Goal: Task Accomplishment & Management: Manage account settings

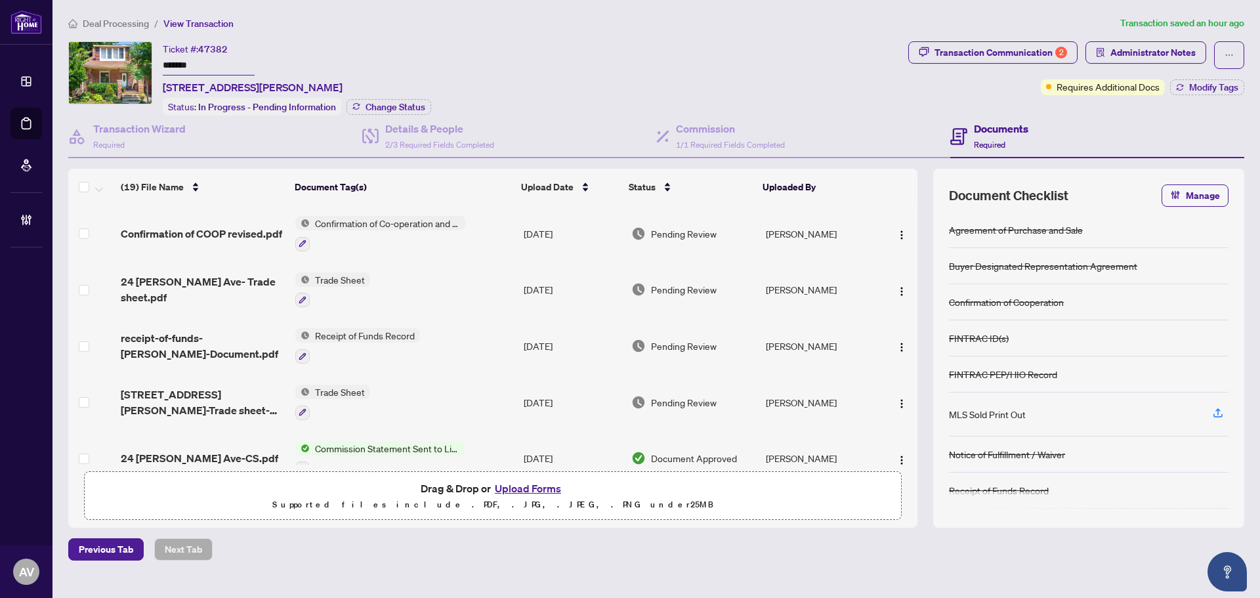
click at [125, 28] on span "Deal Processing" at bounding box center [116, 24] width 66 height 12
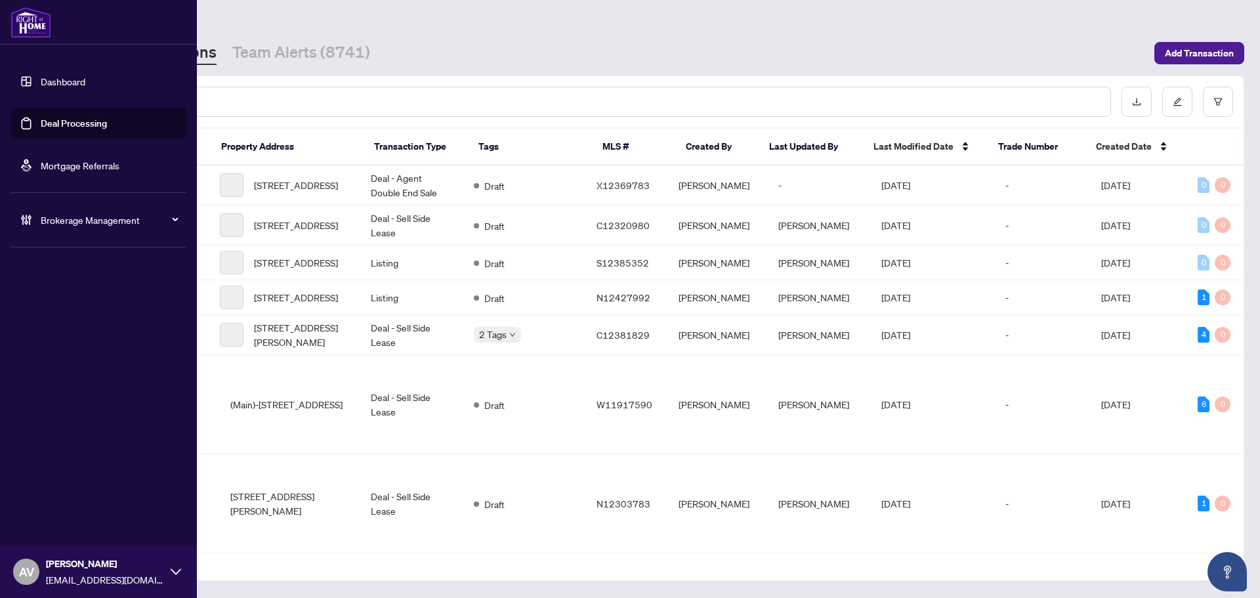
click at [53, 220] on span "Brokerage Management" at bounding box center [109, 220] width 136 height 14
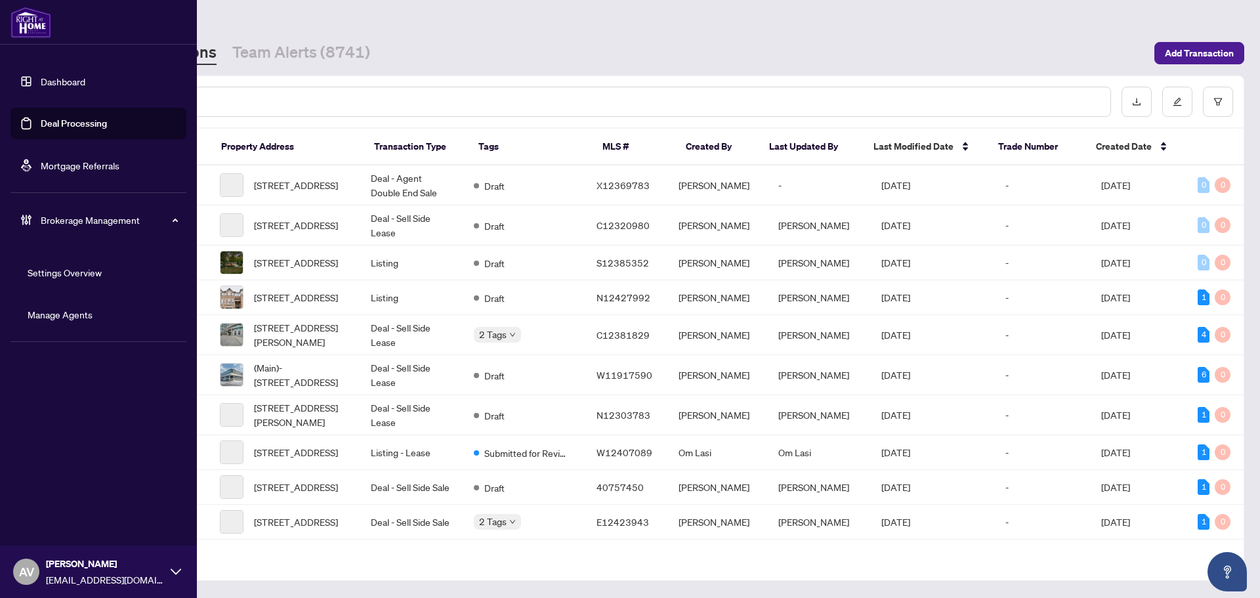
click at [70, 308] on link "Manage Agents" at bounding box center [60, 314] width 65 height 12
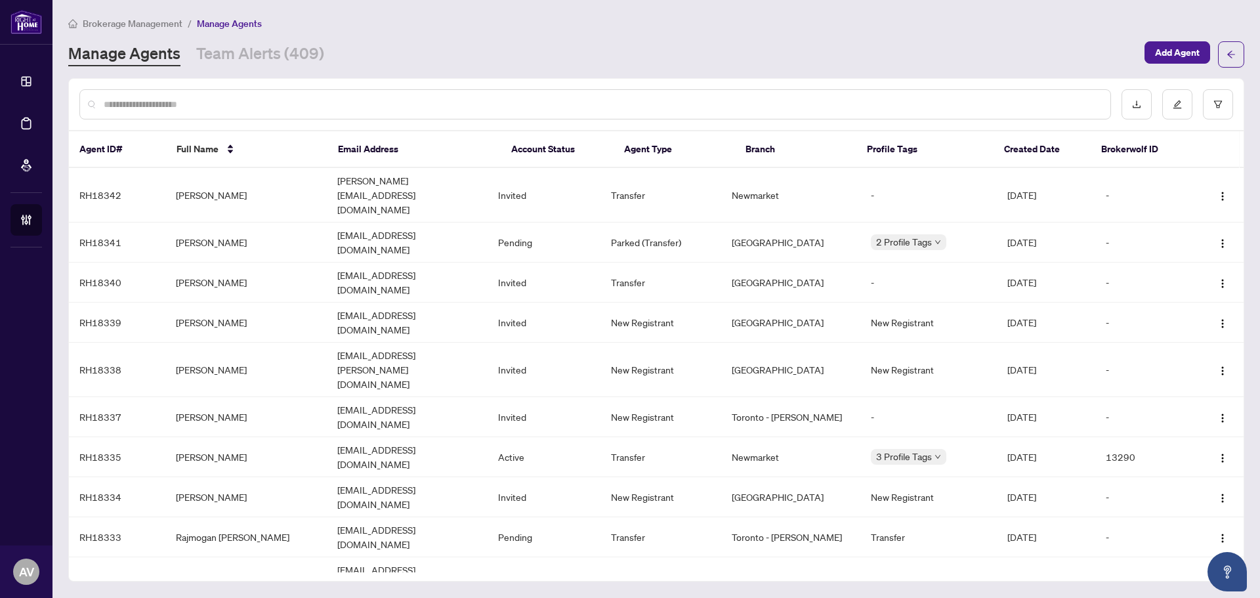
click at [257, 103] on input "text" at bounding box center [602, 104] width 996 height 14
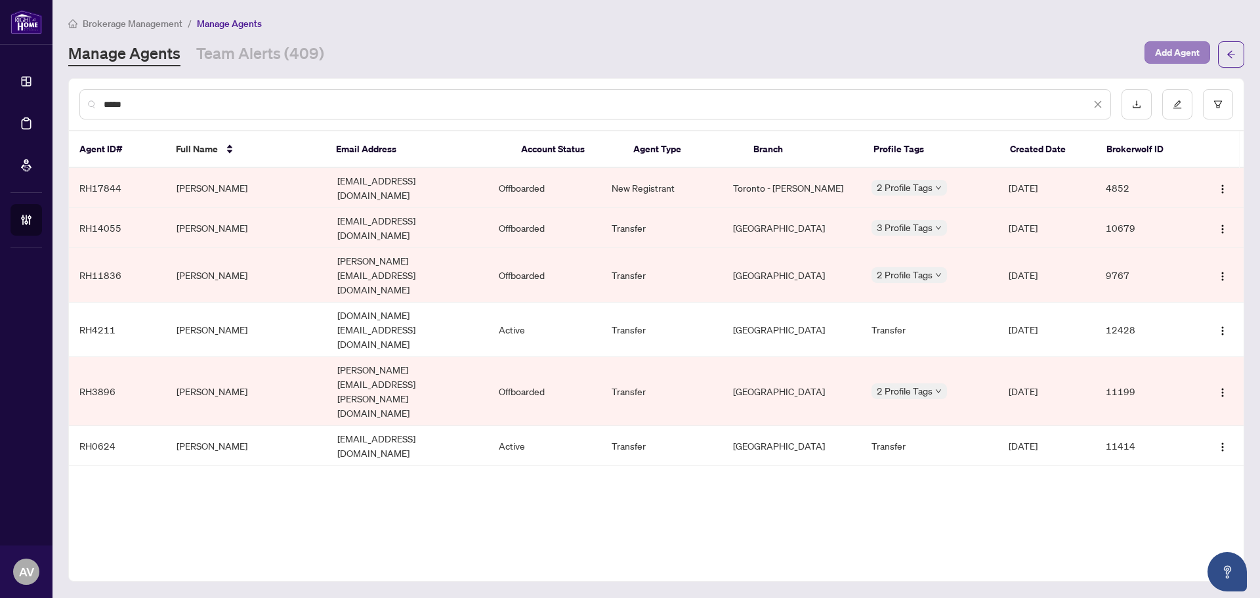
type input "*****"
click at [1169, 54] on span "Add Agent" at bounding box center [1177, 52] width 45 height 21
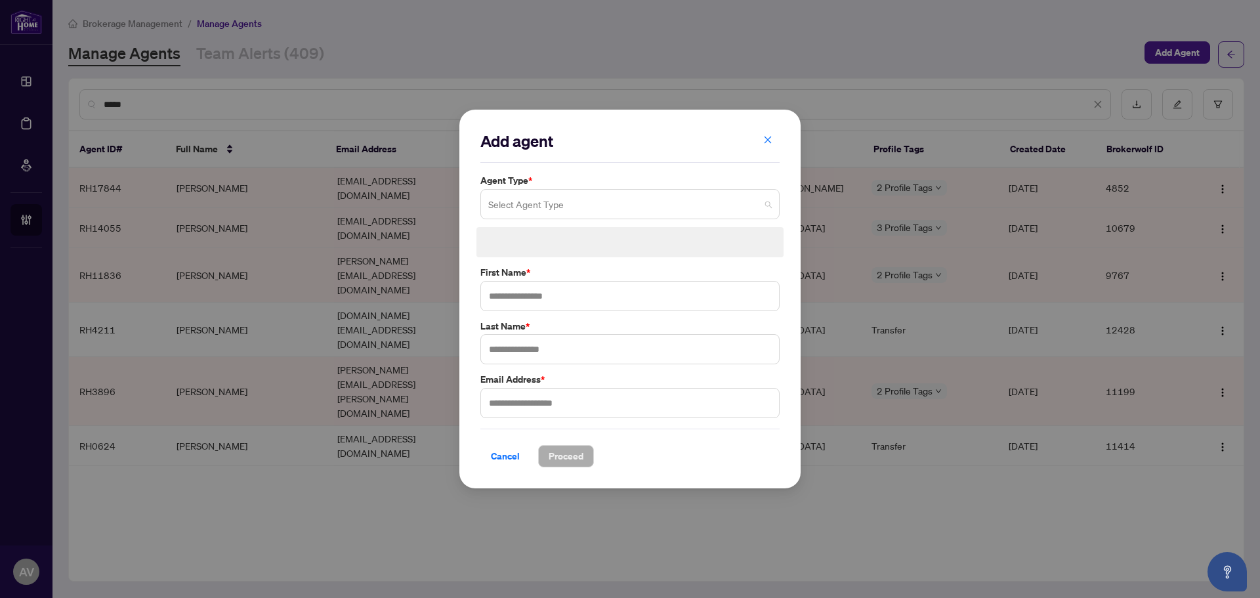
click at [524, 212] on input "search" at bounding box center [624, 206] width 272 height 29
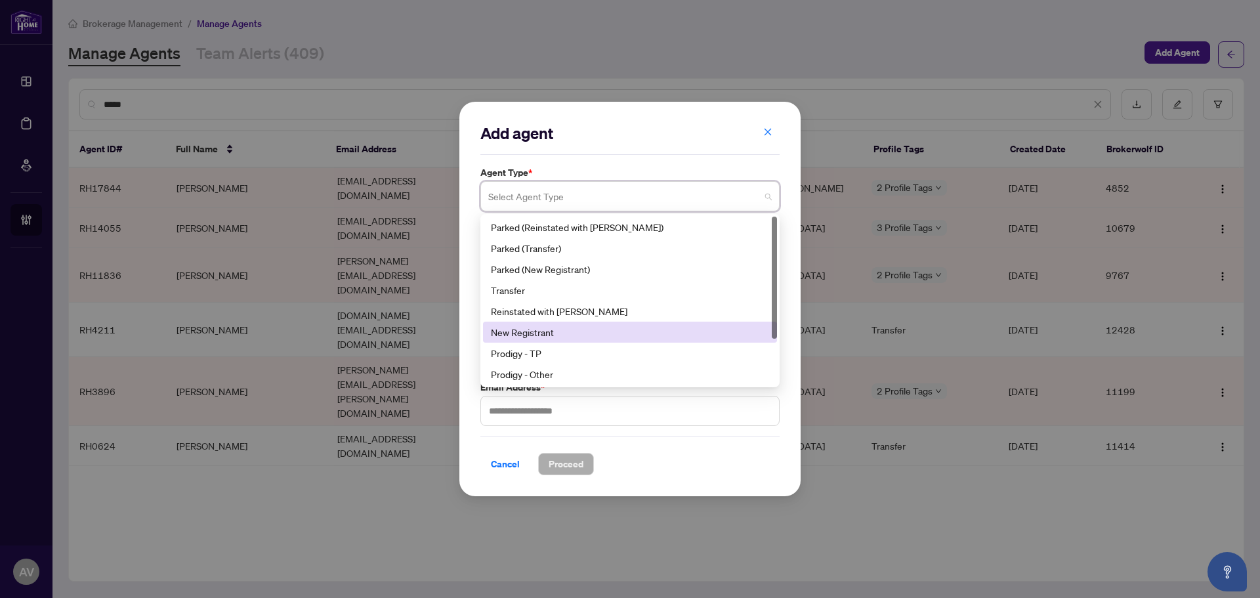
click at [574, 331] on div "New Registrant" at bounding box center [630, 332] width 278 height 14
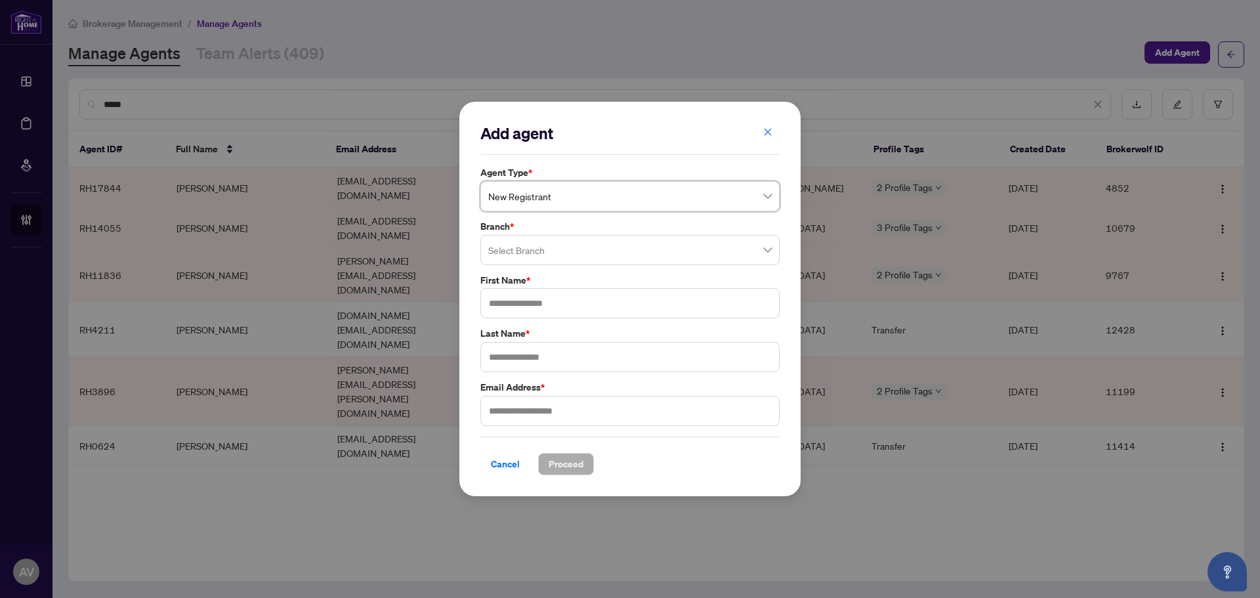
click at [558, 252] on input "search" at bounding box center [624, 252] width 272 height 29
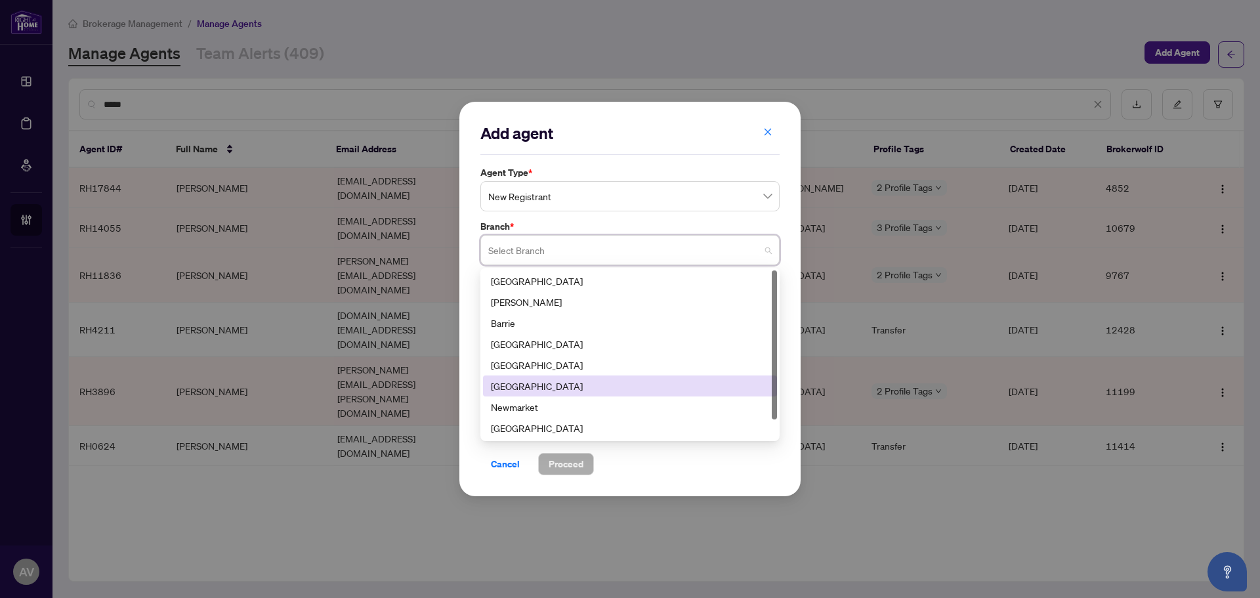
click at [549, 386] on div "Mississauga" at bounding box center [630, 386] width 278 height 14
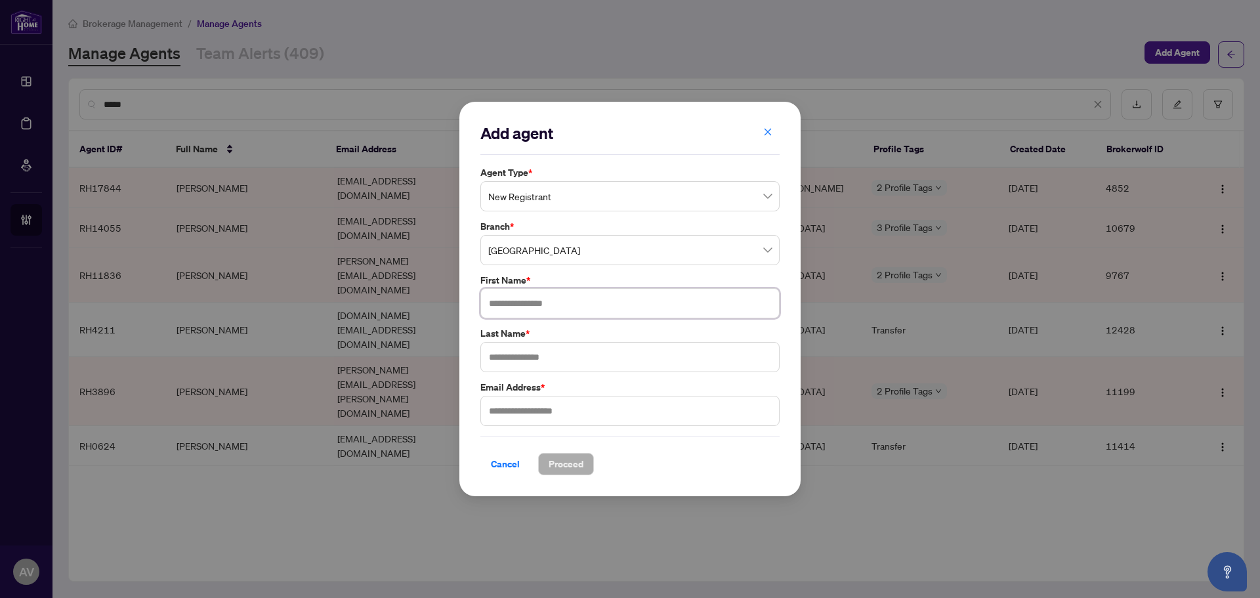
click at [533, 302] on input "text" at bounding box center [629, 303] width 299 height 30
type input "*****"
type input "******"
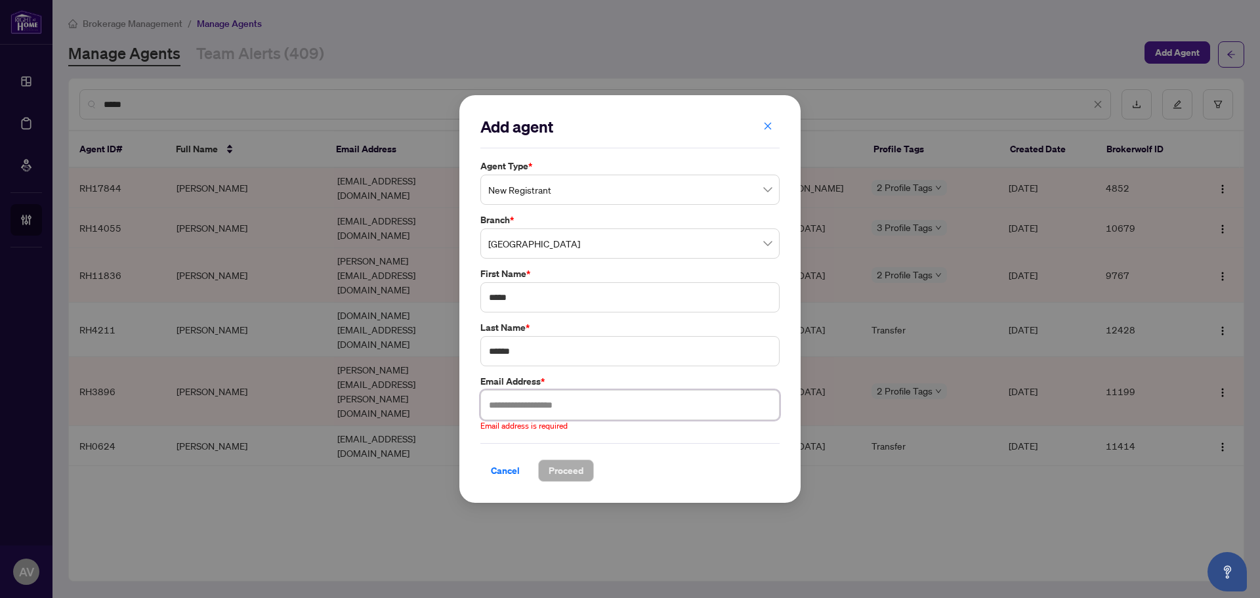
click at [593, 412] on input "text" at bounding box center [629, 405] width 299 height 30
paste input "**********"
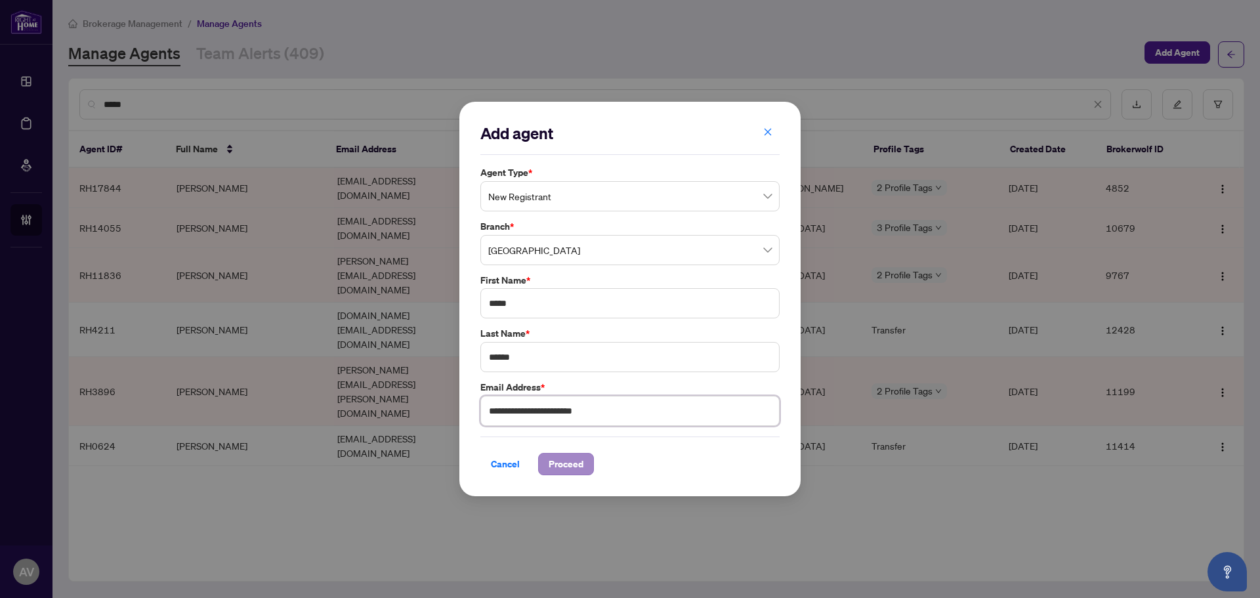
type input "**********"
click at [571, 463] on span "Proceed" at bounding box center [566, 463] width 35 height 21
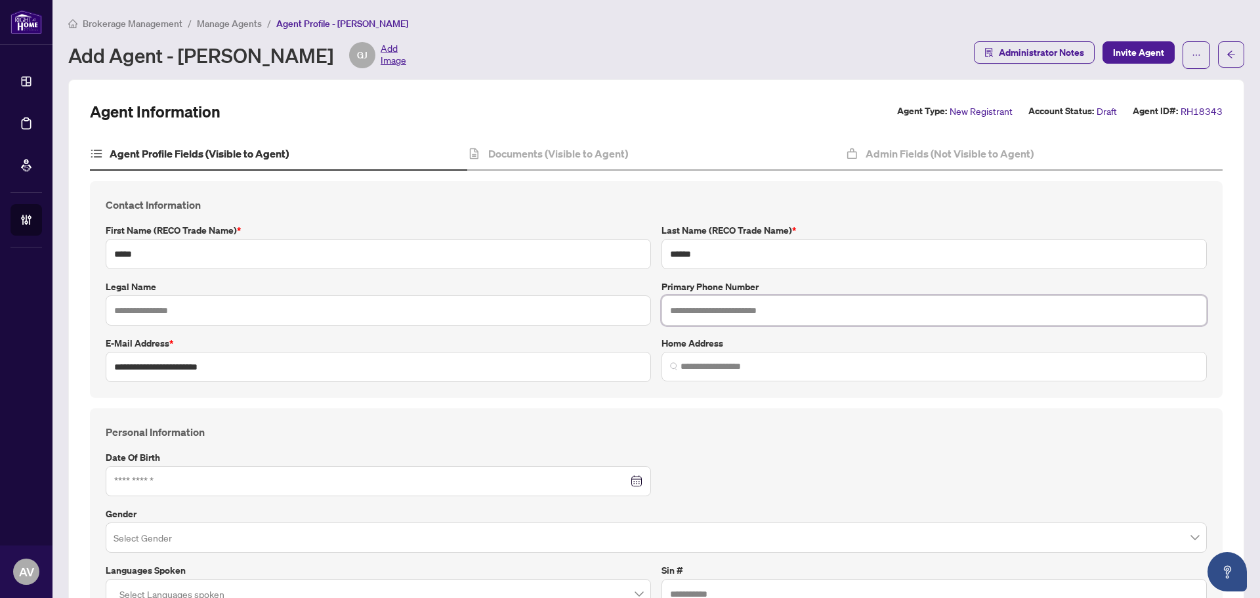
click at [745, 310] on input "text" at bounding box center [933, 310] width 545 height 30
click at [750, 320] on input "text" at bounding box center [933, 310] width 545 height 30
paste input "**********"
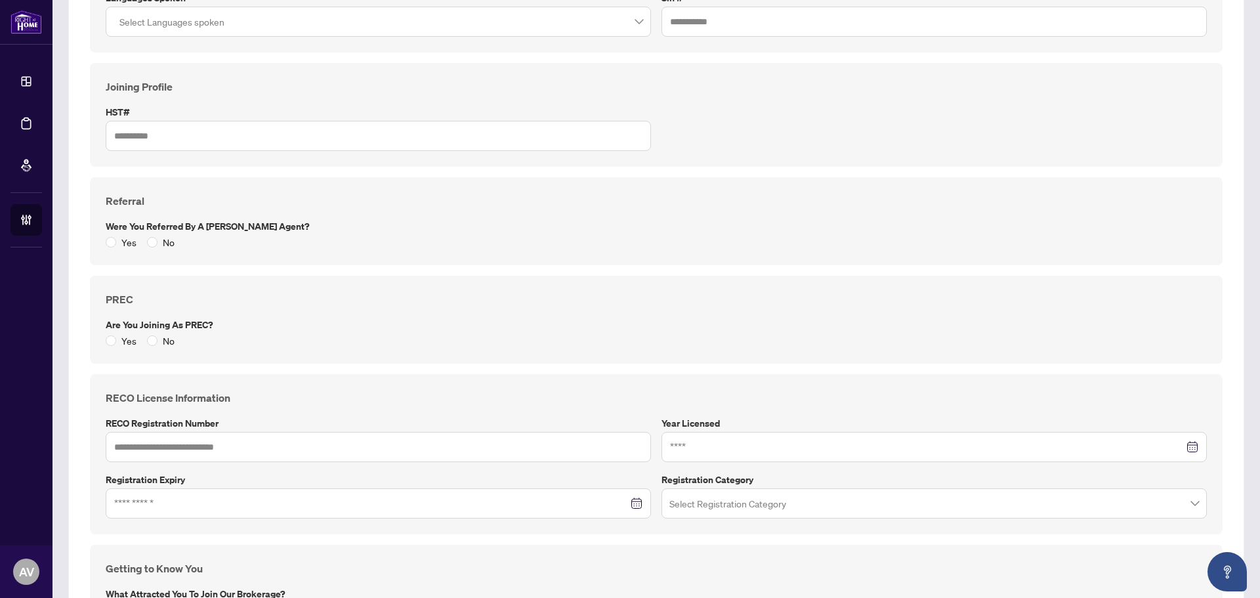
scroll to position [591, 0]
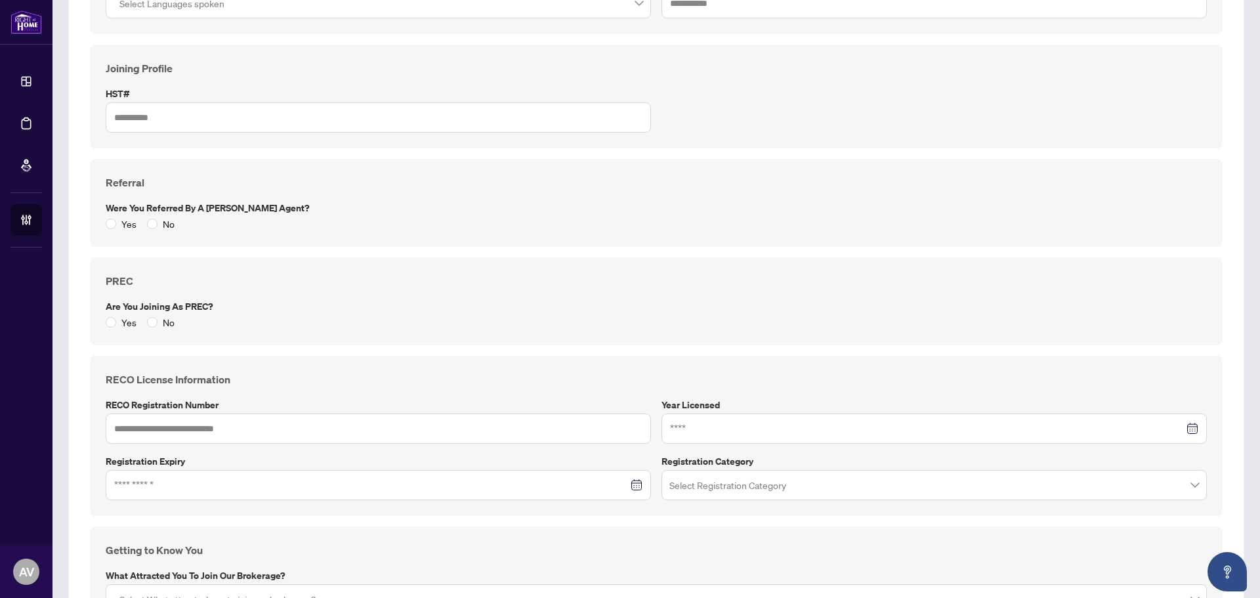
type input "**********"
click at [159, 327] on span "No" at bounding box center [168, 322] width 22 height 14
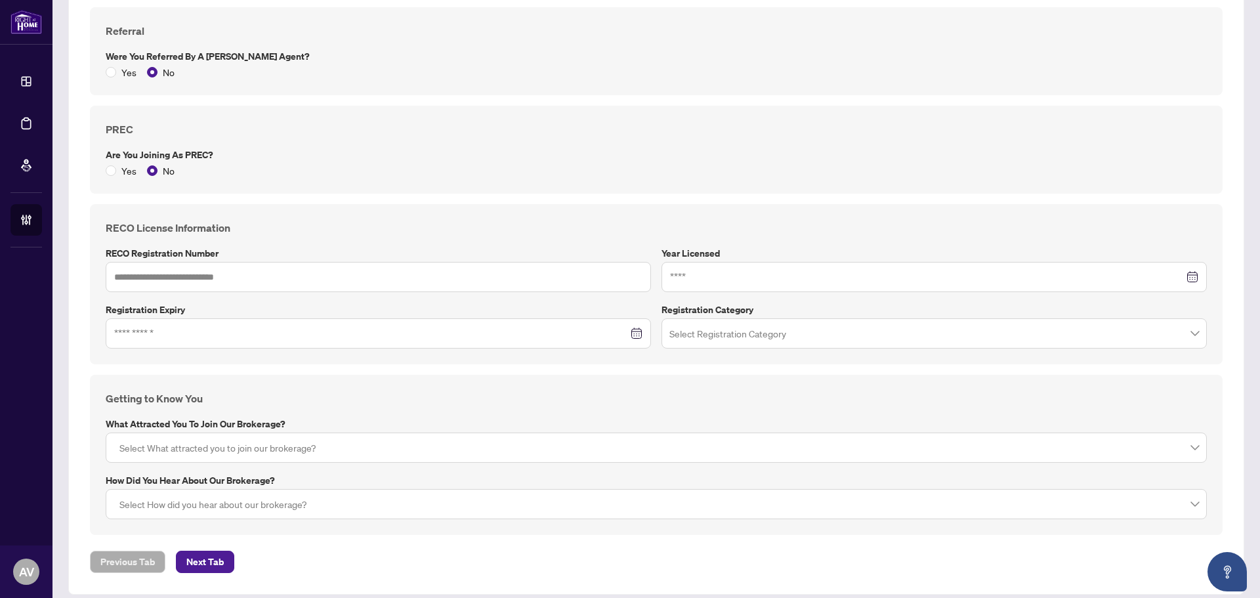
scroll to position [754, 0]
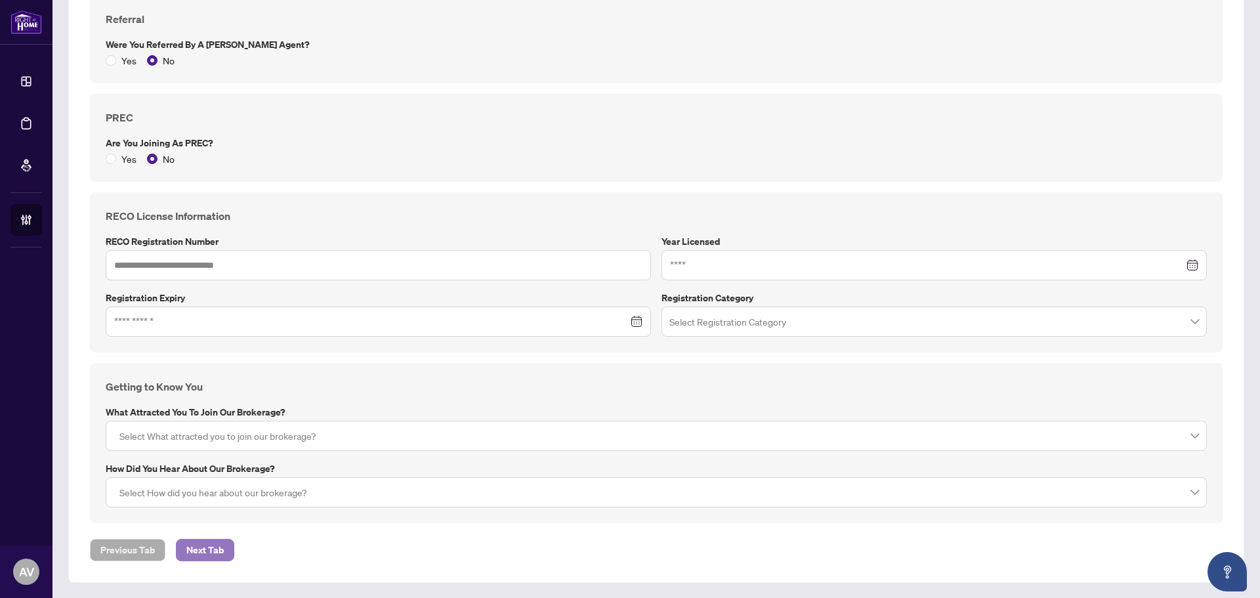
click at [209, 555] on span "Next Tab" at bounding box center [204, 549] width 37 height 21
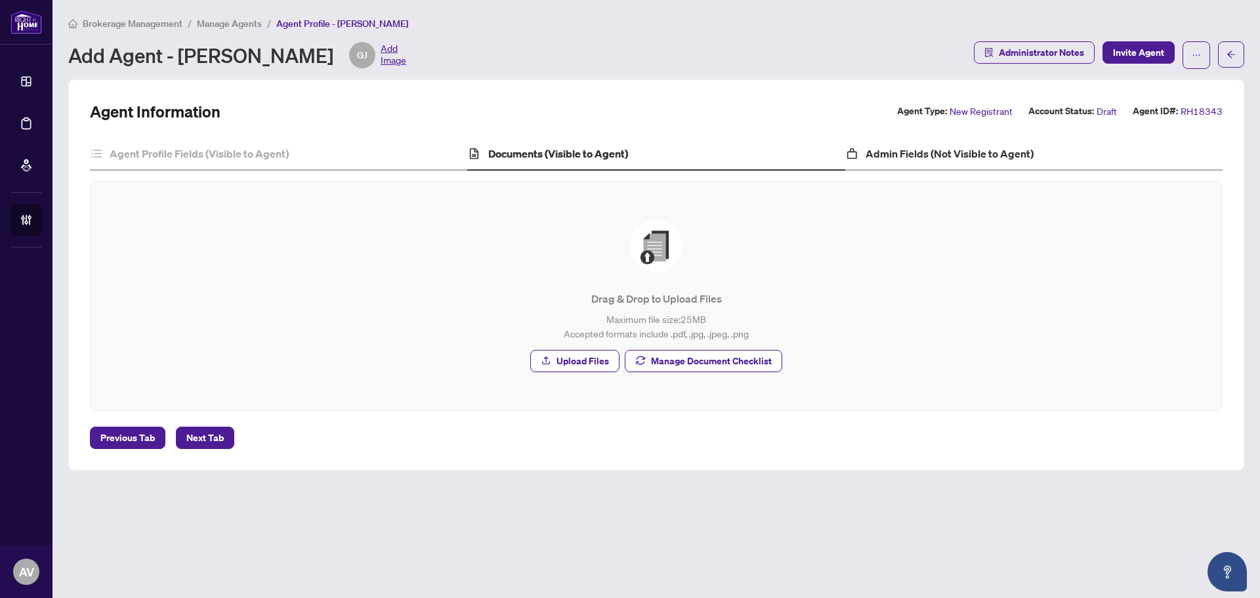
click at [938, 138] on div "Admin Fields (Not Visible to Agent)" at bounding box center [1033, 154] width 377 height 33
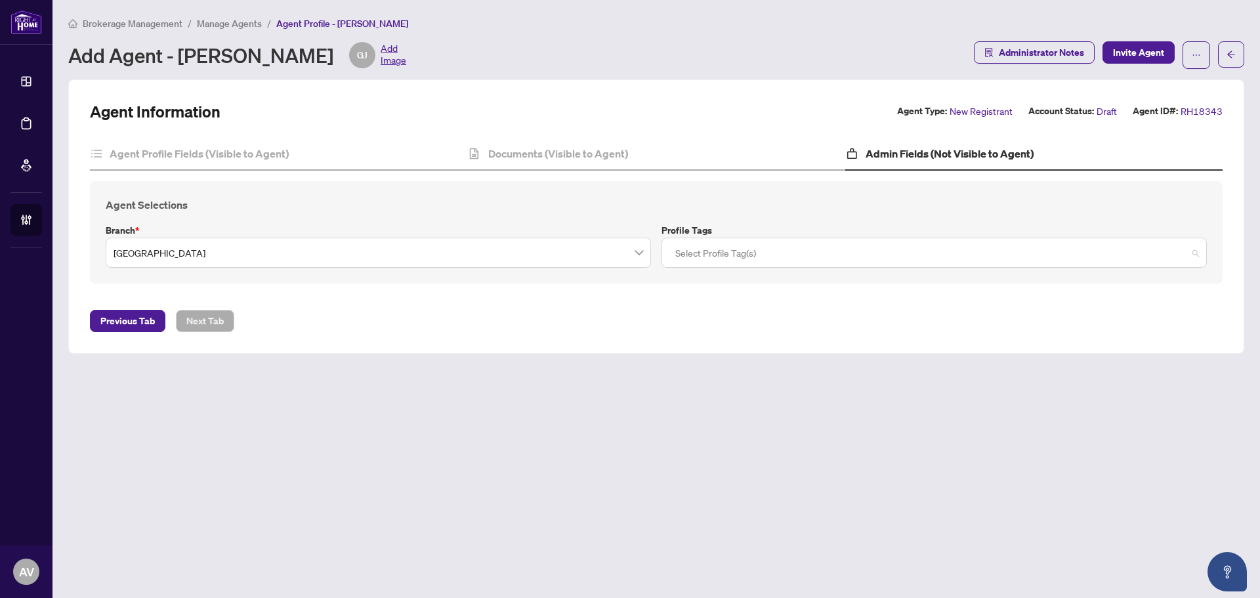
click at [787, 245] on div at bounding box center [934, 253] width 528 height 24
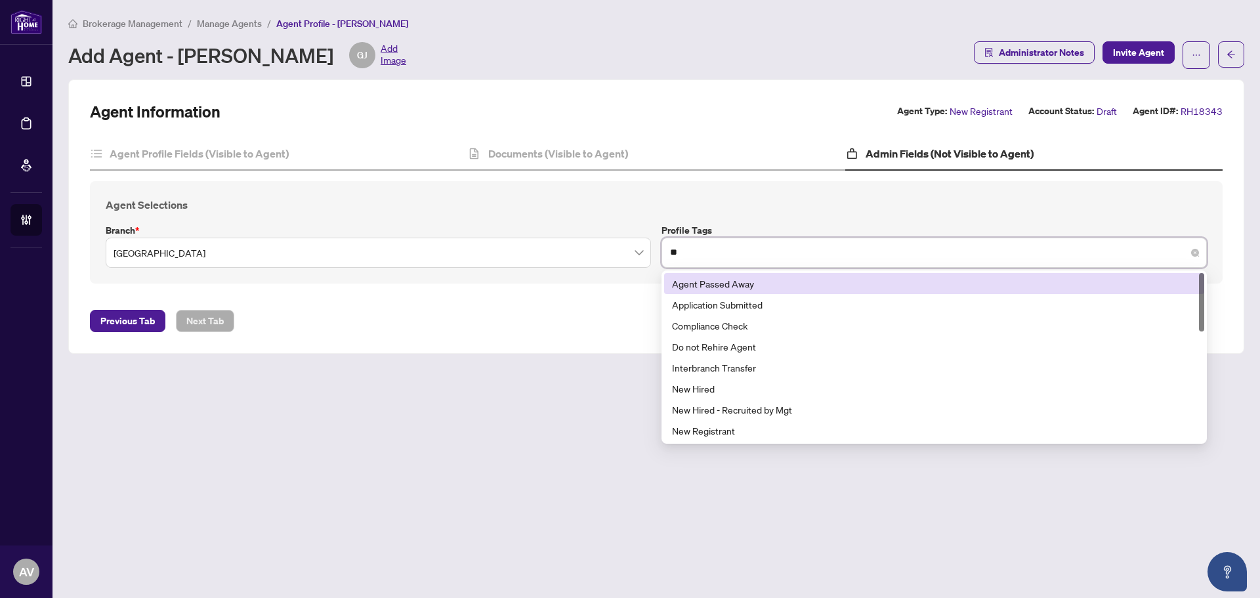
type input "***"
click at [720, 197] on h4 "Agent Selections" at bounding box center [656, 205] width 1101 height 16
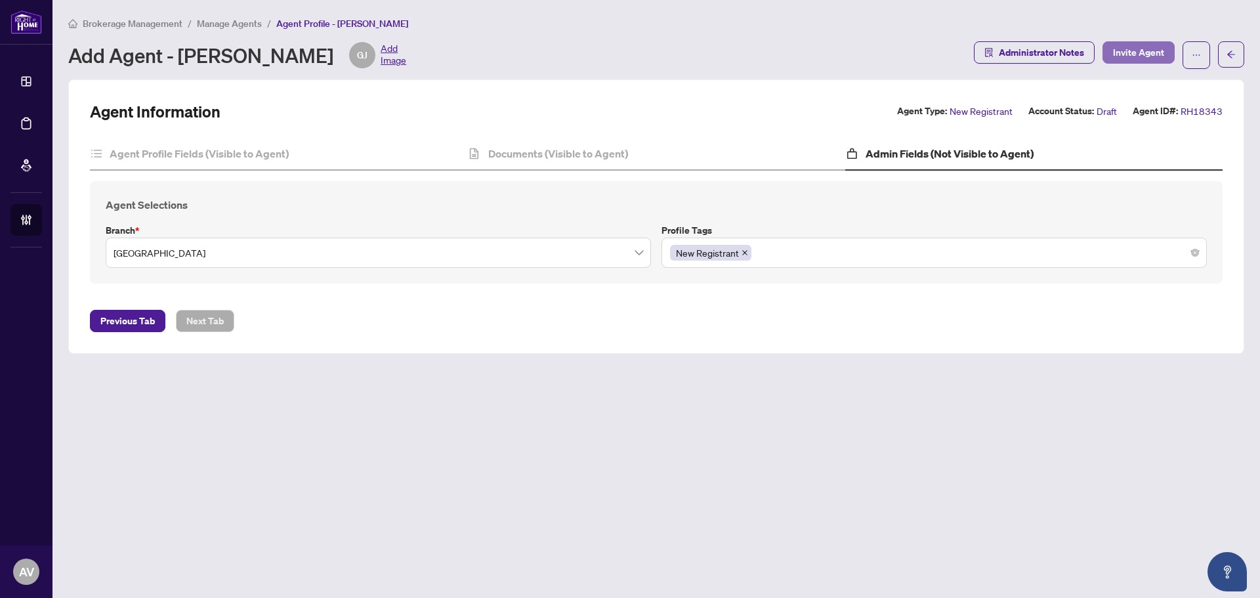
click at [1115, 43] on span "Invite Agent" at bounding box center [1138, 52] width 51 height 21
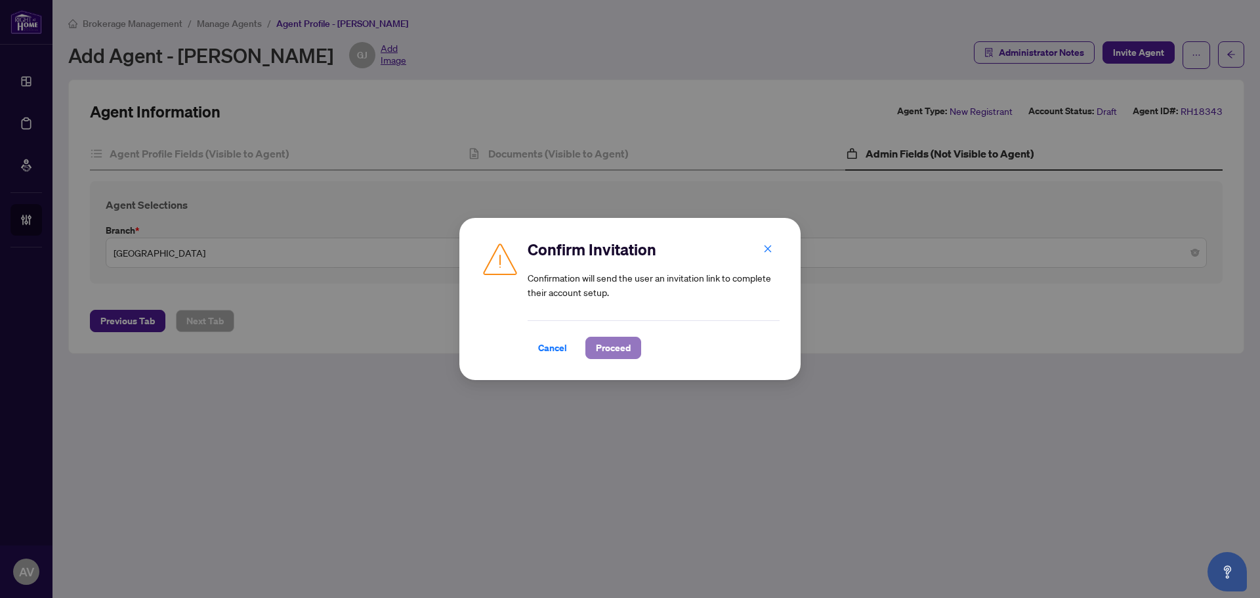
click at [593, 351] on button "Proceed" at bounding box center [613, 348] width 56 height 22
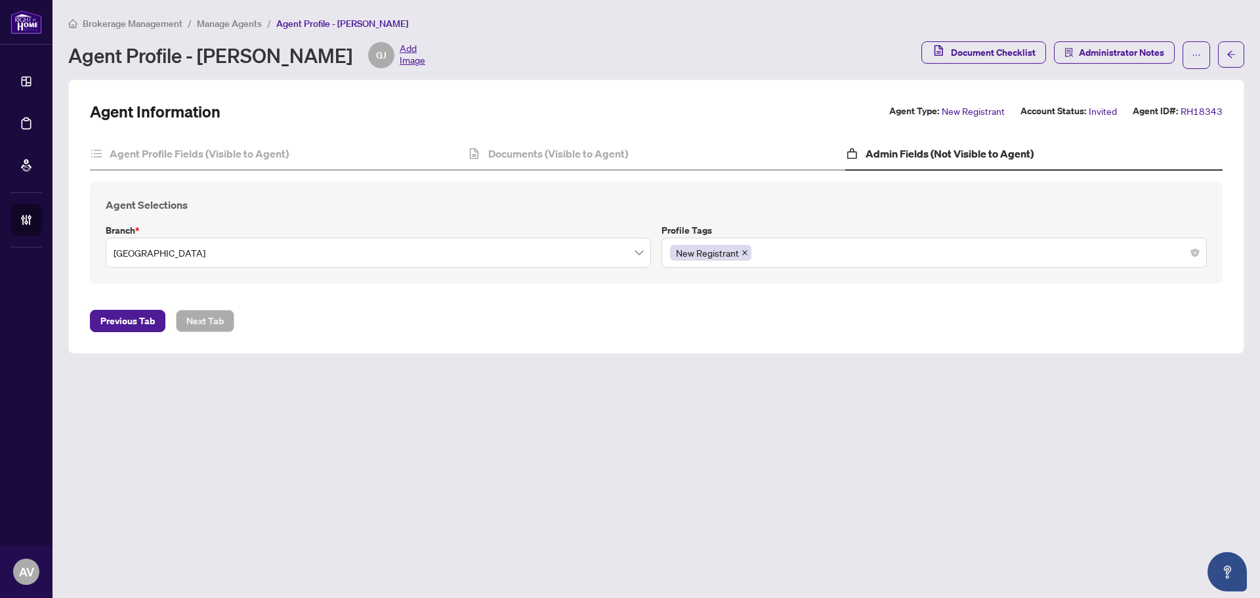
click at [234, 18] on span "Manage Agents" at bounding box center [229, 24] width 65 height 12
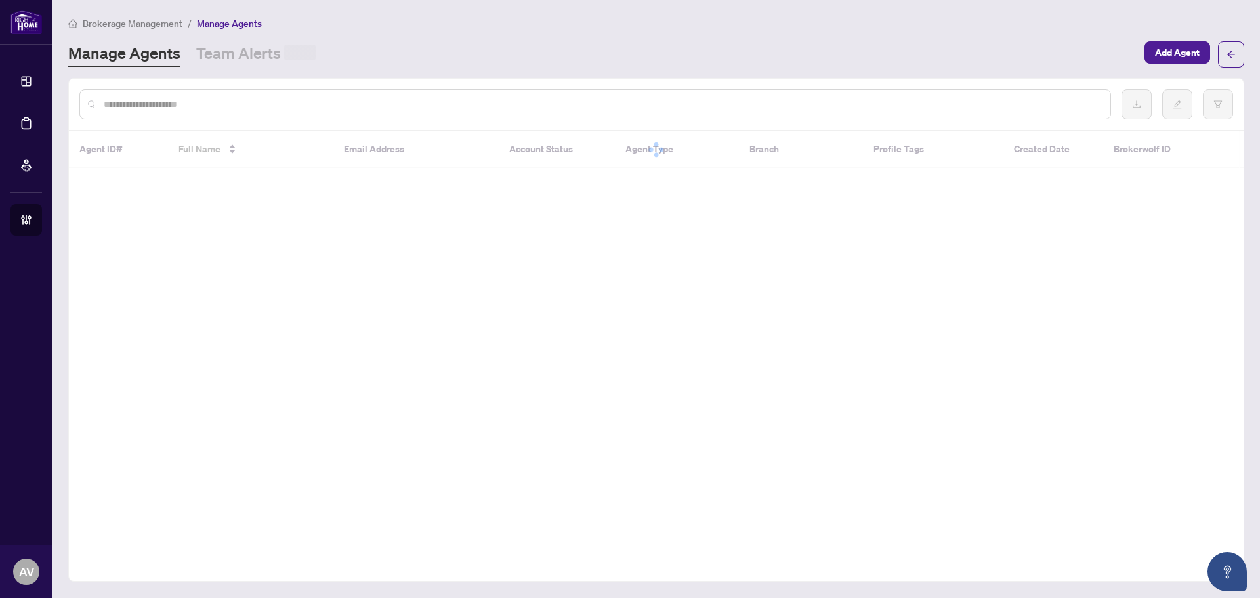
click at [246, 103] on input "text" at bounding box center [602, 104] width 996 height 14
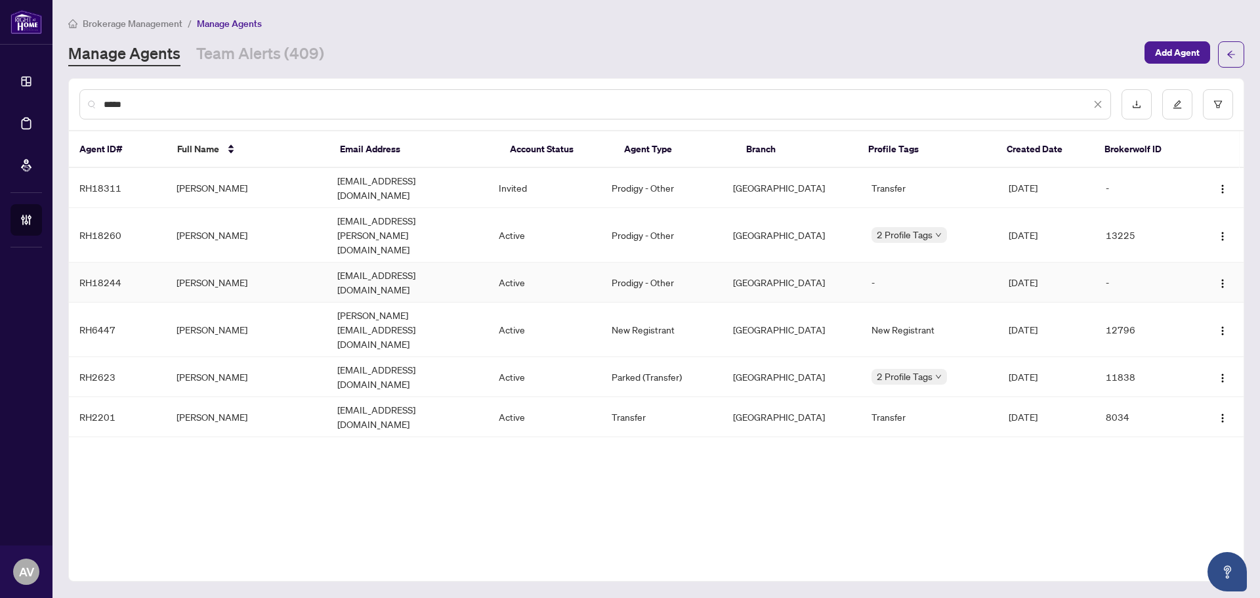
type input "****"
click at [524, 262] on td "Active" at bounding box center [544, 282] width 113 height 40
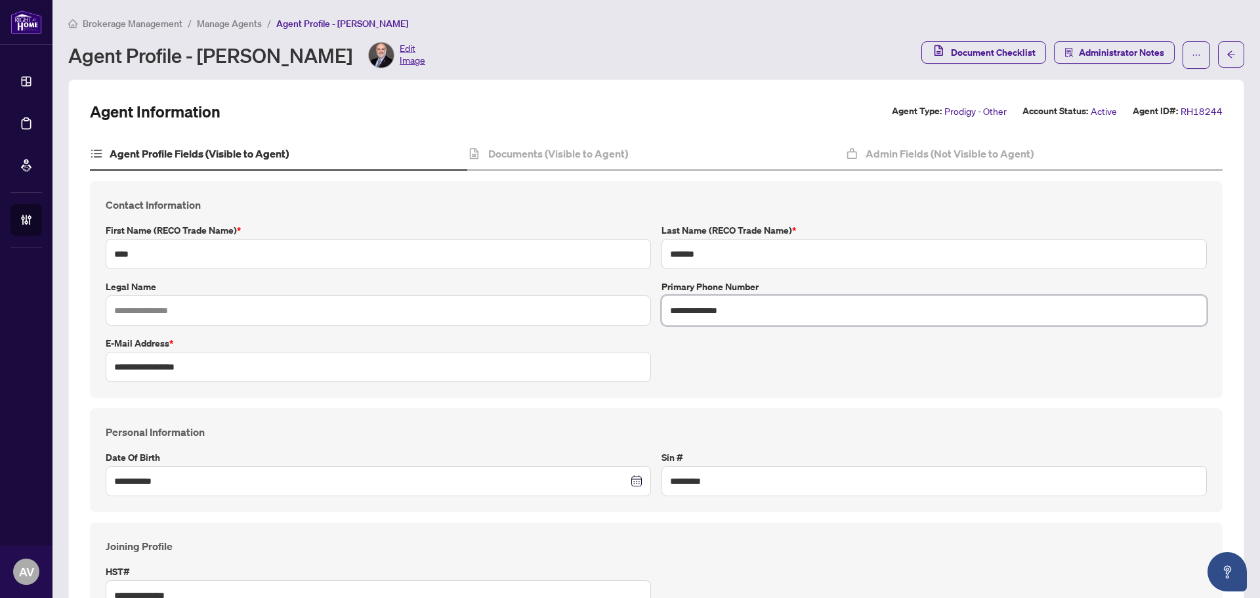
click at [772, 323] on input "**********" at bounding box center [933, 310] width 545 height 30
click at [219, 22] on span "Manage Agents" at bounding box center [229, 24] width 65 height 12
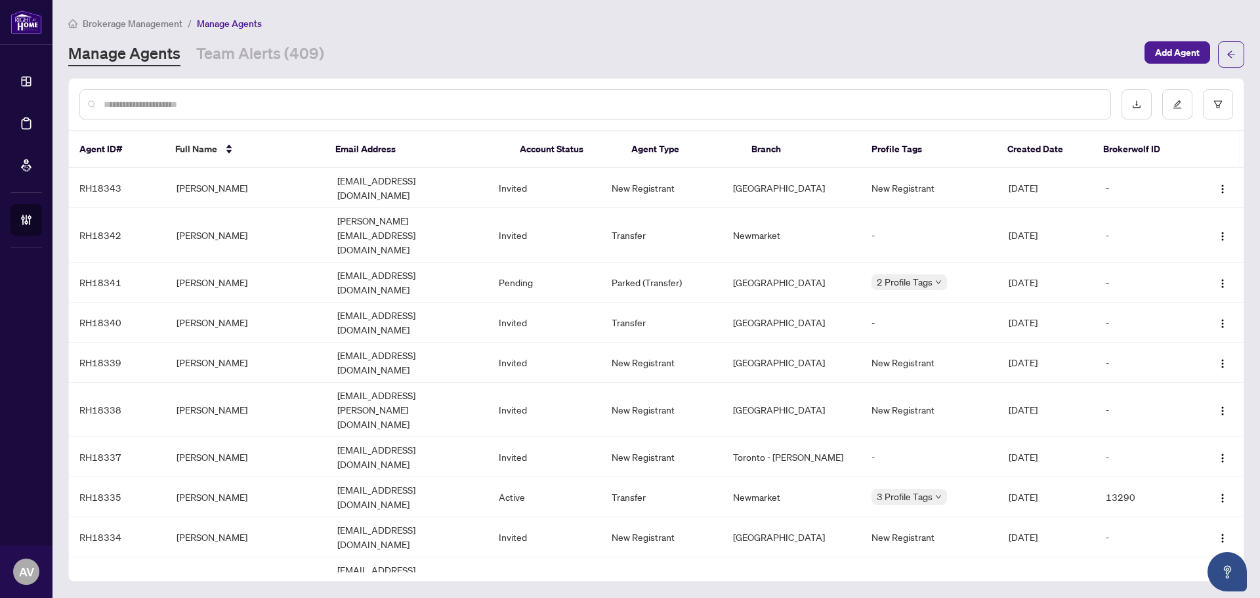
click at [245, 100] on input "text" at bounding box center [602, 104] width 996 height 14
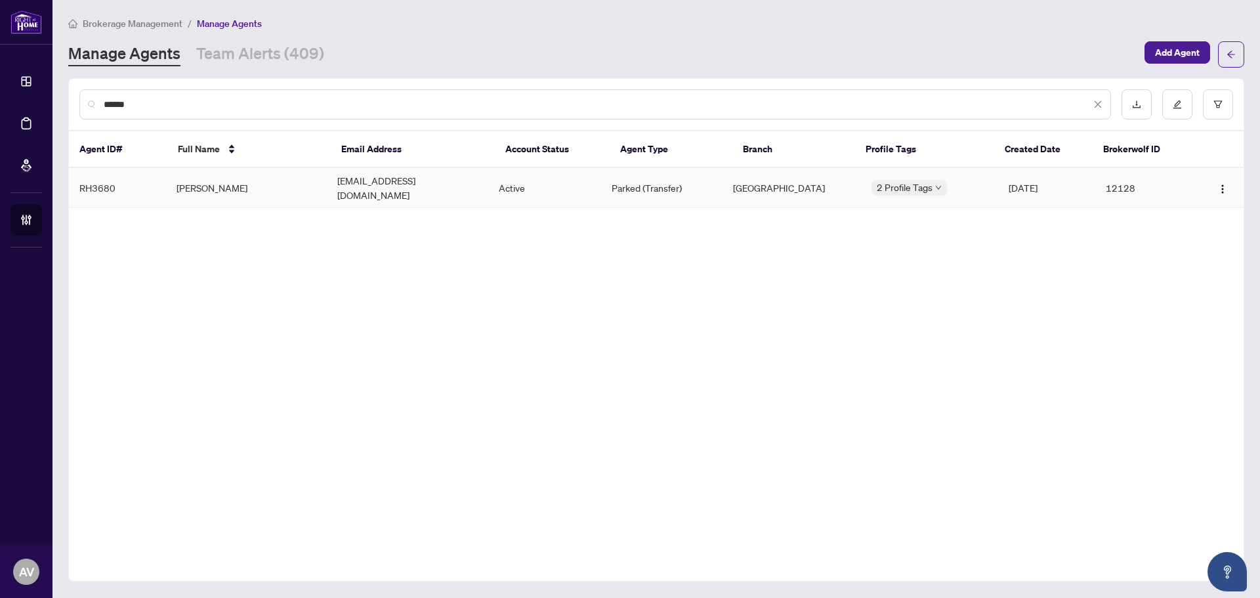
type input "******"
click at [219, 177] on td "Albana Maho" at bounding box center [246, 188] width 161 height 40
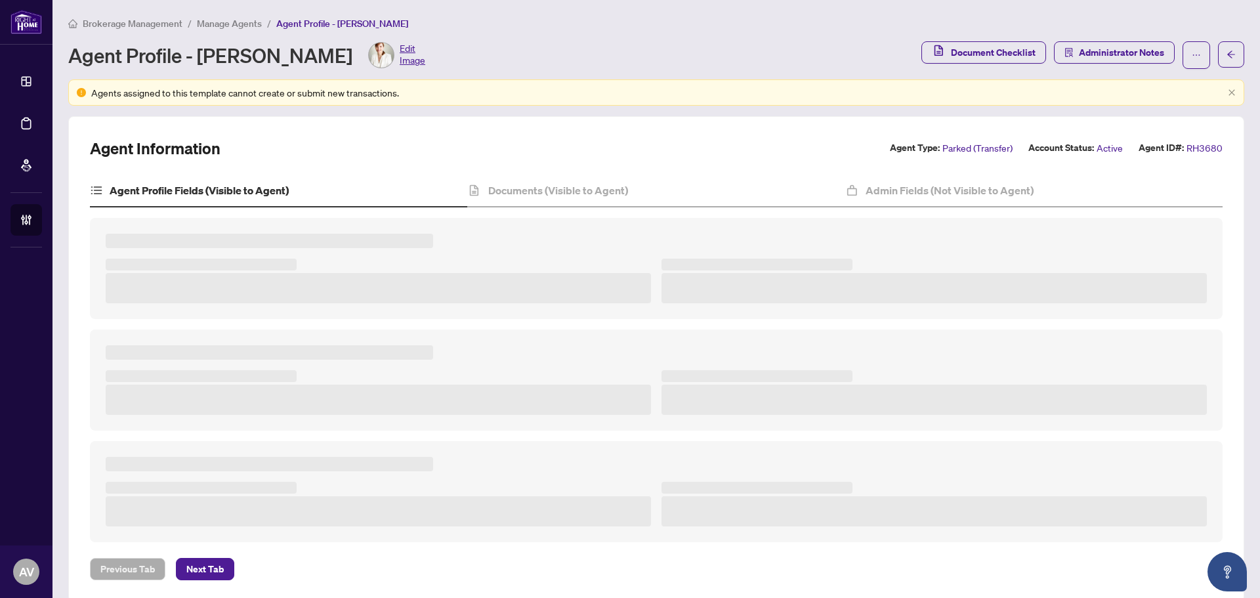
type textarea "**********"
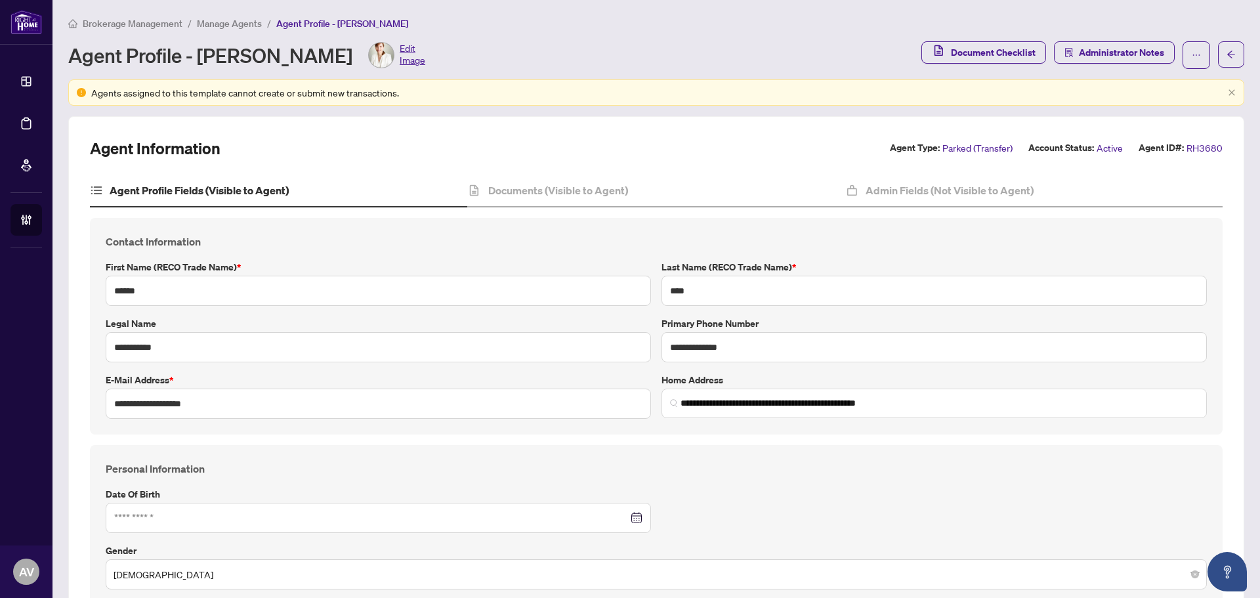
type input "**********"
type input "****"
type input "**********"
click at [1195, 56] on button "button" at bounding box center [1196, 55] width 28 height 28
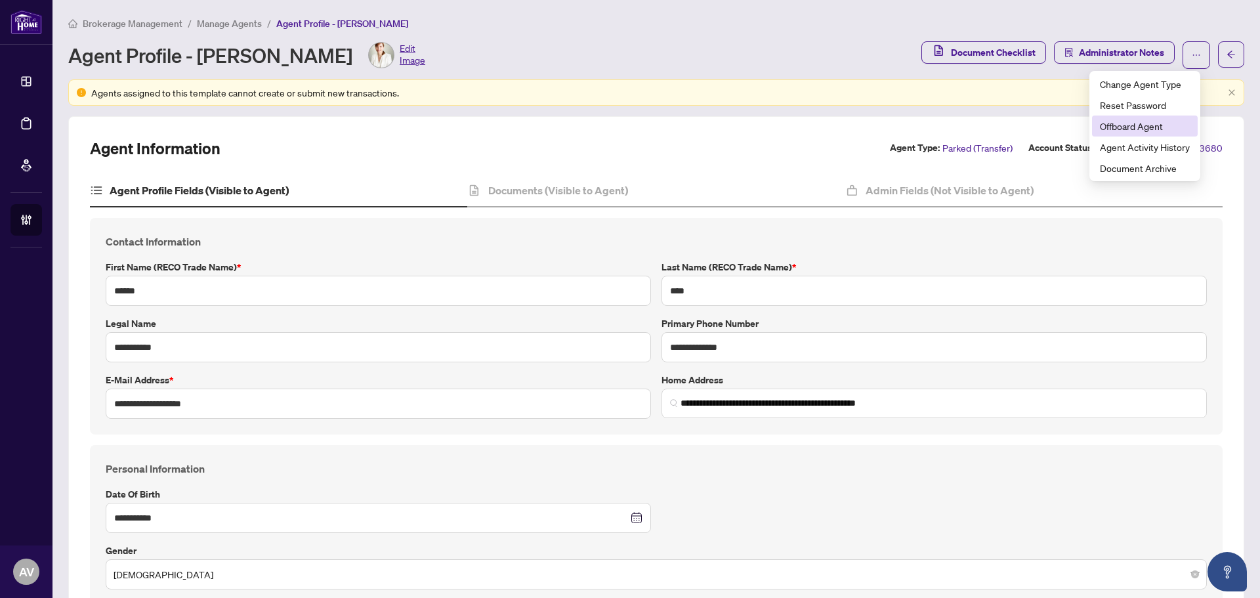
click at [1123, 132] on span "Offboard Agent" at bounding box center [1145, 126] width 90 height 14
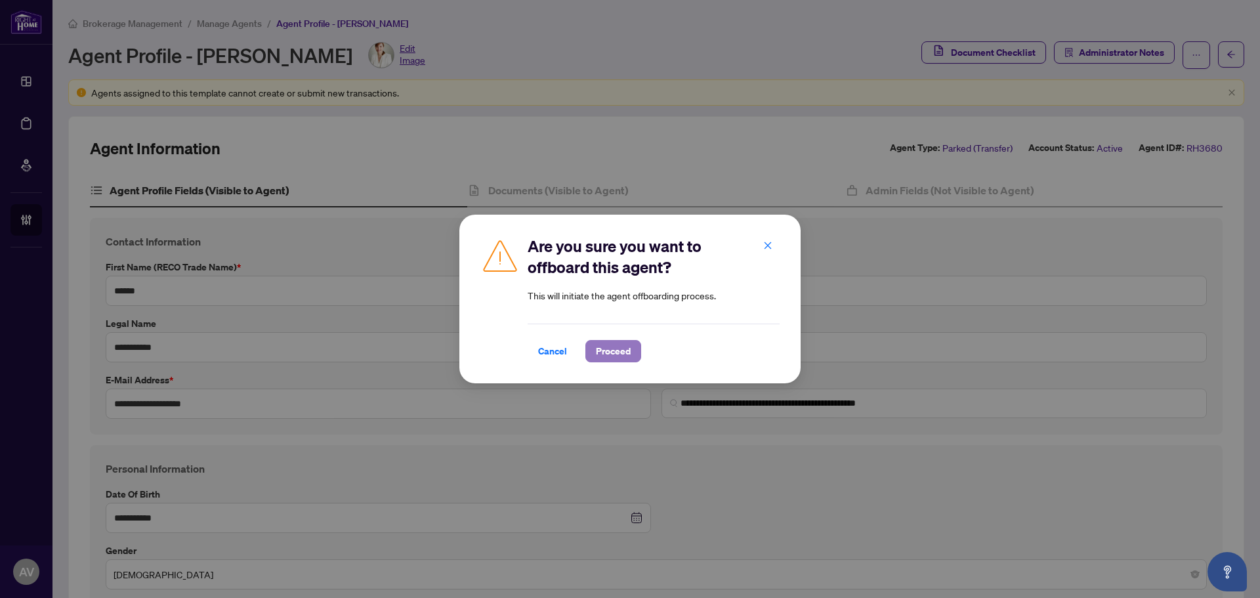
click at [626, 346] on span "Proceed" at bounding box center [613, 351] width 35 height 21
type textarea "***"
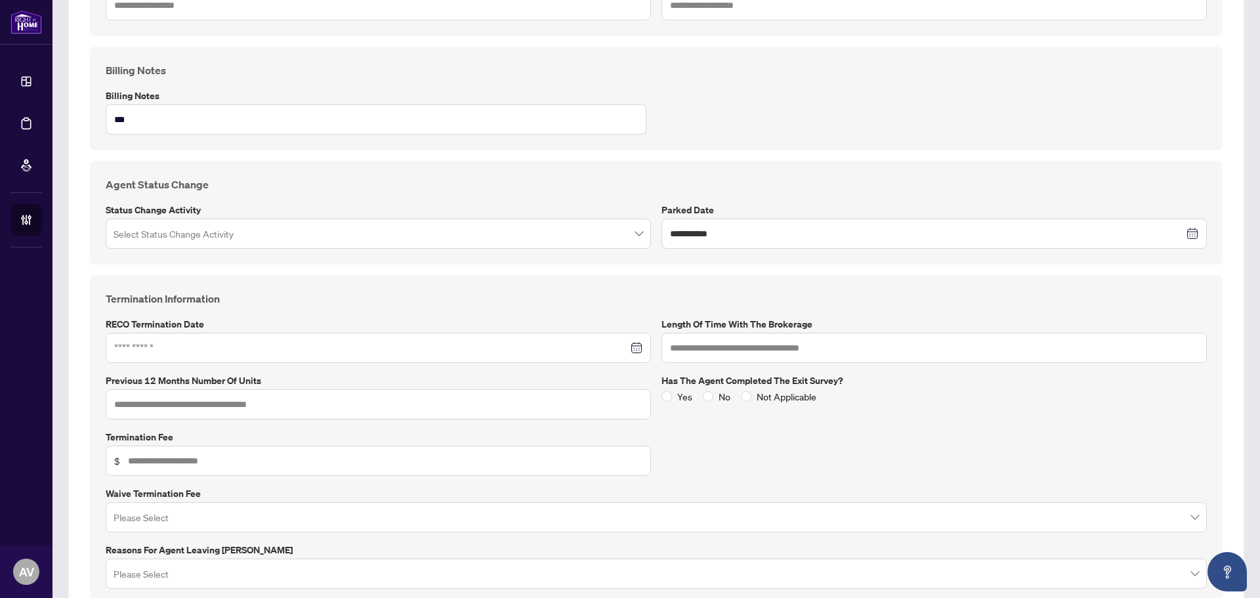
scroll to position [459, 0]
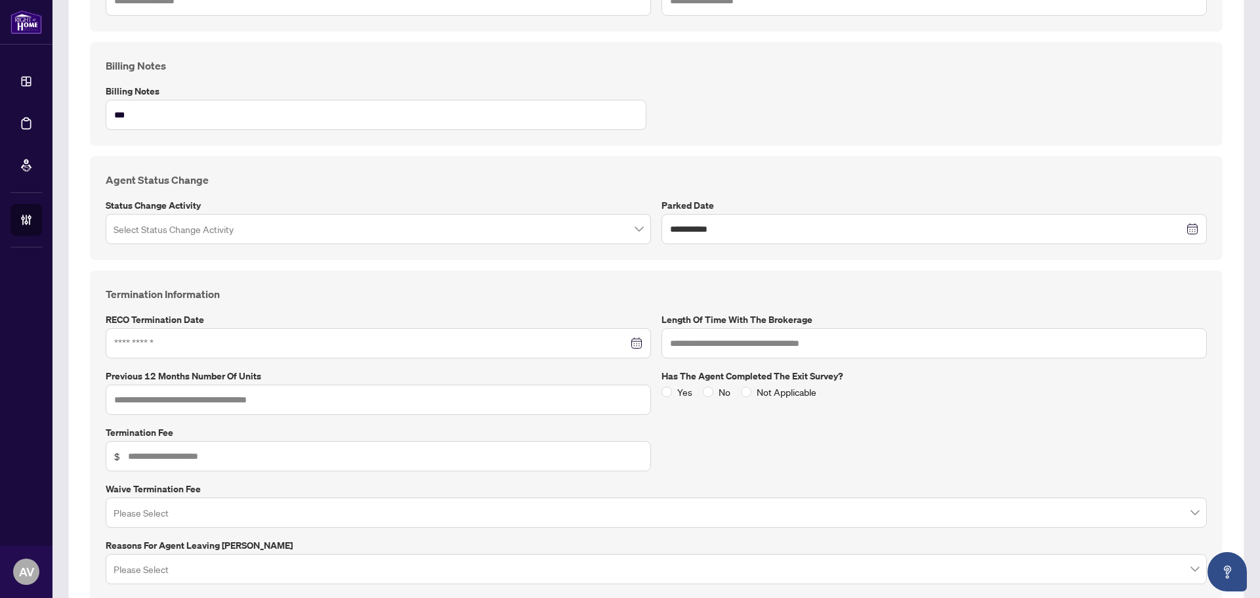
click at [396, 227] on input "search" at bounding box center [373, 231] width 518 height 29
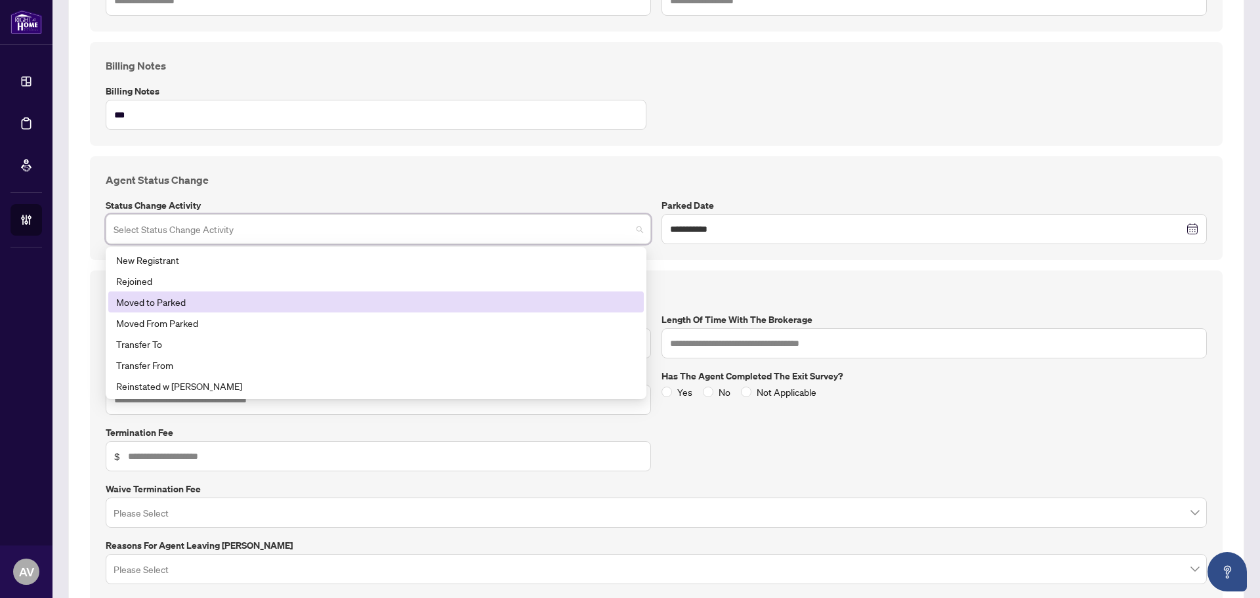
click at [174, 295] on div "Moved to Parked" at bounding box center [376, 302] width 520 height 14
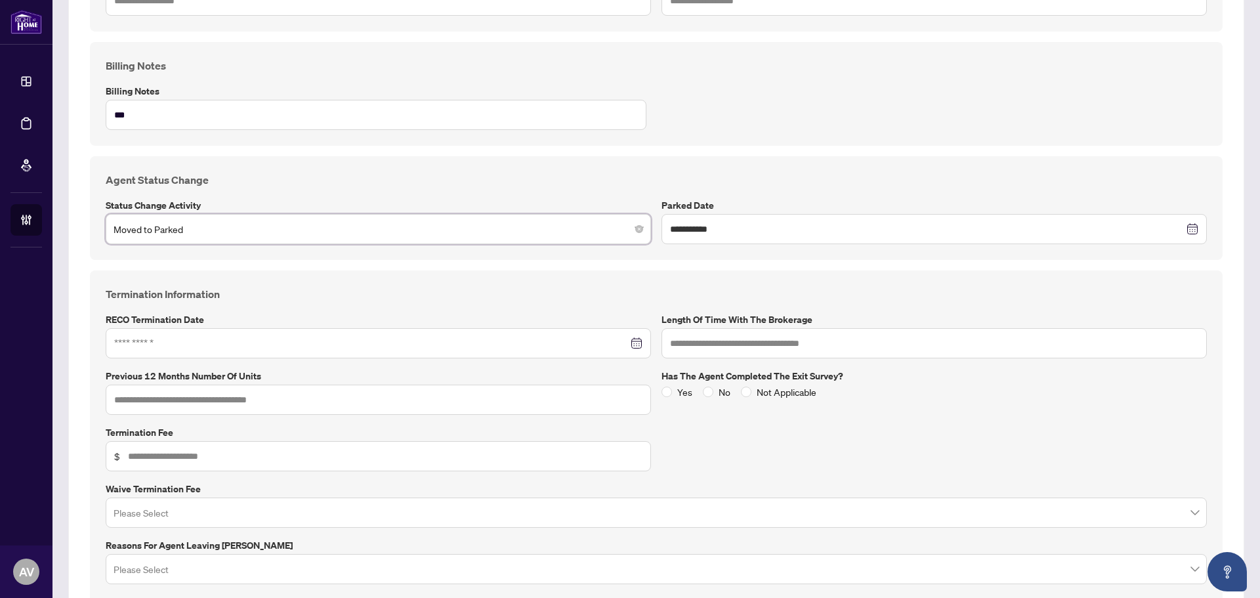
click at [251, 350] on div at bounding box center [378, 343] width 545 height 30
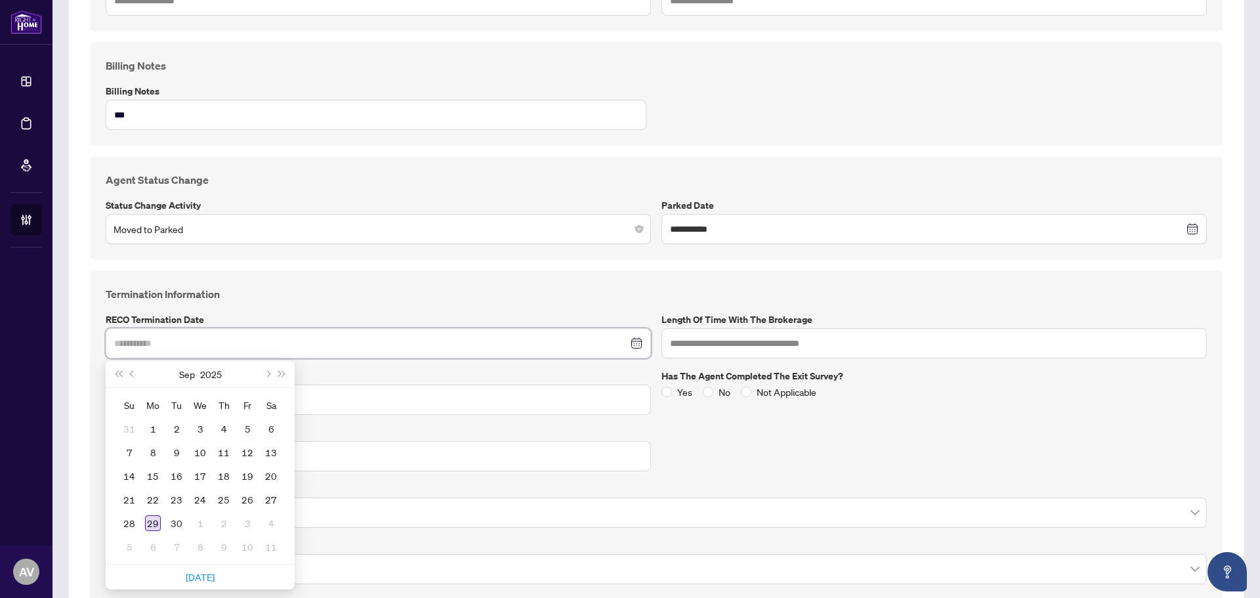
type input "**********"
click at [150, 521] on div "29" at bounding box center [153, 523] width 16 height 16
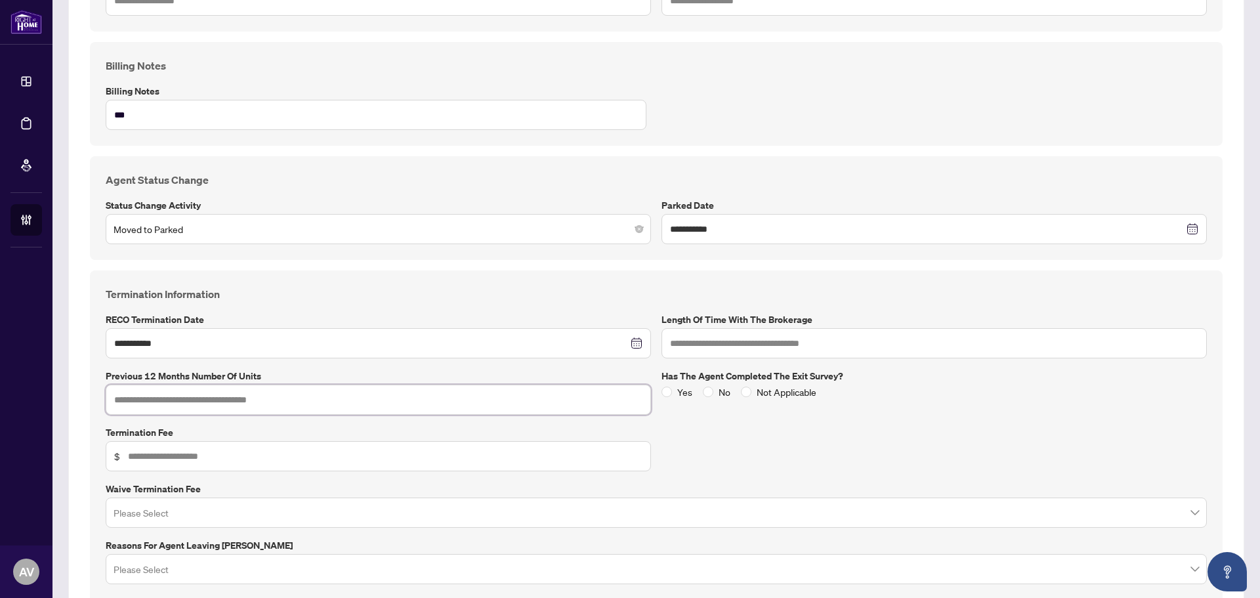
click at [273, 399] on input "text" at bounding box center [378, 399] width 545 height 30
click at [215, 400] on input "text" at bounding box center [378, 399] width 545 height 30
type input "*"
click at [250, 455] on input "text" at bounding box center [385, 456] width 514 height 14
type input "***"
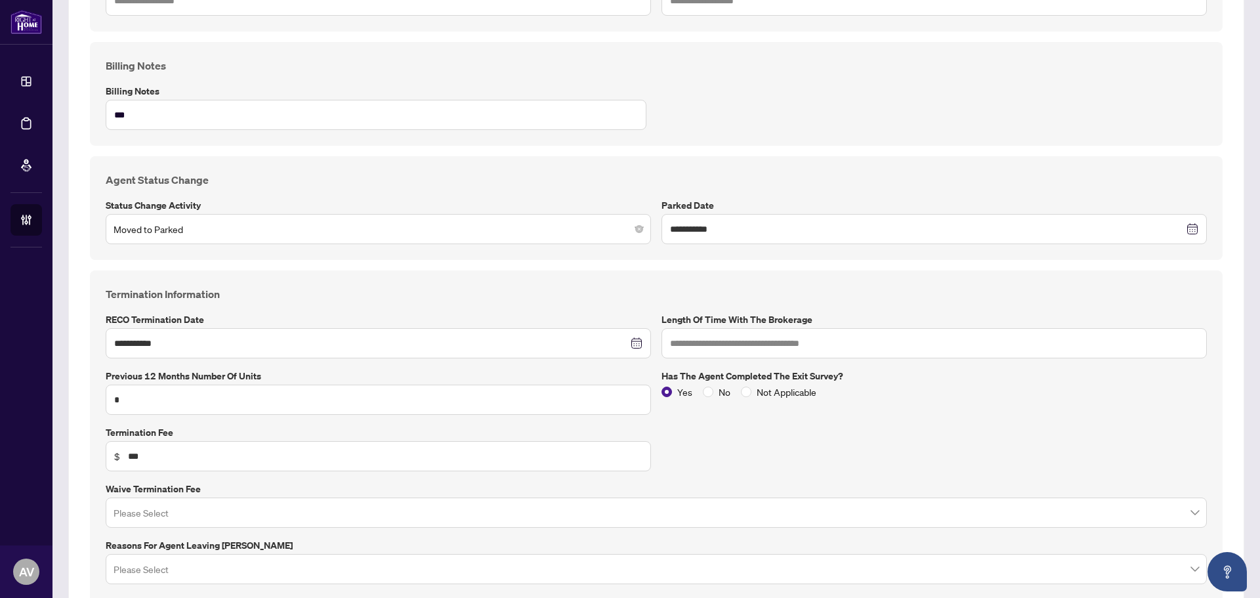
click at [232, 506] on input "search" at bounding box center [650, 514] width 1073 height 29
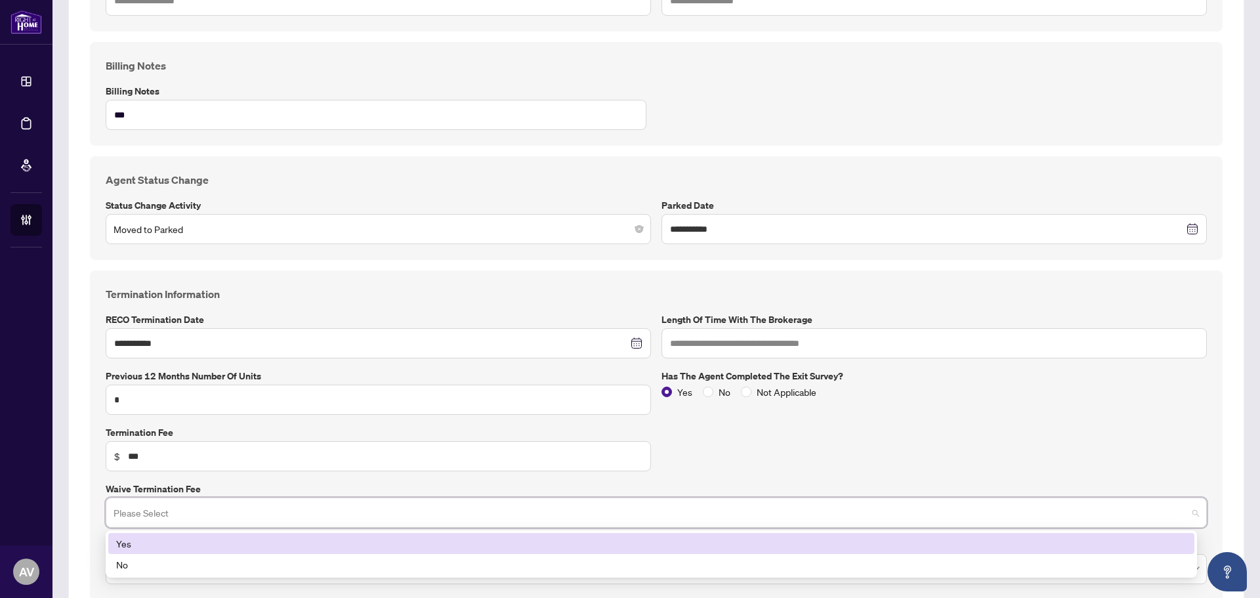
click at [164, 549] on div "Yes" at bounding box center [651, 543] width 1070 height 14
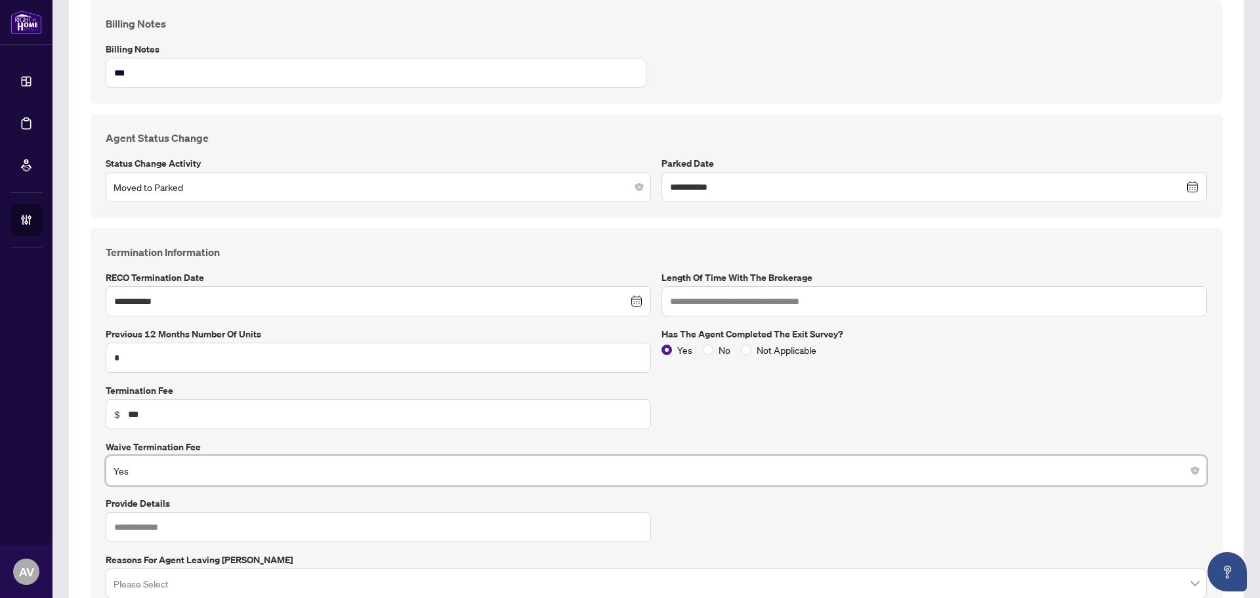
scroll to position [525, 0]
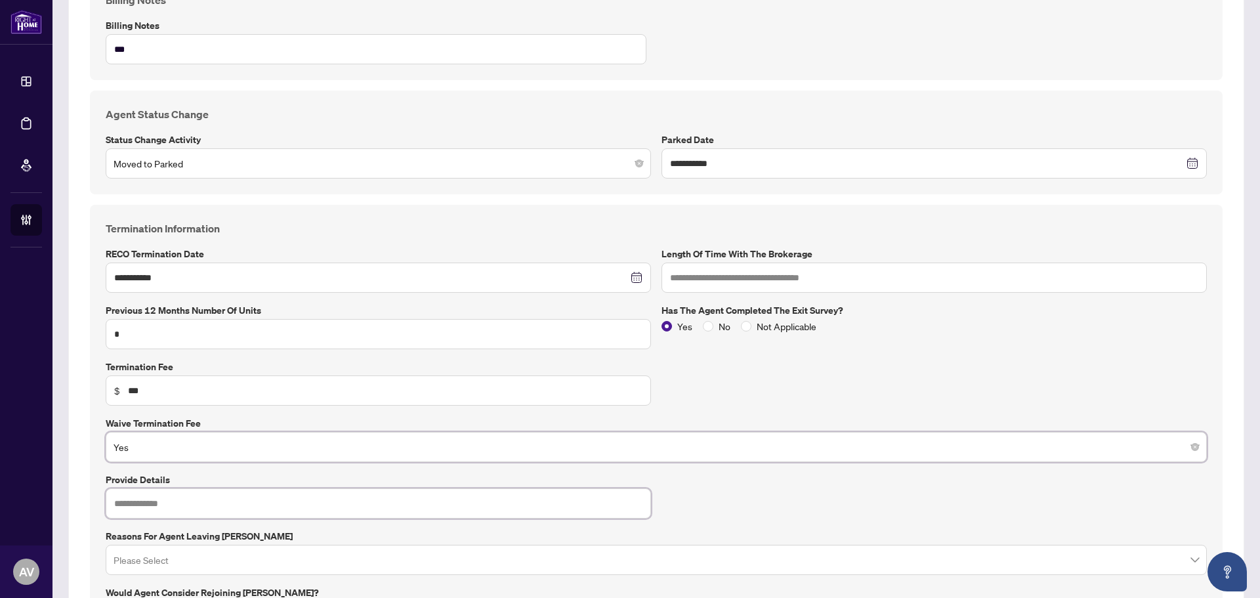
click at [243, 499] on input "text" at bounding box center [378, 503] width 545 height 30
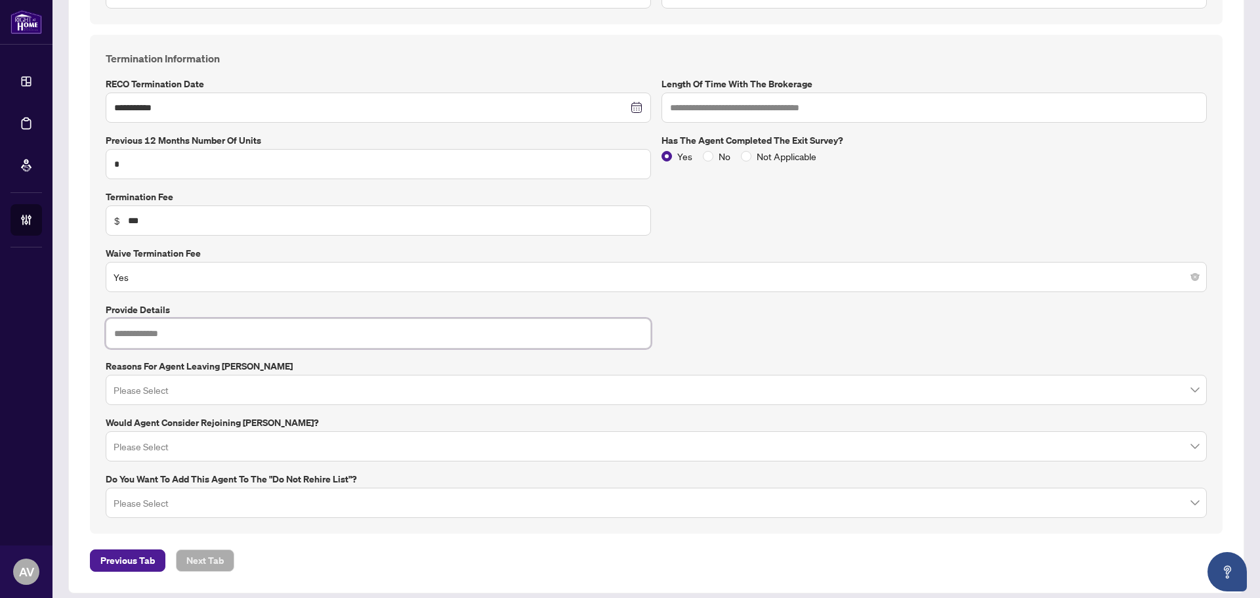
scroll to position [705, 0]
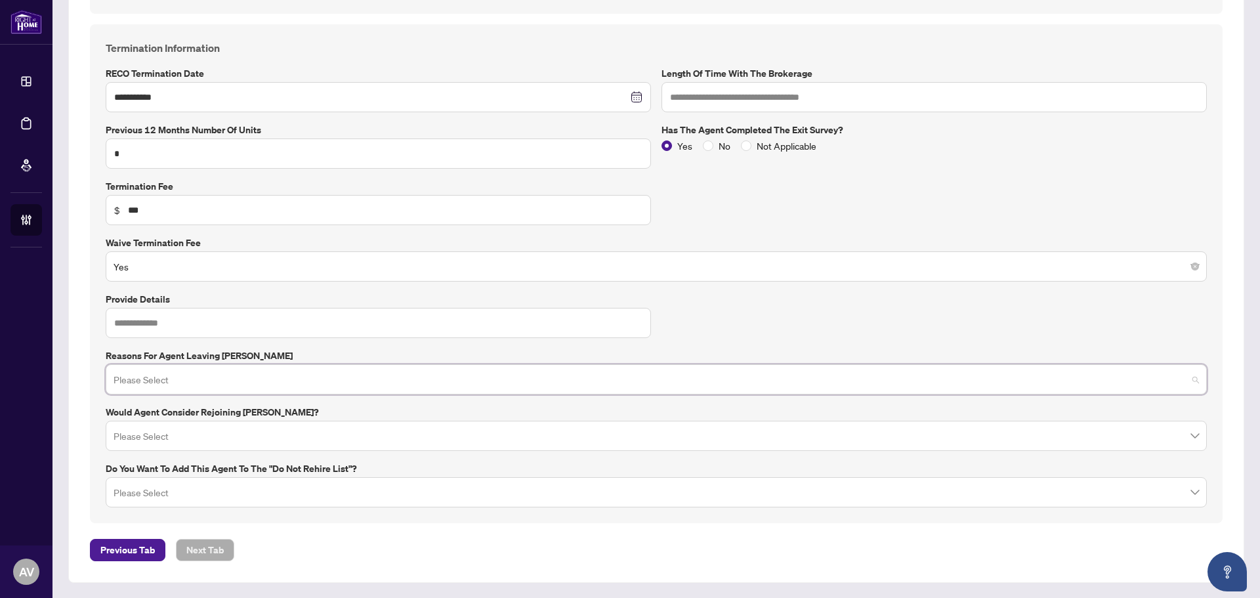
click at [276, 384] on input "search" at bounding box center [650, 381] width 1073 height 29
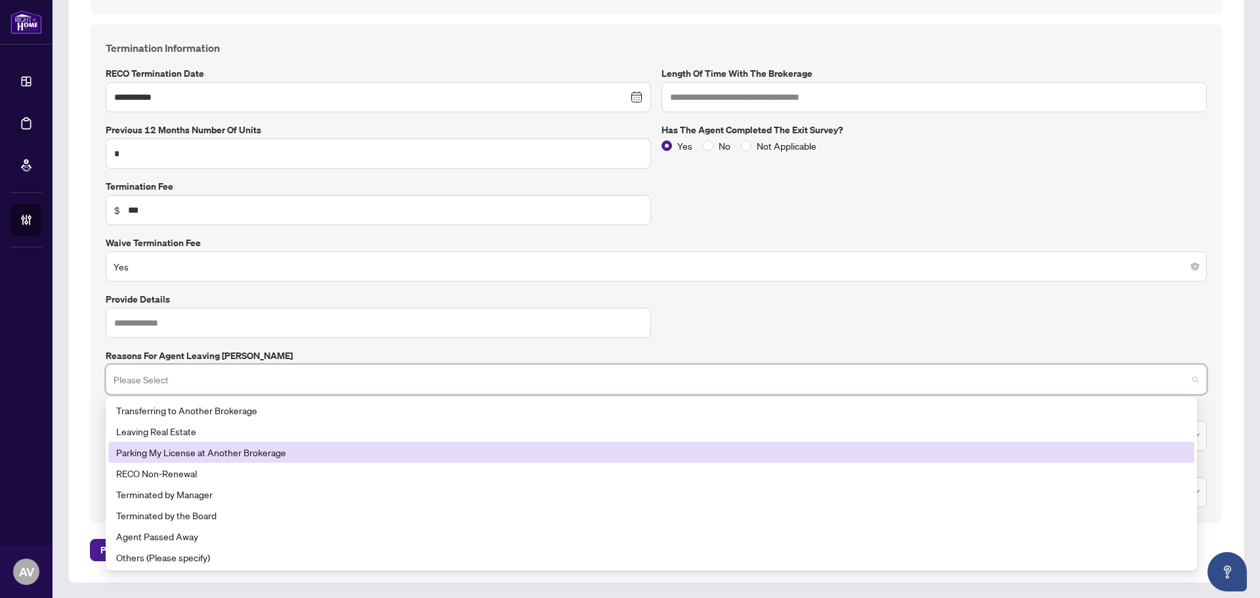
click at [238, 455] on div "Parking My License at Another Brokerage" at bounding box center [651, 452] width 1070 height 14
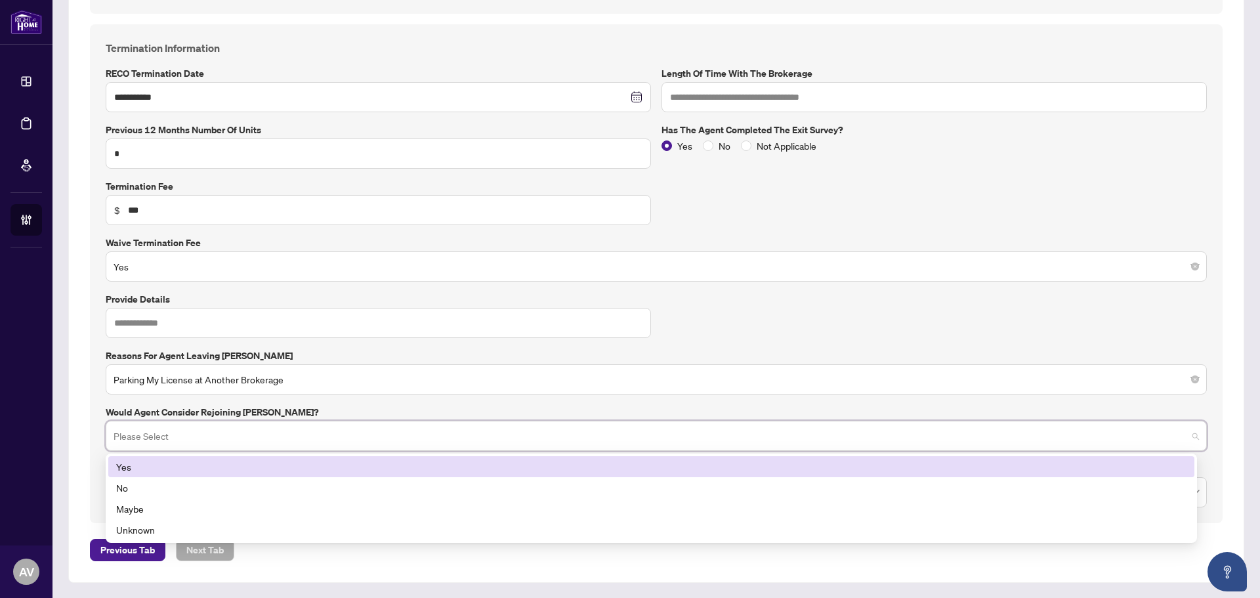
click at [308, 440] on input "search" at bounding box center [650, 437] width 1073 height 29
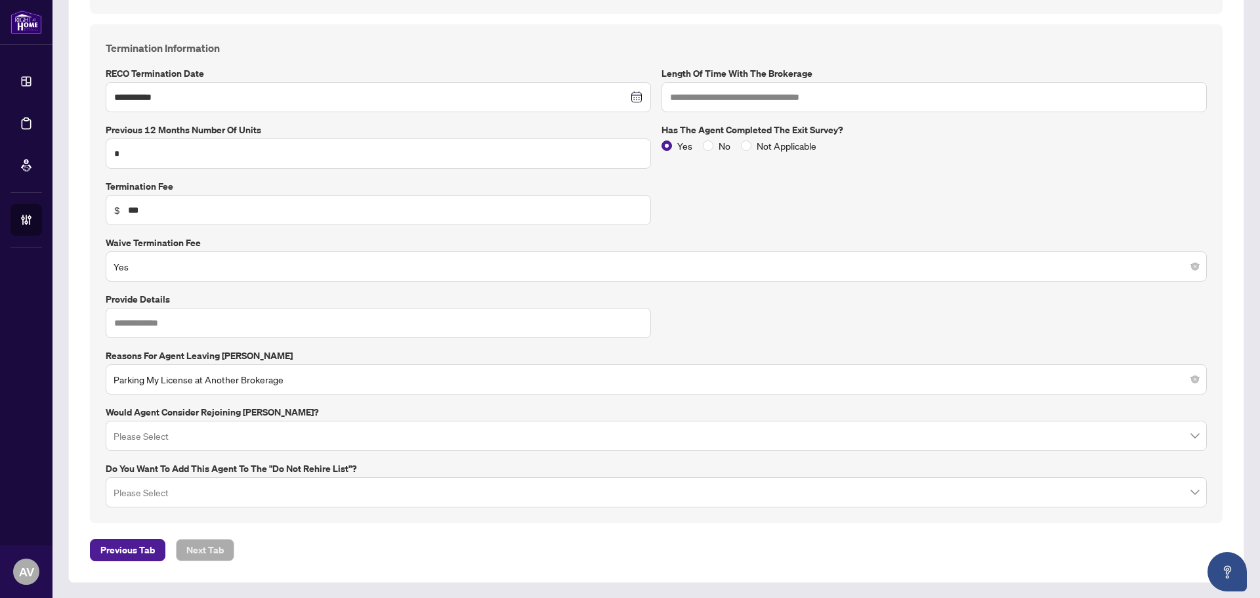
click at [818, 326] on div "**********" at bounding box center [656, 273] width 1112 height 467
click at [215, 440] on input "search" at bounding box center [650, 437] width 1073 height 29
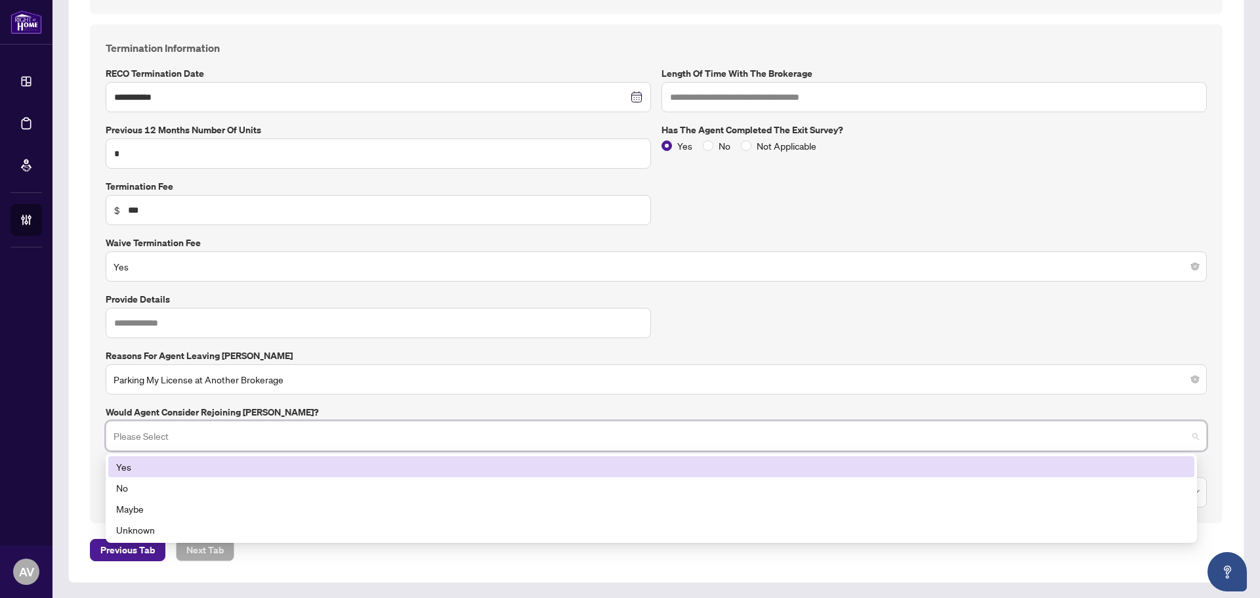
click at [140, 468] on div "Yes" at bounding box center [651, 466] width 1070 height 14
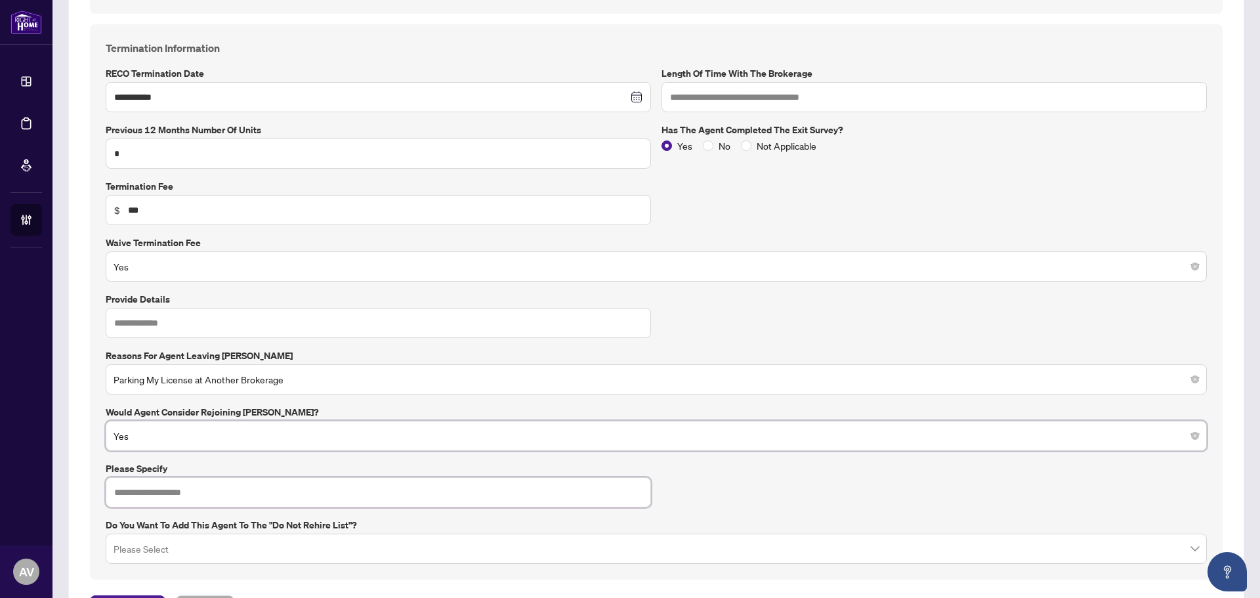
click at [242, 497] on input "text" at bounding box center [378, 492] width 545 height 30
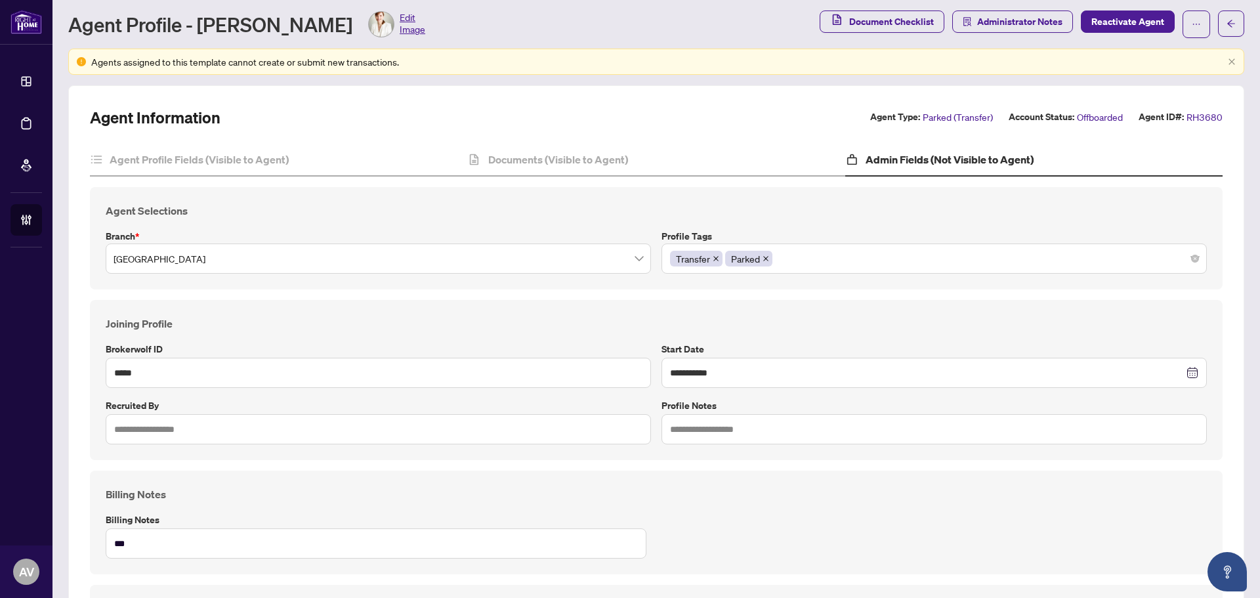
scroll to position [0, 0]
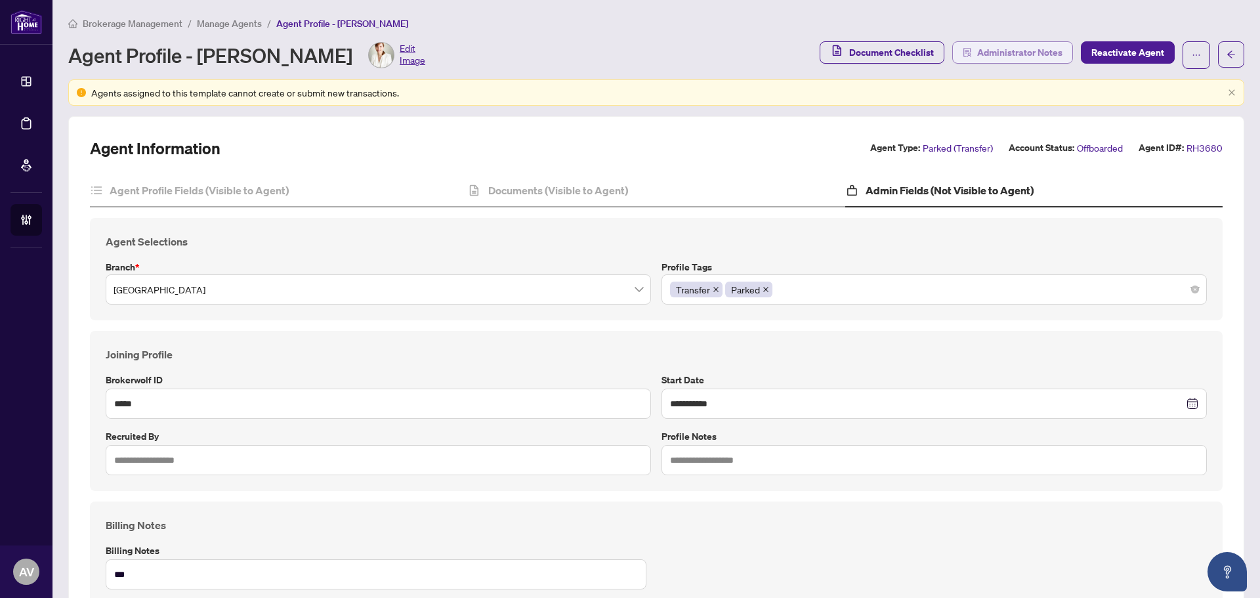
click at [984, 51] on span "Administrator Notes" at bounding box center [1019, 52] width 85 height 21
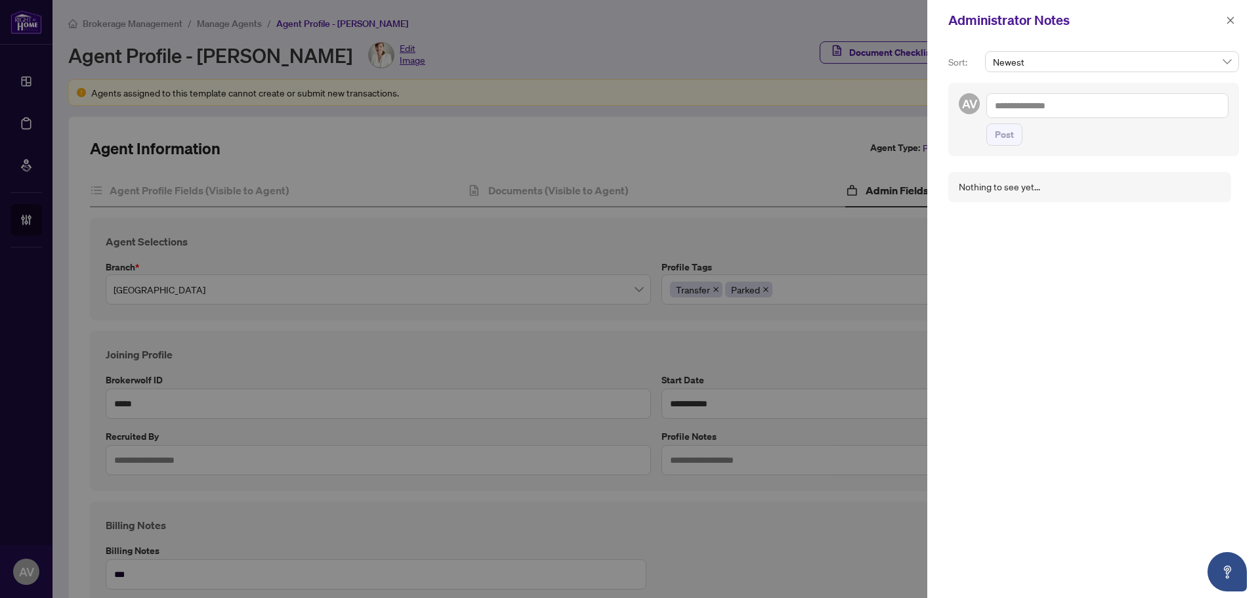
click at [1054, 95] on textarea at bounding box center [1107, 105] width 242 height 25
drag, startPoint x: 1228, startPoint y: 13, endPoint x: 1026, endPoint y: 152, distance: 245.9
click at [1228, 13] on span "button" at bounding box center [1230, 20] width 9 height 21
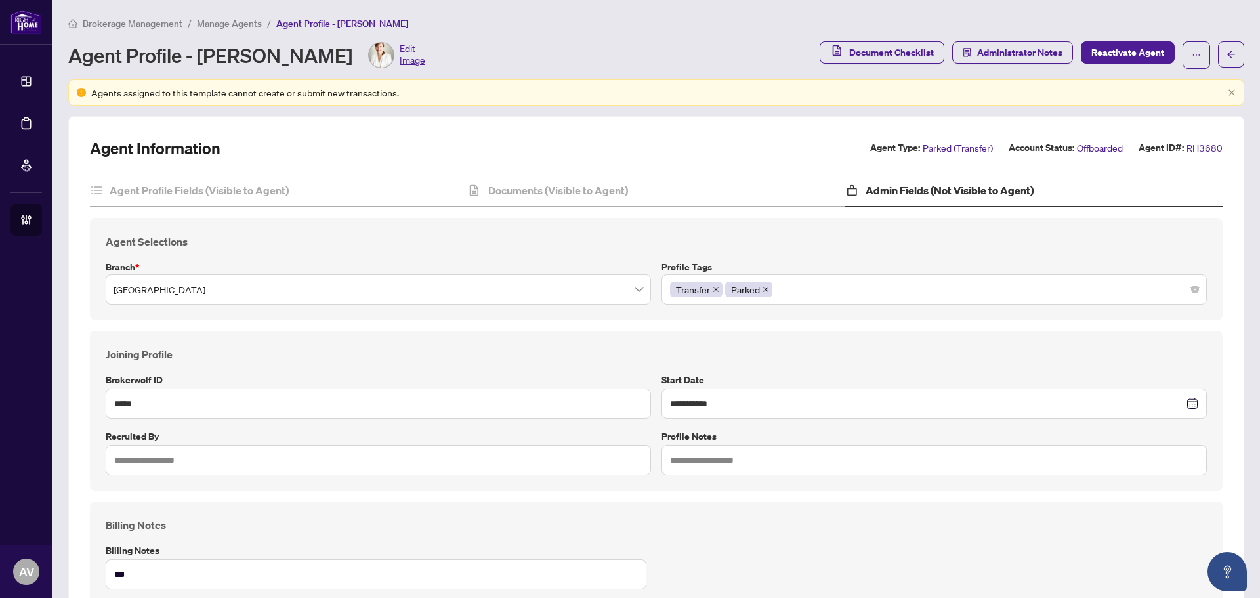
click at [884, 281] on div "Transfer Parked" at bounding box center [934, 290] width 528 height 24
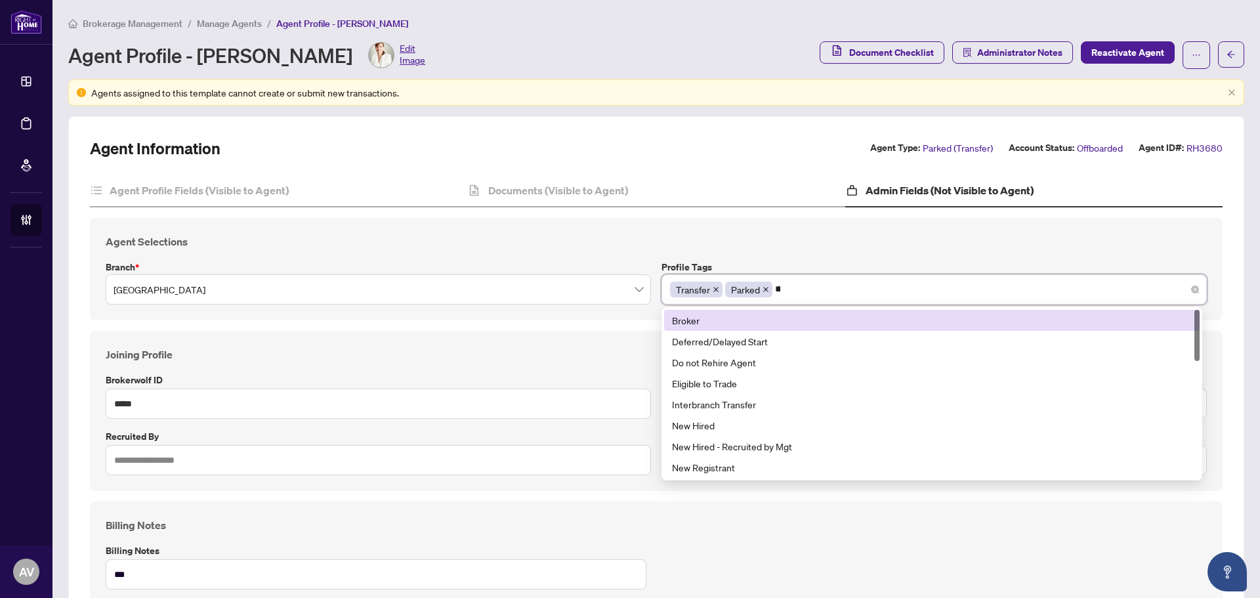
type input "***"
click at [852, 240] on h4 "Agent Selections" at bounding box center [656, 242] width 1101 height 16
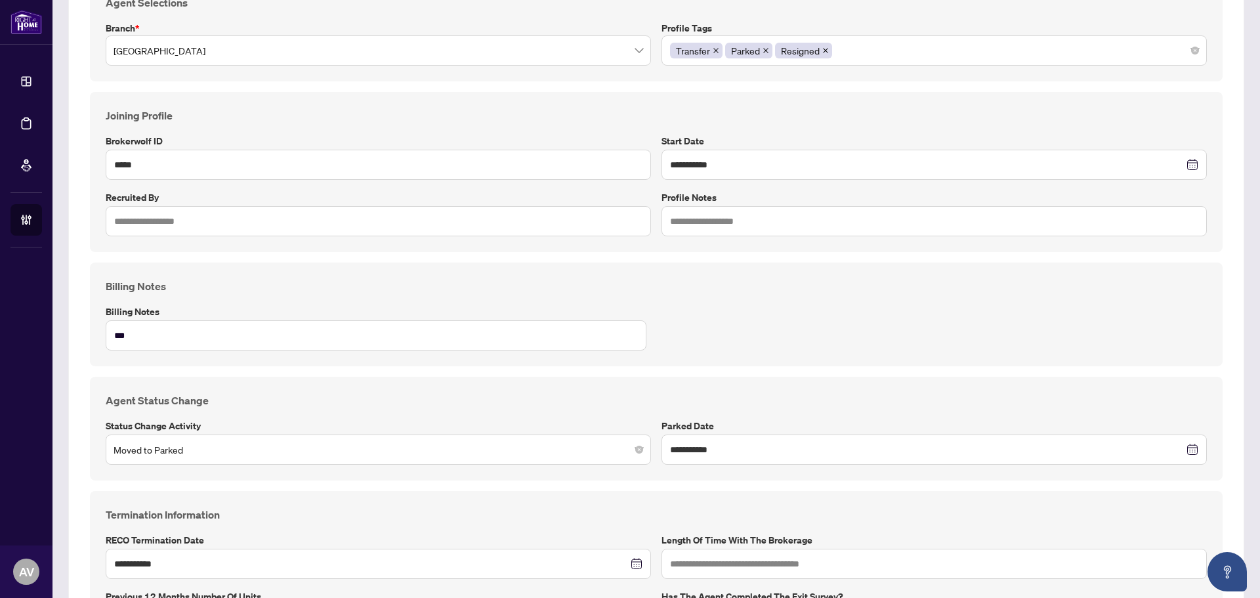
scroll to position [40, 0]
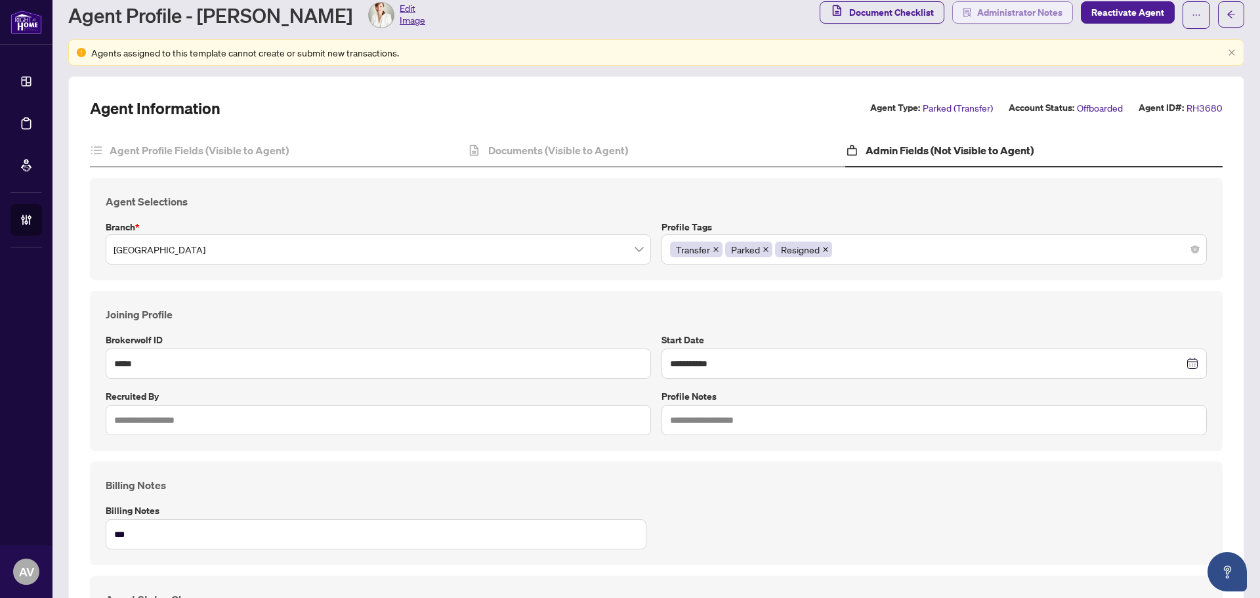
click at [985, 7] on span "Administrator Notes" at bounding box center [1019, 12] width 85 height 21
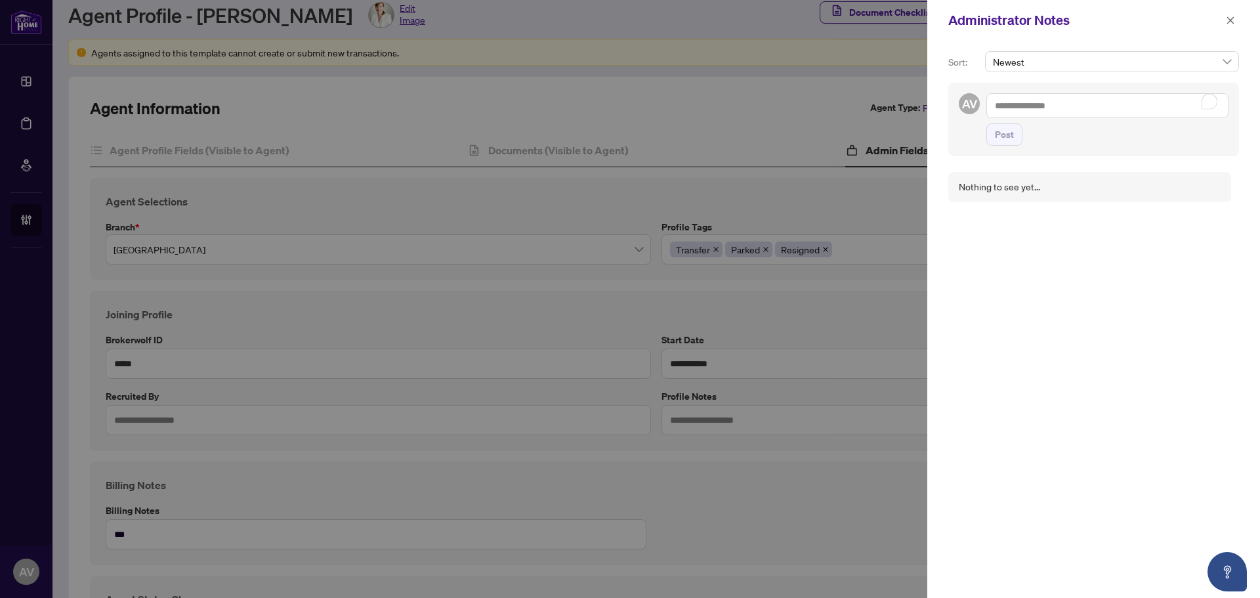
click at [1043, 102] on textarea "To enrich screen reader interactions, please activate Accessibility in Grammarl…" at bounding box center [1107, 105] width 242 height 25
click at [1034, 95] on textarea "To enrich screen reader interactions, please activate Accessibility in Grammarl…" at bounding box center [1107, 105] width 242 height 25
type textarea "**********"
click at [986, 136] on button "Post" at bounding box center [1004, 147] width 36 height 22
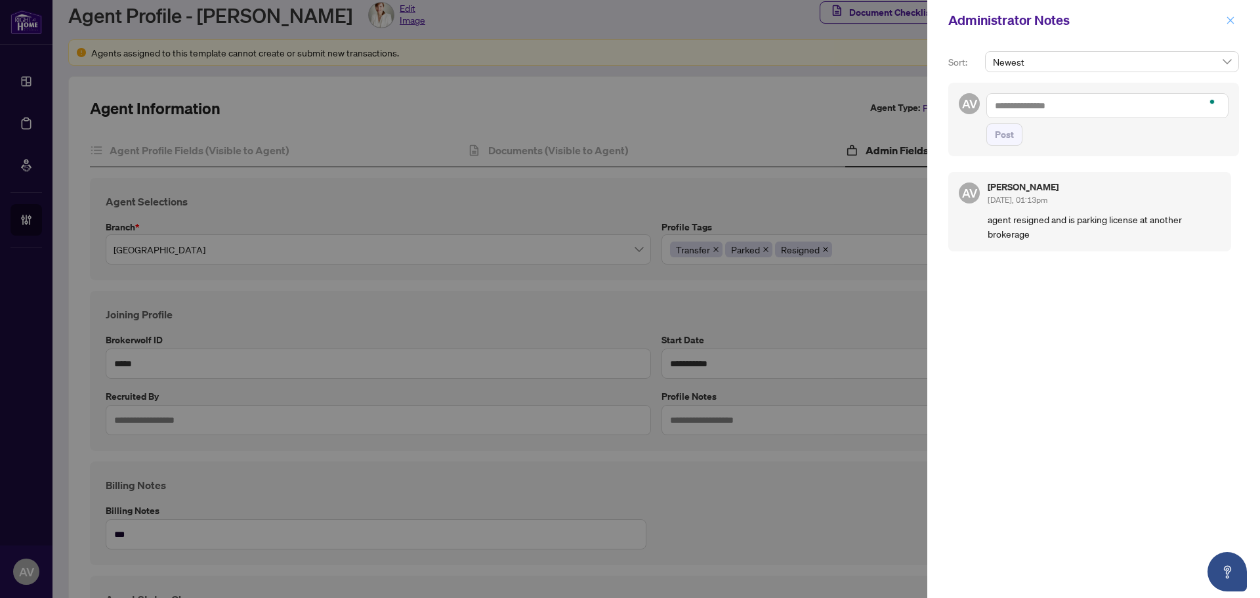
click at [1225, 27] on button "button" at bounding box center [1230, 20] width 17 height 16
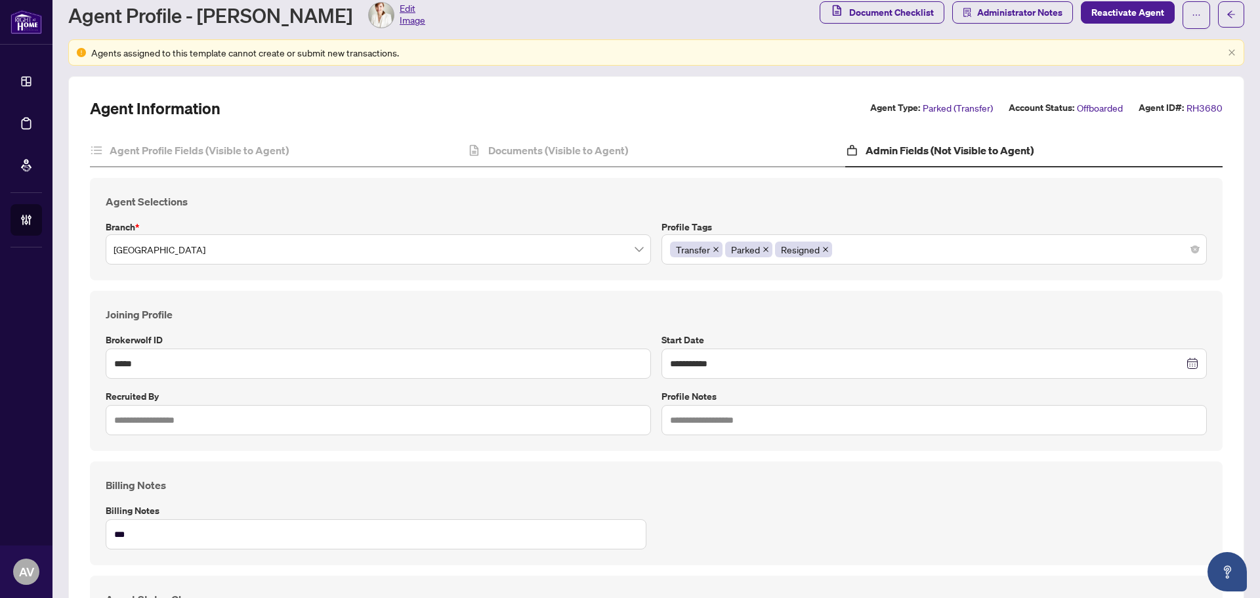
click at [927, 337] on label "Start Date" at bounding box center [933, 340] width 545 height 14
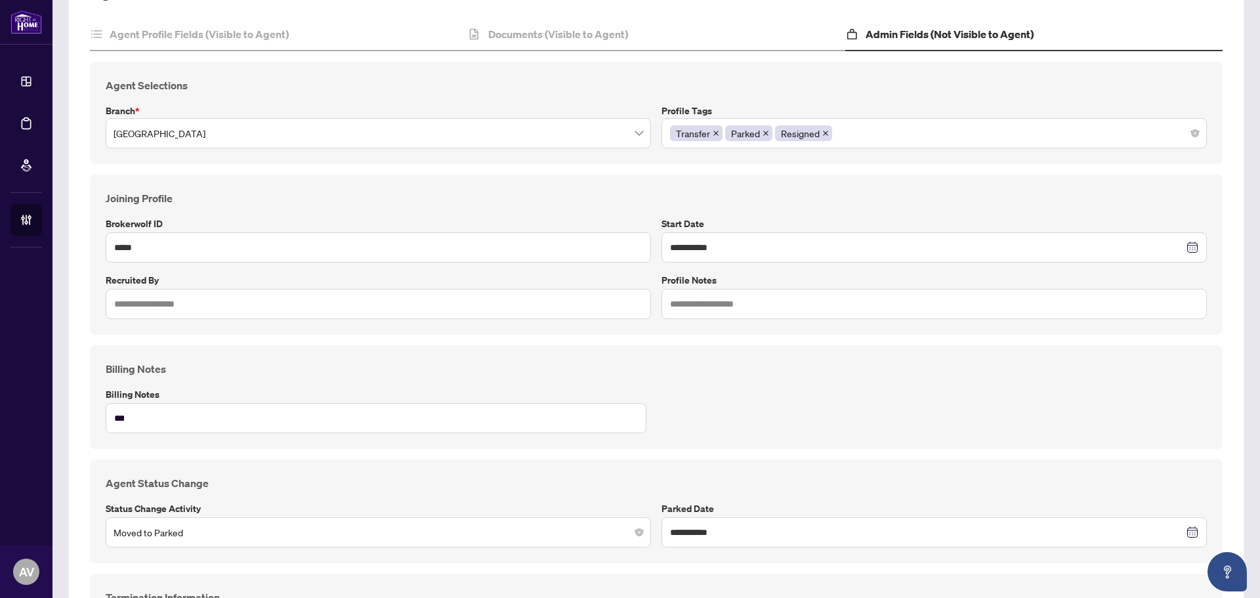
scroll to position [0, 0]
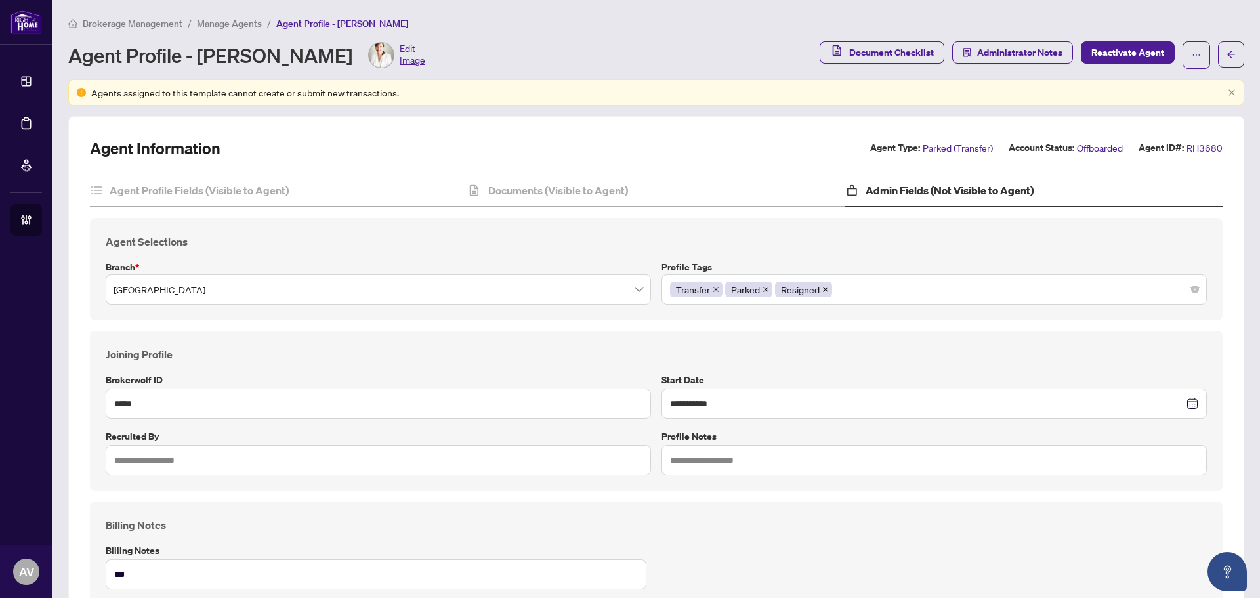
click at [211, 18] on span "Manage Agents" at bounding box center [229, 24] width 65 height 12
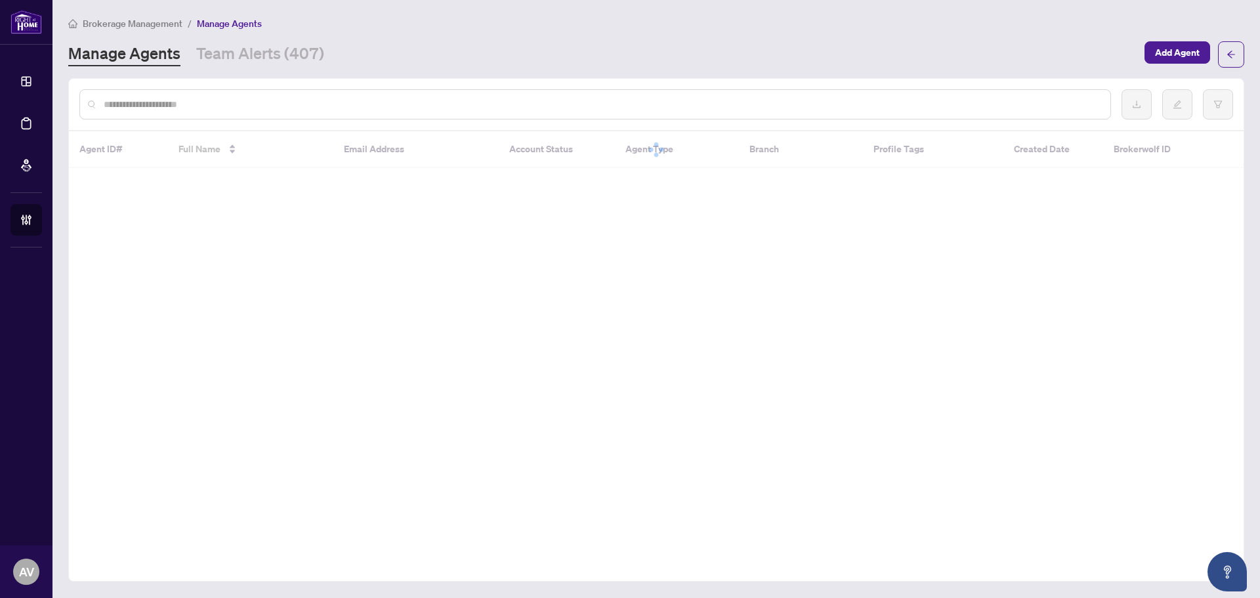
click at [186, 106] on input "text" at bounding box center [602, 104] width 996 height 14
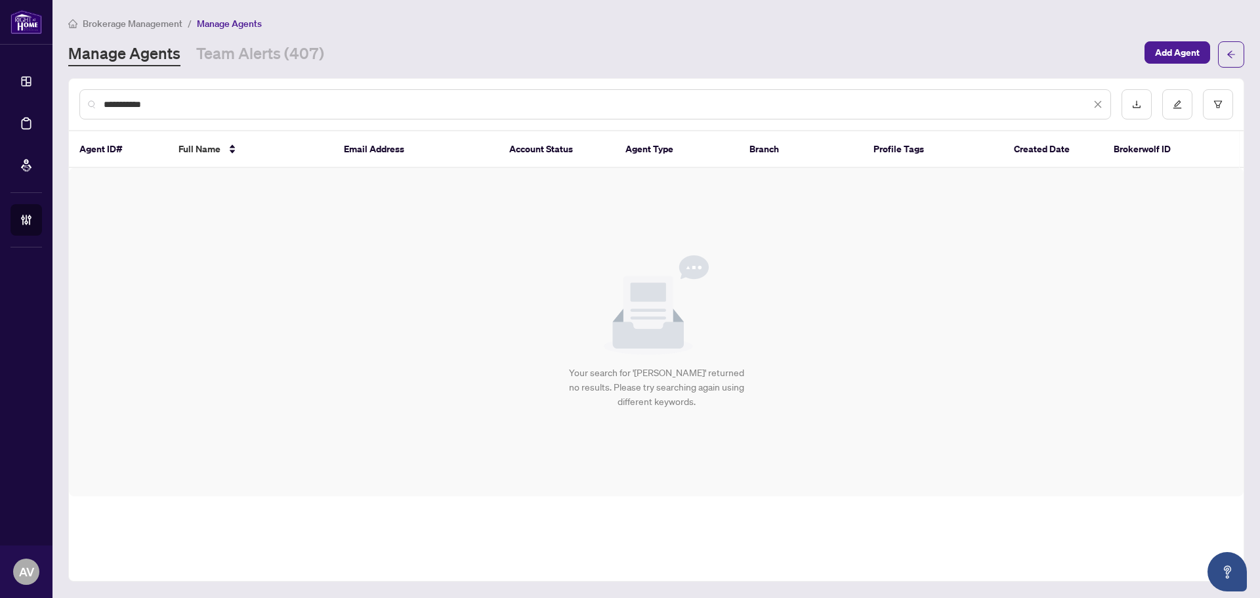
click at [110, 106] on input "**********" at bounding box center [597, 104] width 987 height 14
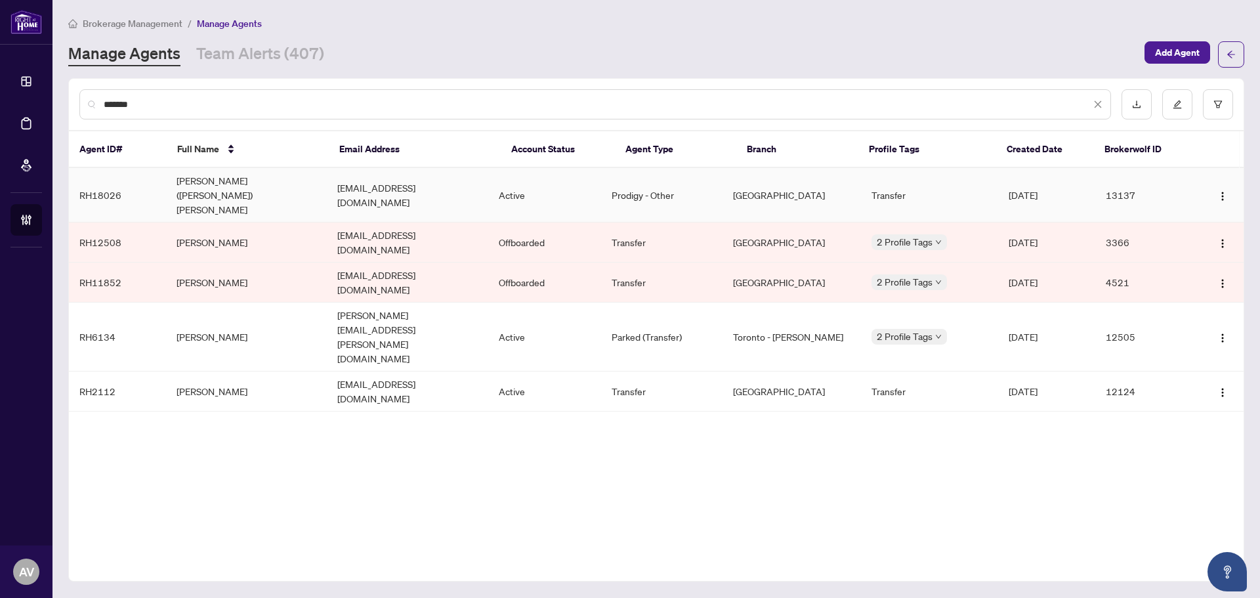
type input "*******"
click at [241, 183] on td "[PERSON_NAME] ([PERSON_NAME]) [PERSON_NAME]" at bounding box center [246, 195] width 161 height 54
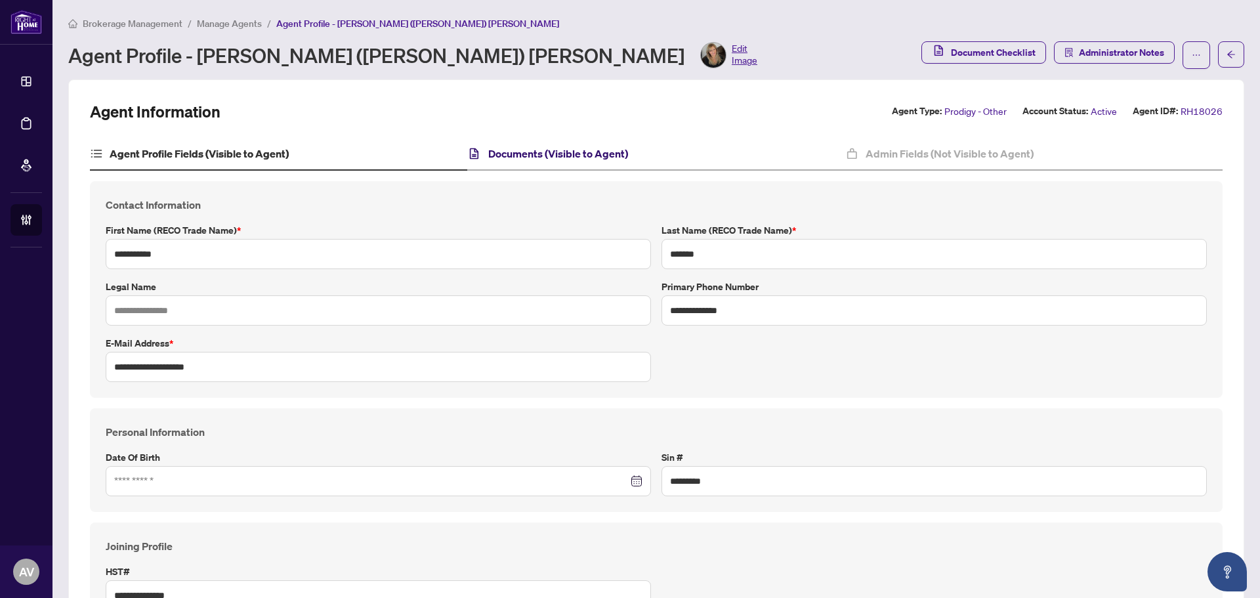
click at [579, 159] on h4 "Documents (Visible to Agent)" at bounding box center [558, 154] width 140 height 16
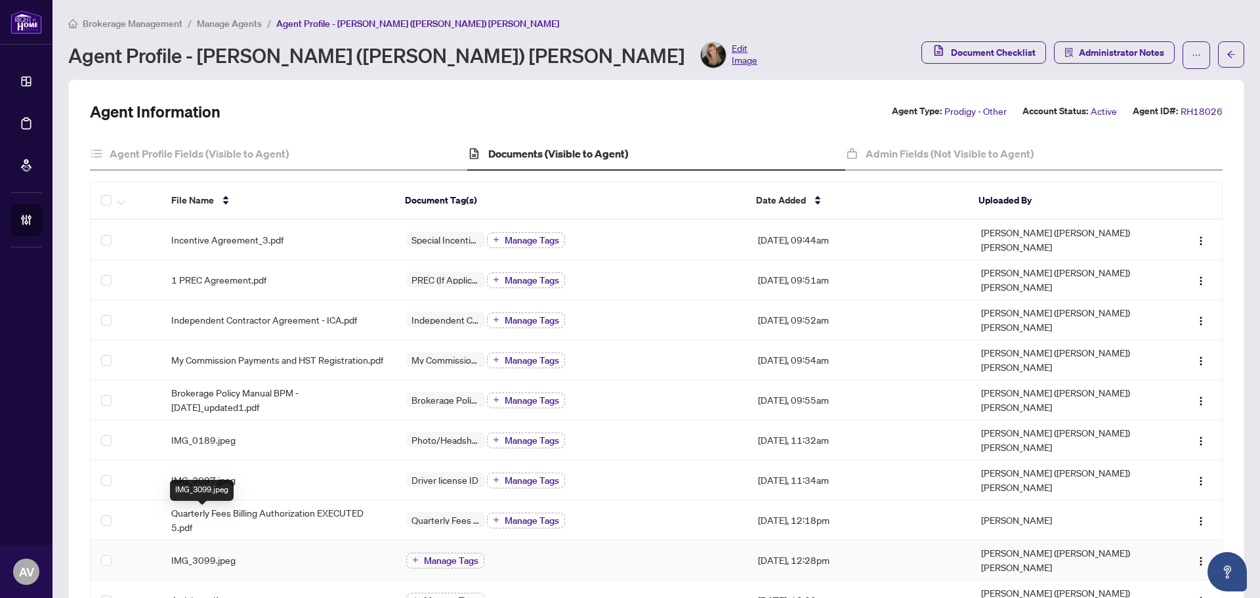
click at [212, 552] on span "IMG_3099.jpeg" at bounding box center [203, 559] width 64 height 14
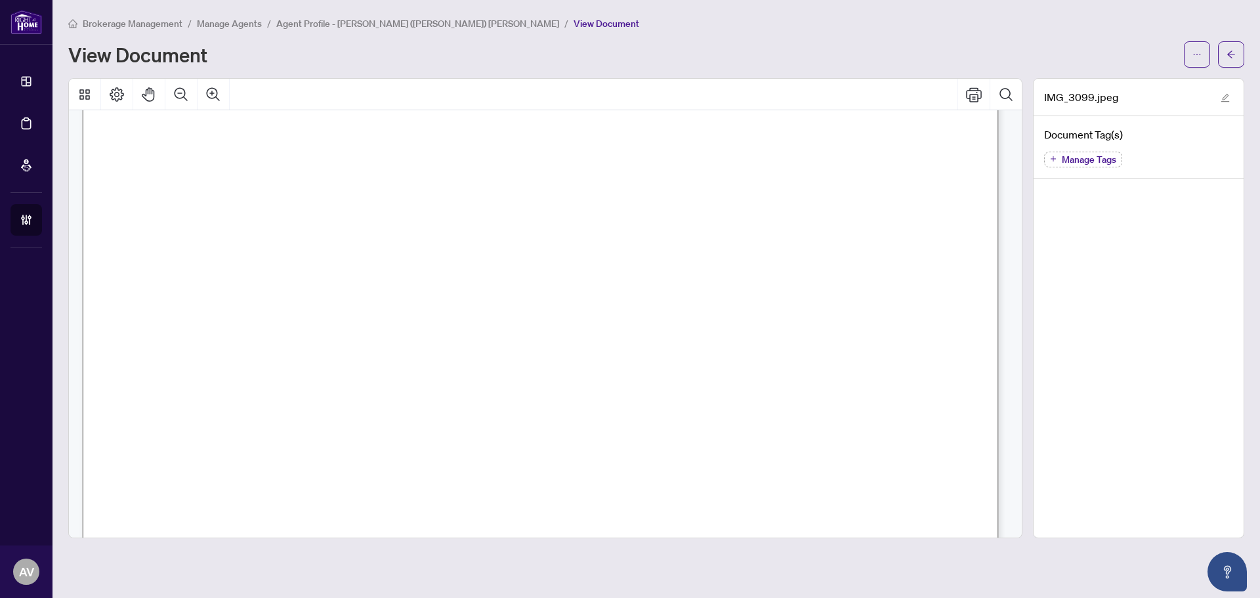
scroll to position [174, 0]
click at [180, 87] on icon "Zoom Out" at bounding box center [181, 93] width 13 height 13
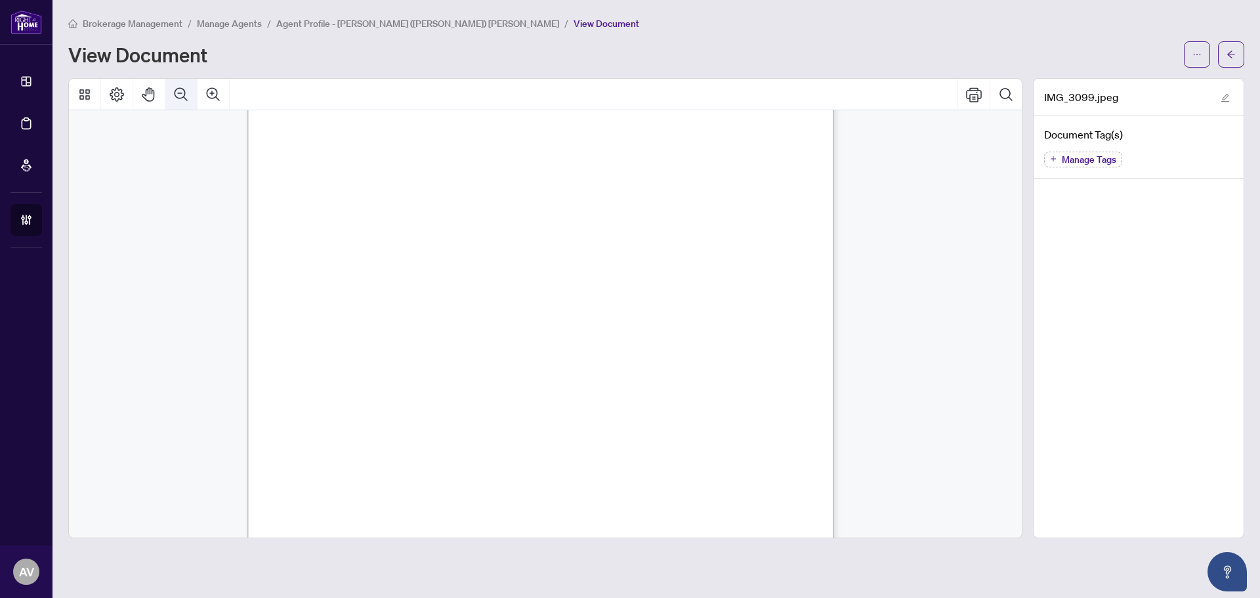
scroll to position [100, 0]
click at [180, 87] on icon "Zoom Out" at bounding box center [181, 93] width 13 height 13
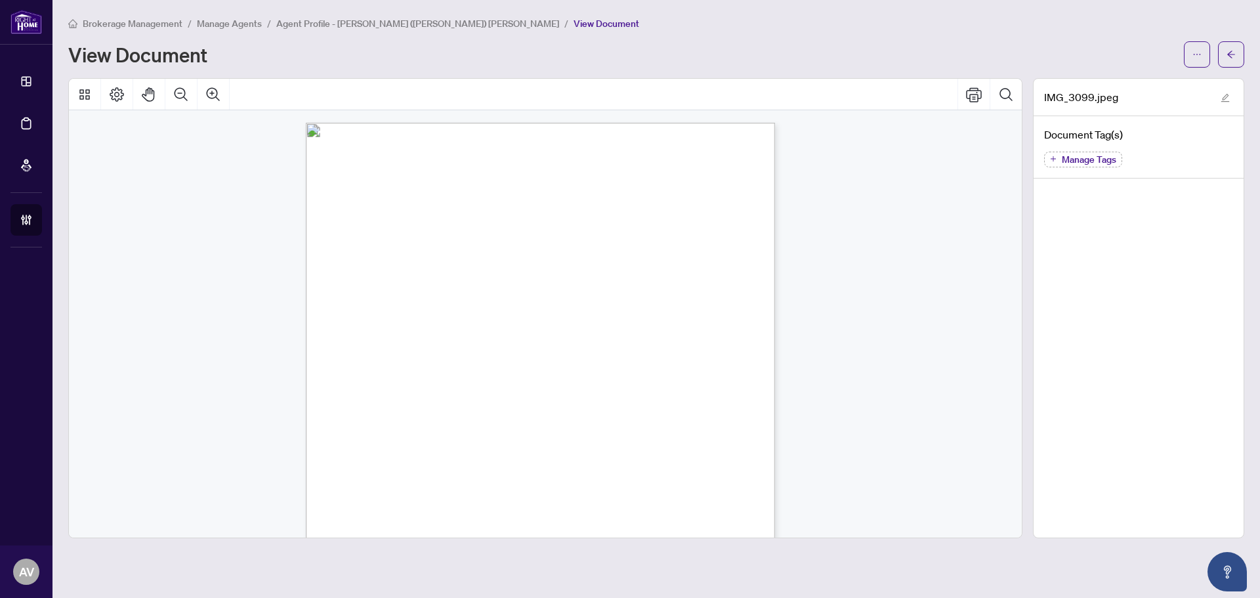
scroll to position [0, 0]
click at [1225, 54] on button "button" at bounding box center [1231, 54] width 26 height 26
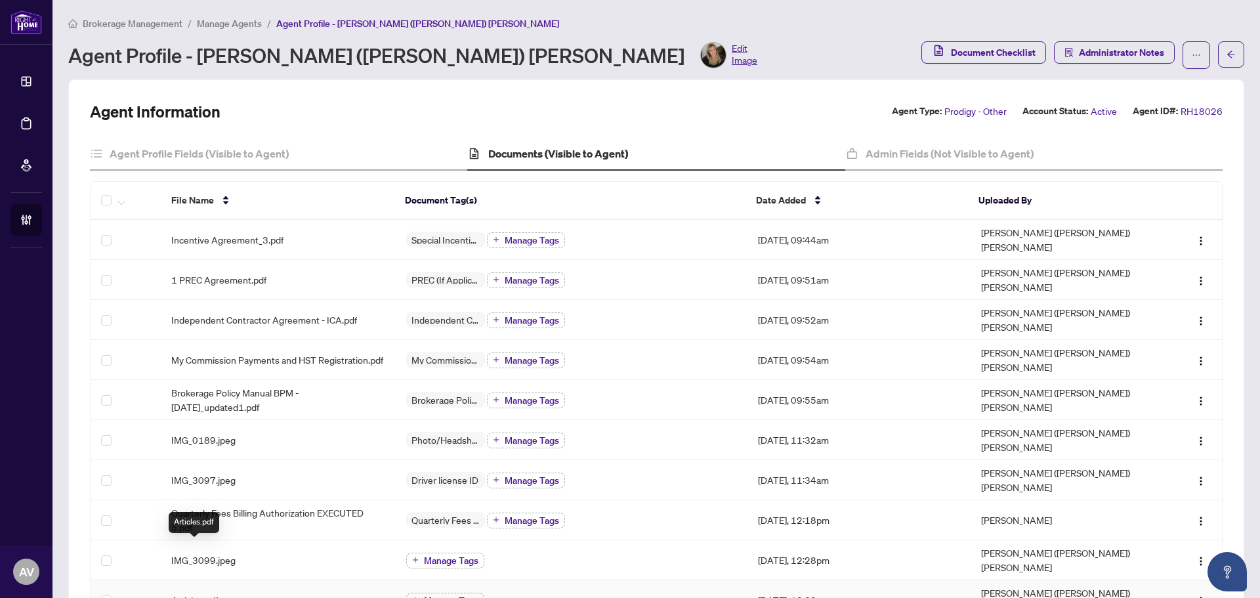
click at [208, 592] on span "Articles.pdf" at bounding box center [194, 599] width 47 height 14
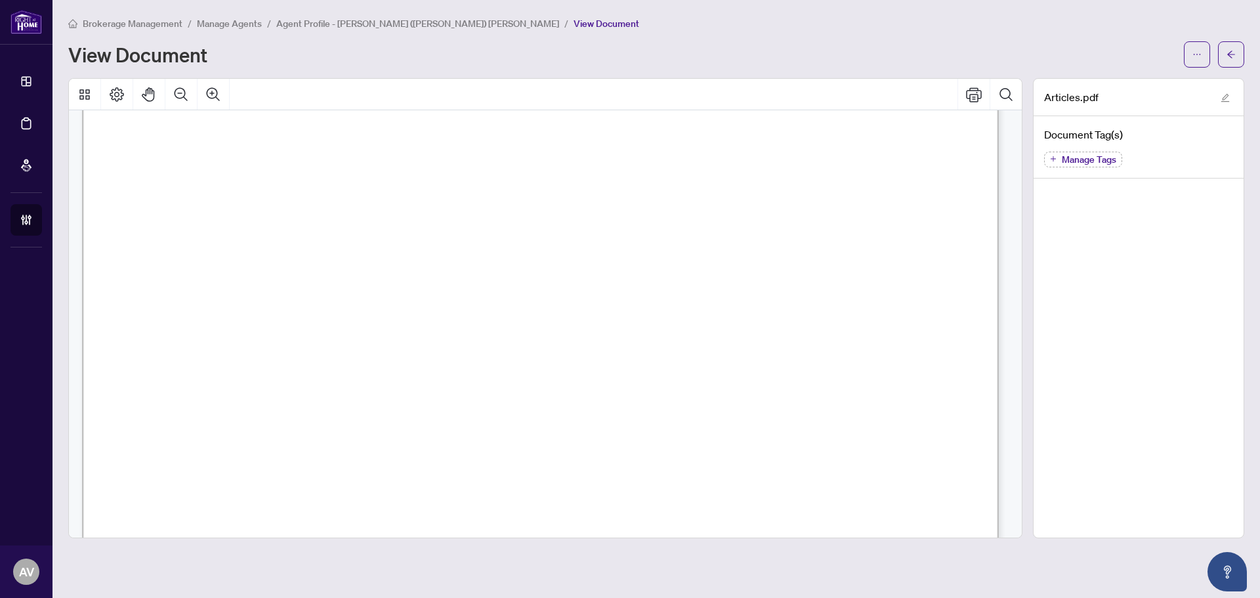
scroll to position [1312, 0]
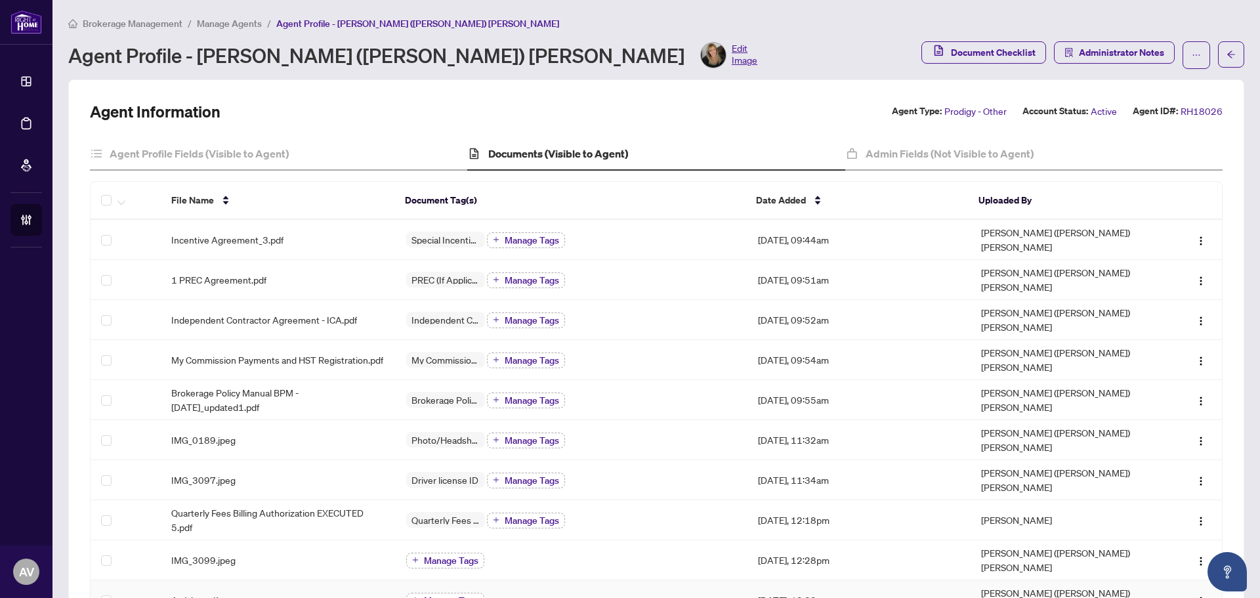
click at [447, 596] on span "Manage Tags" at bounding box center [451, 600] width 54 height 9
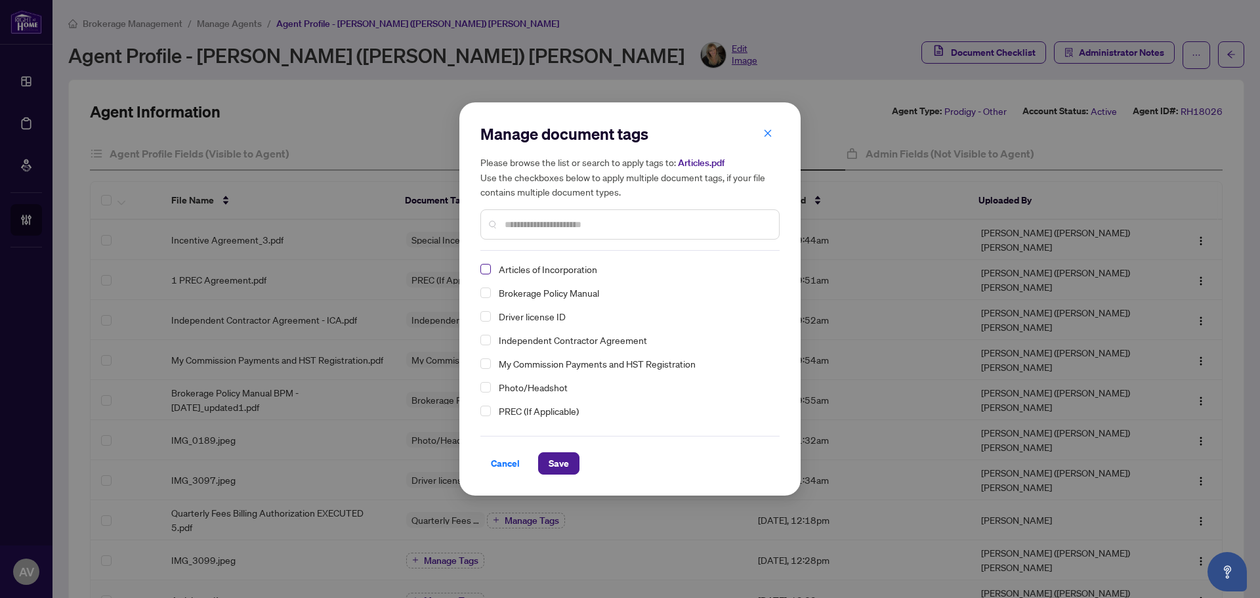
click at [487, 269] on span "Select Articles of Incorporation" at bounding box center [485, 269] width 10 height 10
click at [555, 466] on span "Save" at bounding box center [559, 463] width 20 height 21
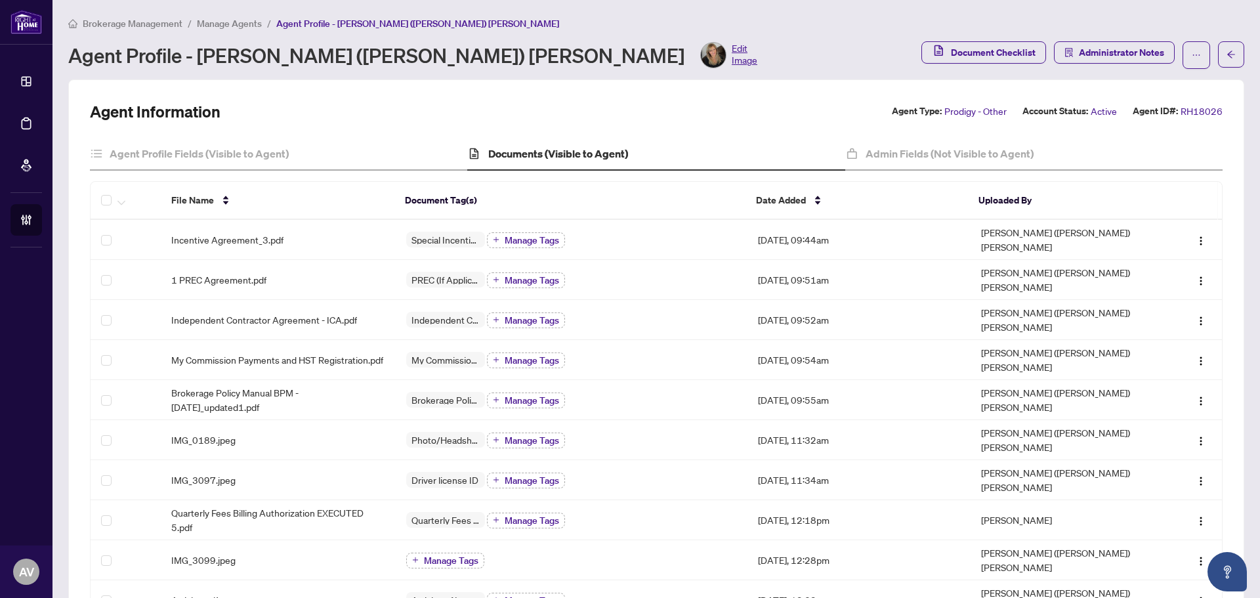
click at [227, 25] on span "Manage Agents" at bounding box center [229, 24] width 65 height 12
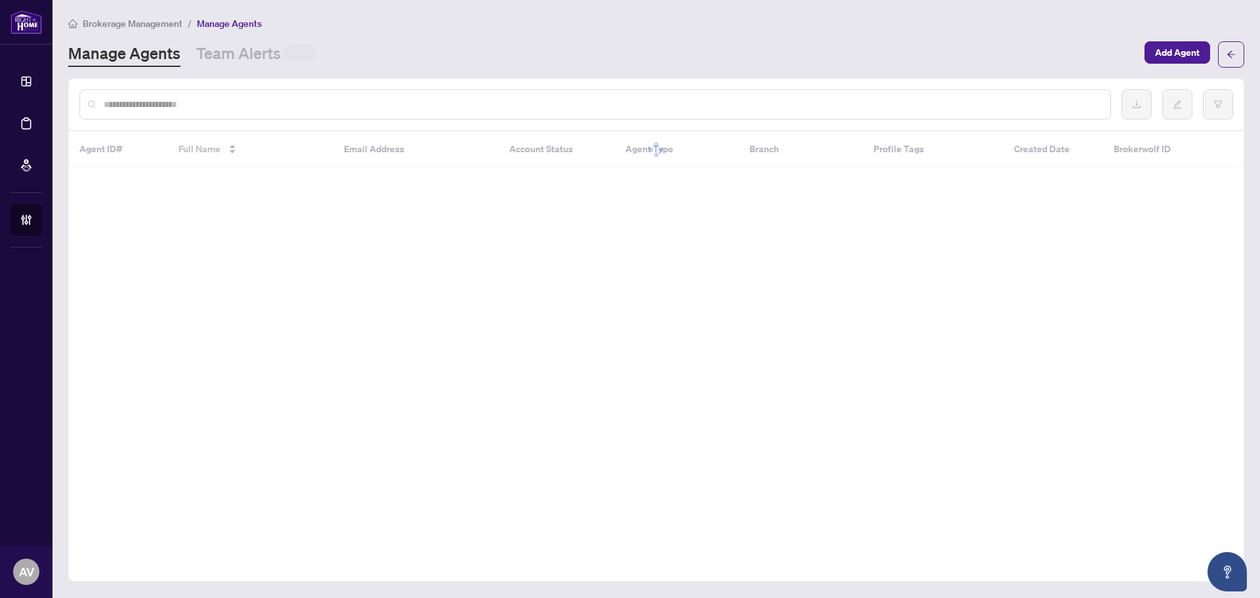
click at [256, 103] on input "text" at bounding box center [602, 104] width 996 height 14
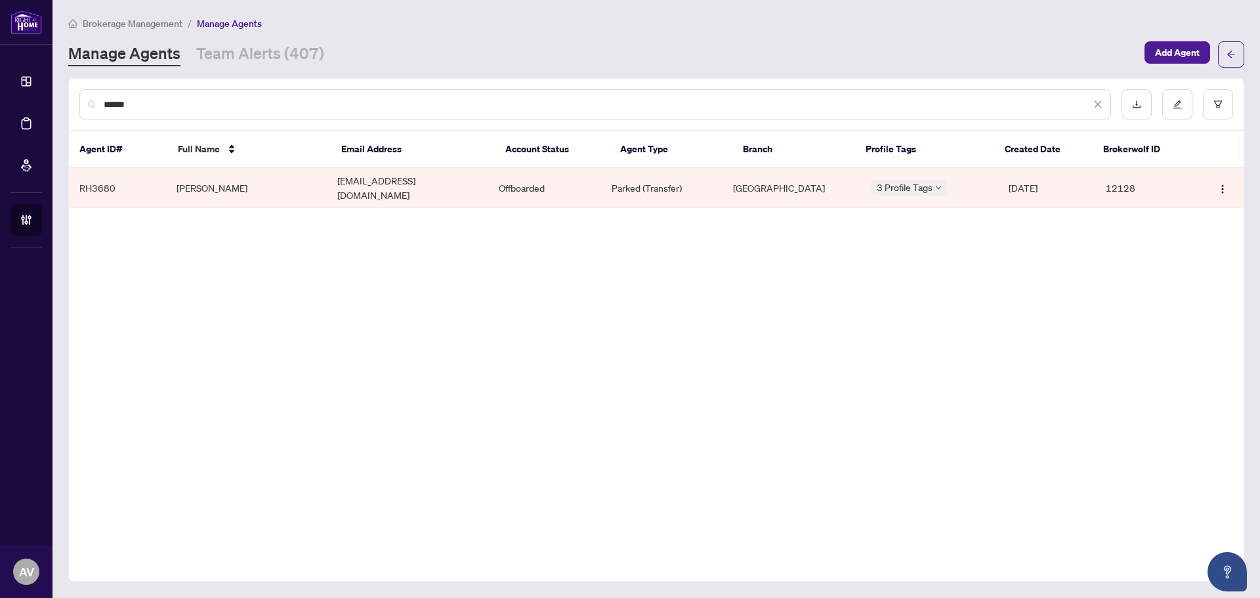
type input "******"
click at [224, 178] on td "Albana Maho" at bounding box center [246, 188] width 161 height 40
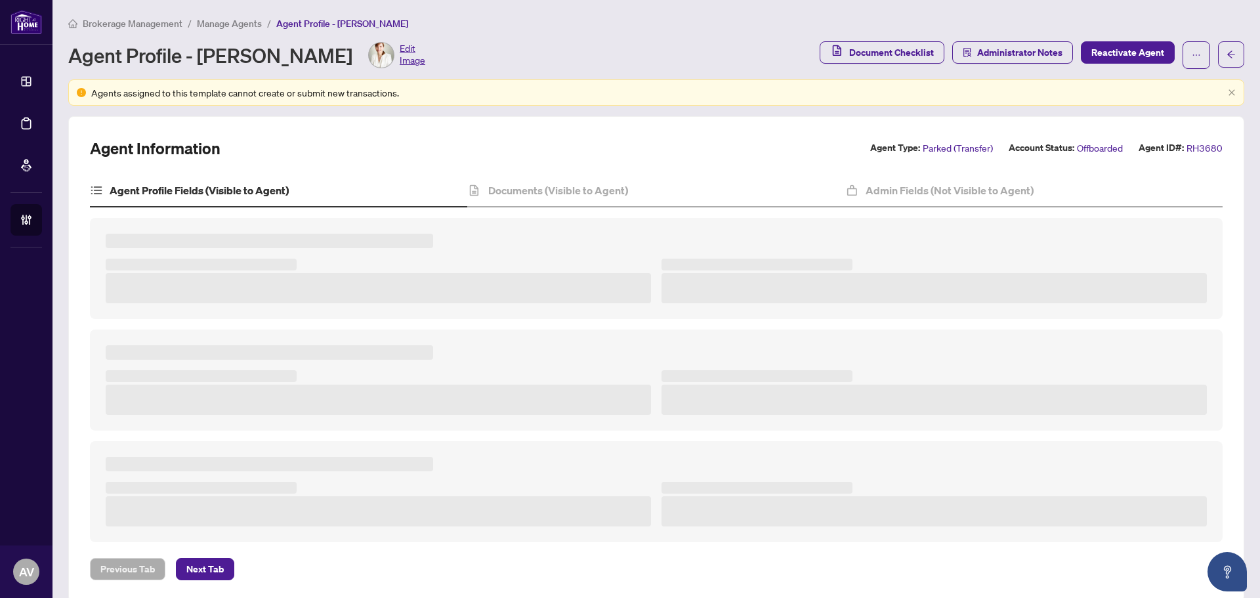
type textarea "**********"
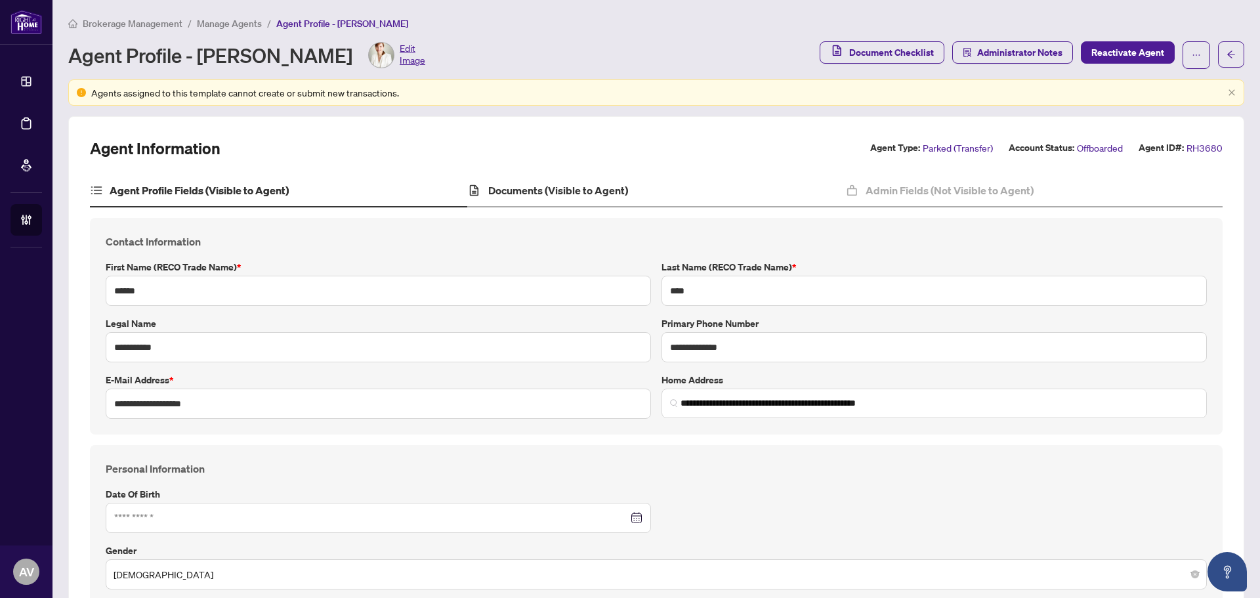
type input "**********"
type input "****"
type input "**********"
click at [579, 203] on div "Documents (Visible to Agent)" at bounding box center [655, 191] width 377 height 33
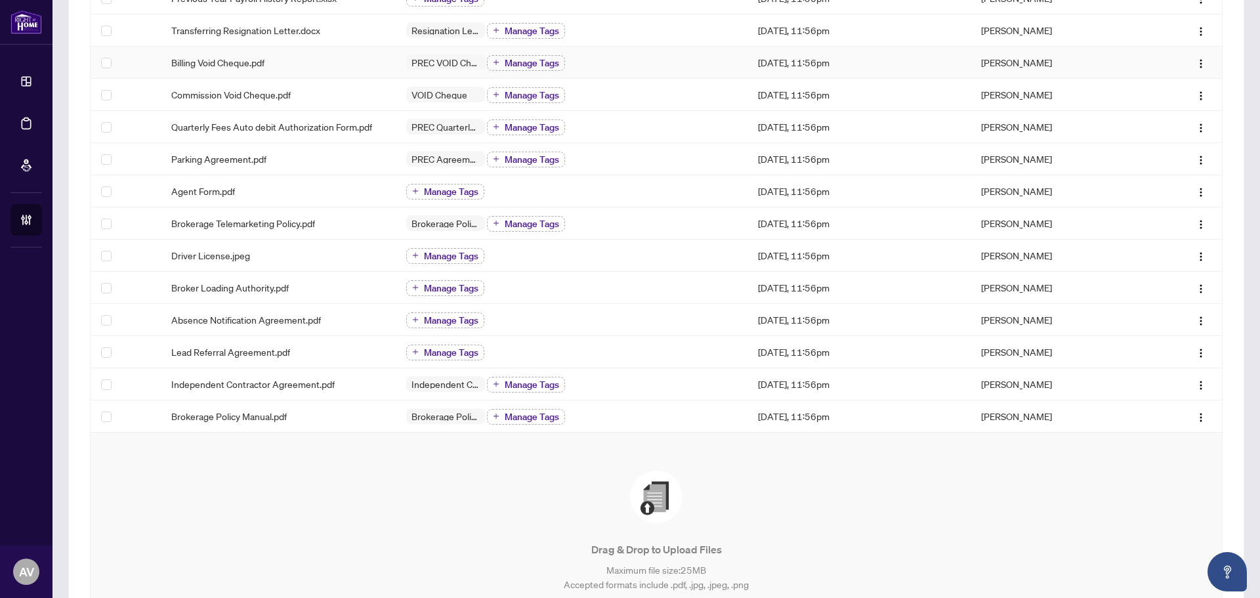
scroll to position [328, 0]
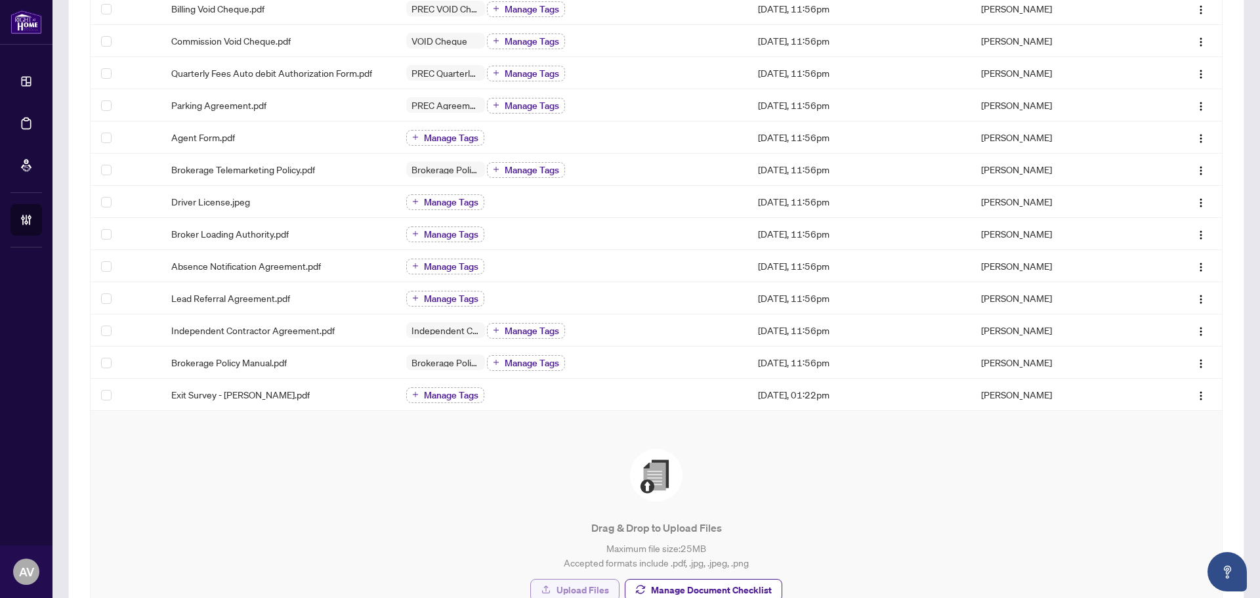
click at [578, 591] on span "Upload Files" at bounding box center [582, 589] width 52 height 21
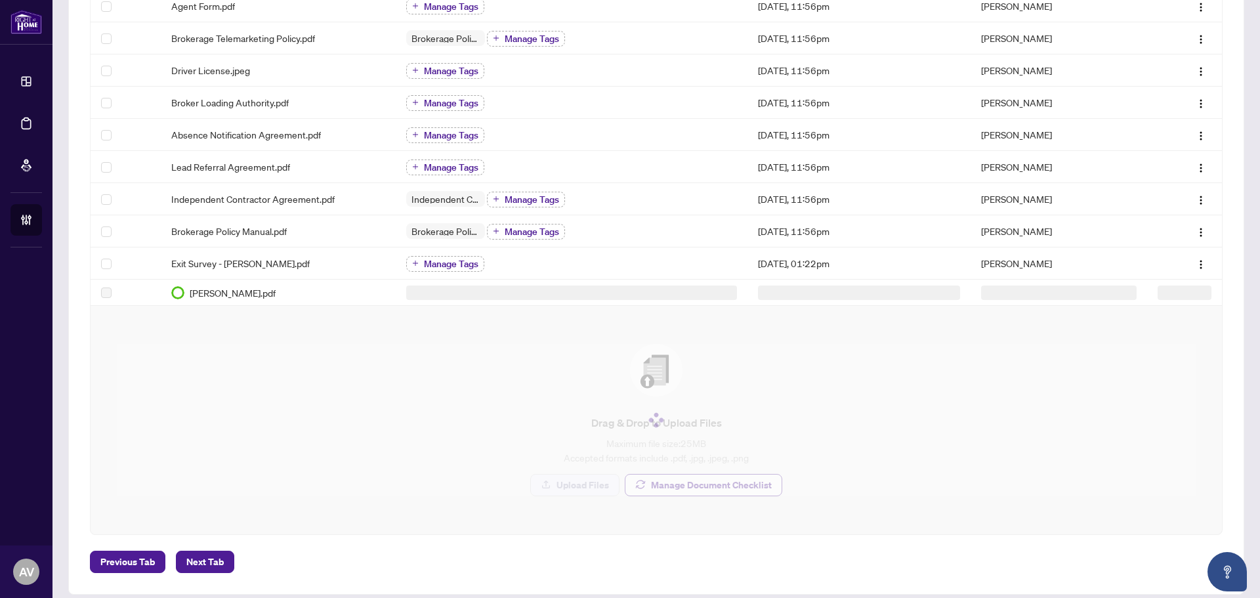
scroll to position [445, 0]
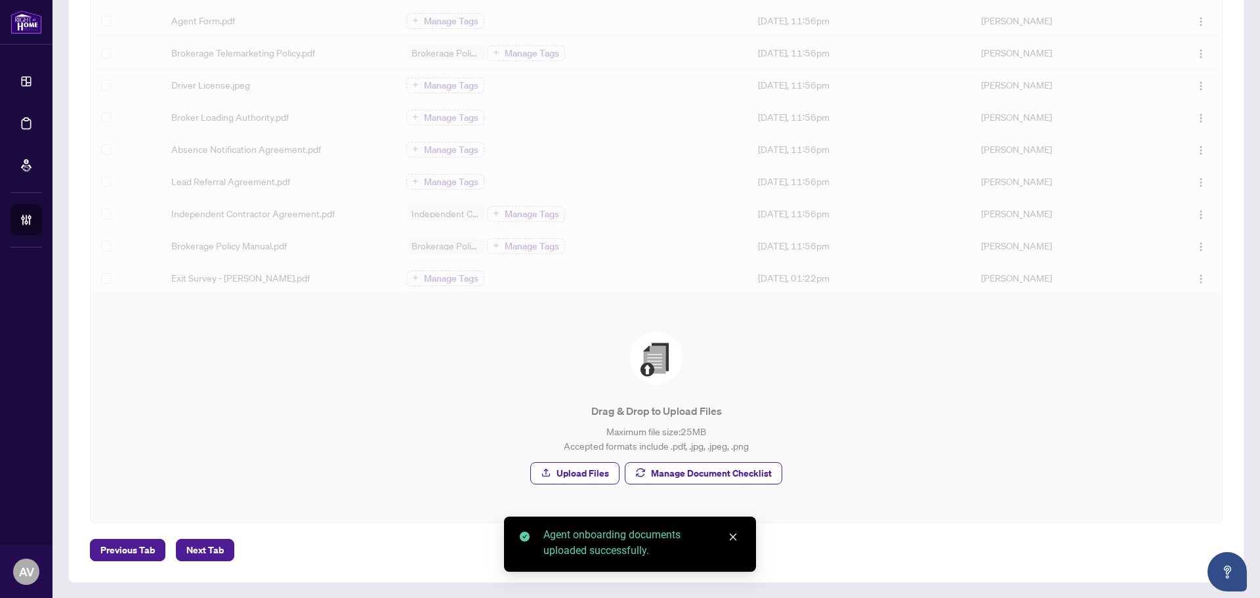
click at [700, 484] on div "Drag & Drop to Upload Files Maximum file size: 25 MB Accepted formats include .…" at bounding box center [656, 408] width 1079 height 176
click at [699, 476] on span "Manage Document Checklist" at bounding box center [711, 473] width 121 height 21
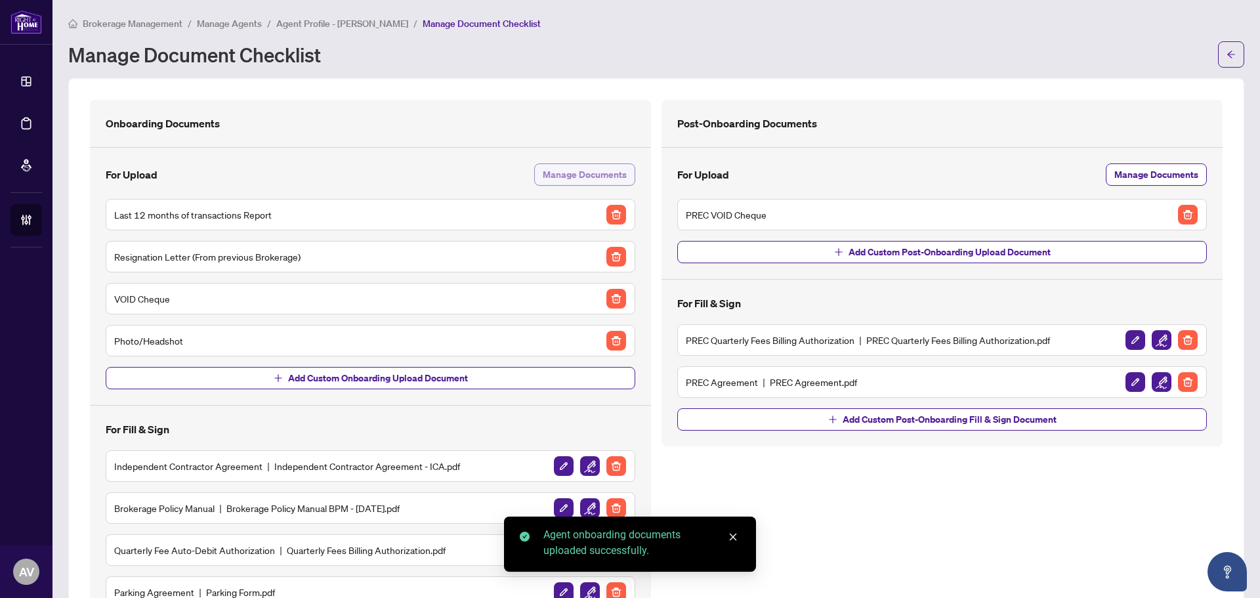
click at [594, 169] on span "Manage Documents" at bounding box center [585, 174] width 84 height 21
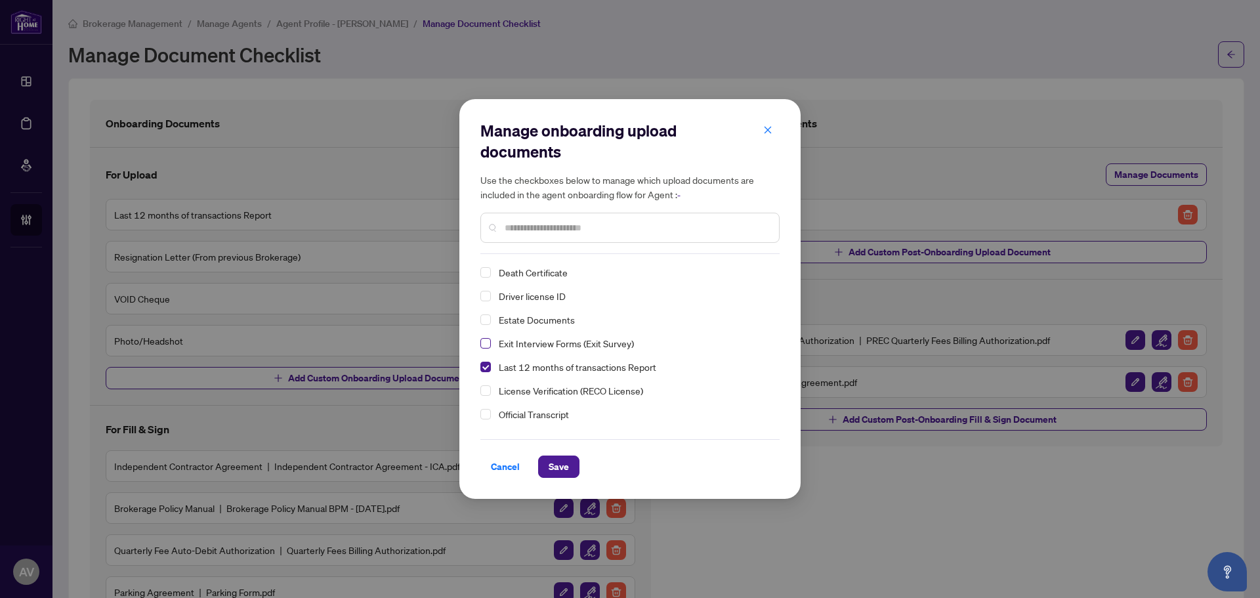
click at [487, 346] on span "Select Exit Interview Forms (Exit Survey)" at bounding box center [485, 343] width 10 height 10
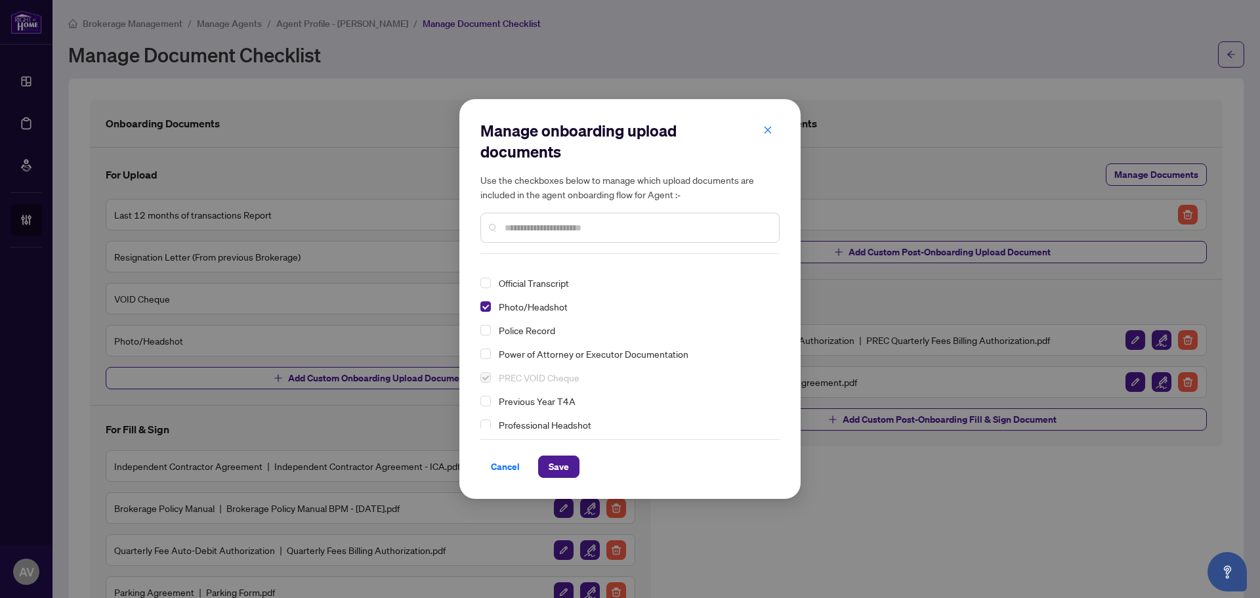
scroll to position [197, 0]
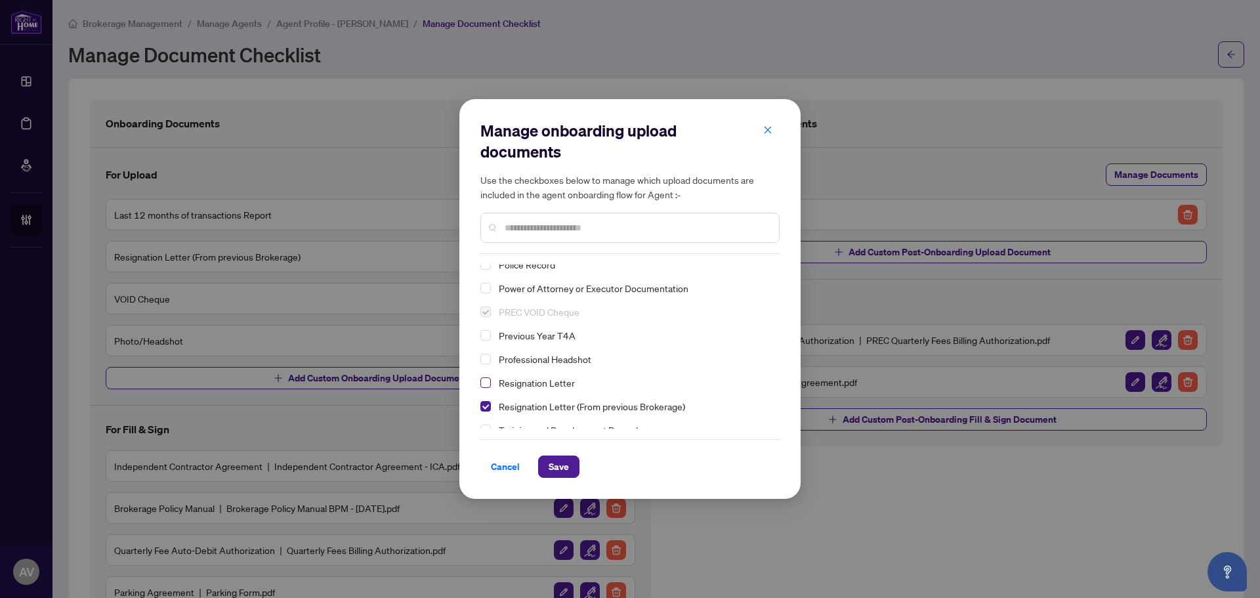
click at [486, 387] on span "Select Resignation Letter" at bounding box center [485, 382] width 10 height 10
click at [547, 459] on button "Save" at bounding box center [558, 466] width 41 height 22
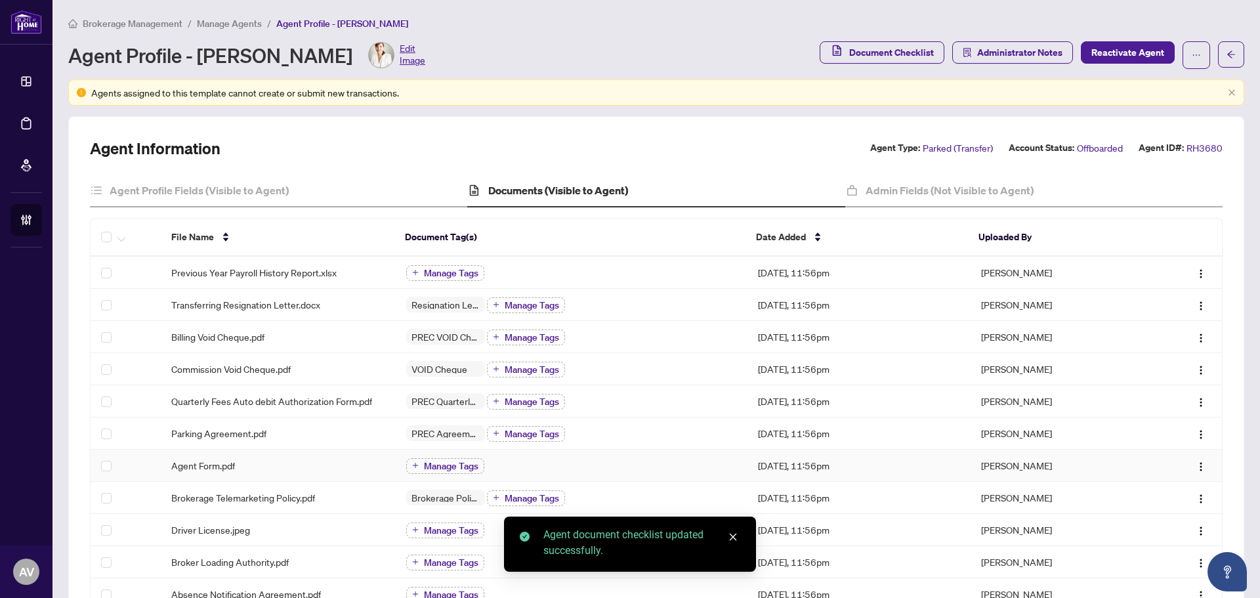
scroll to position [394, 0]
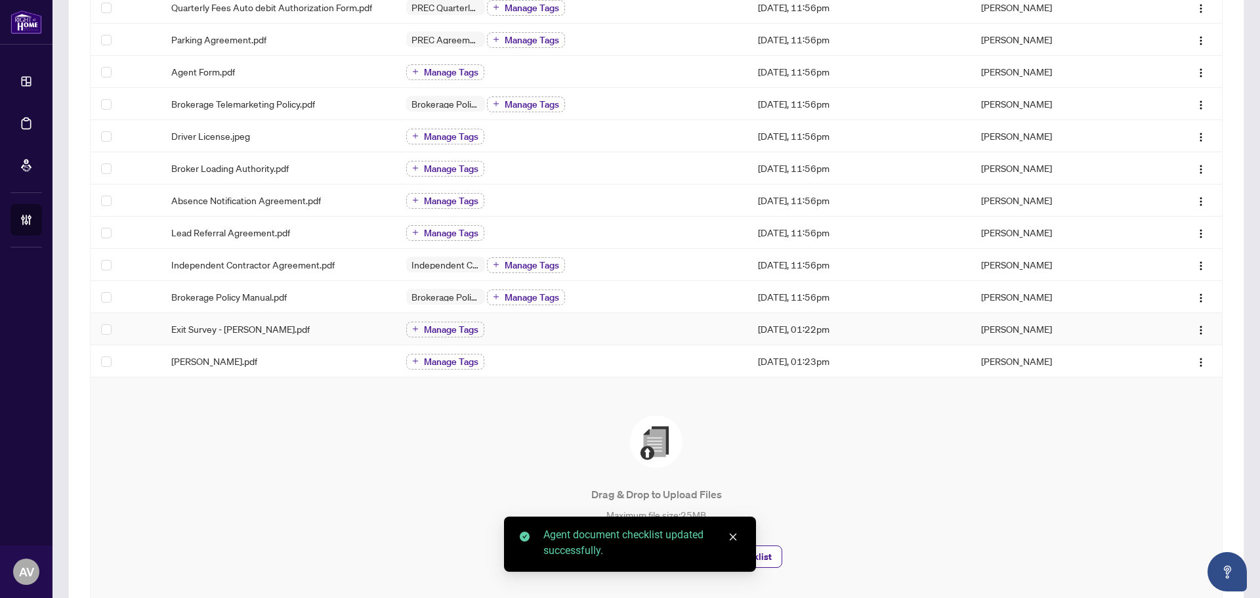
click at [437, 318] on td "Manage Tags" at bounding box center [572, 329] width 352 height 32
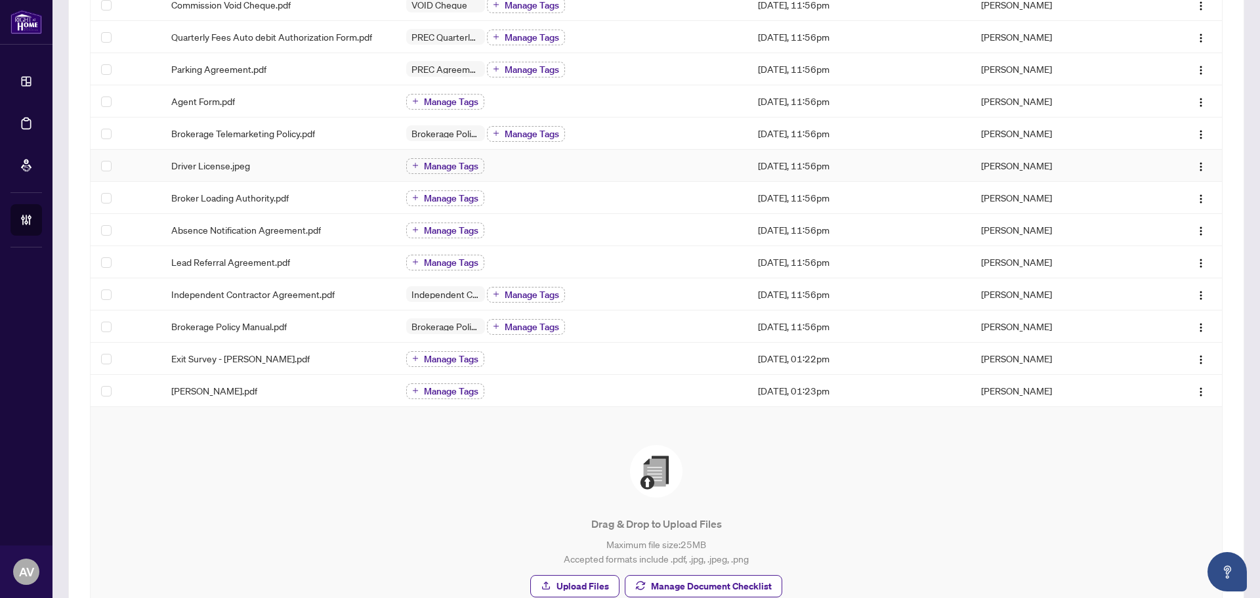
scroll to position [394, 0]
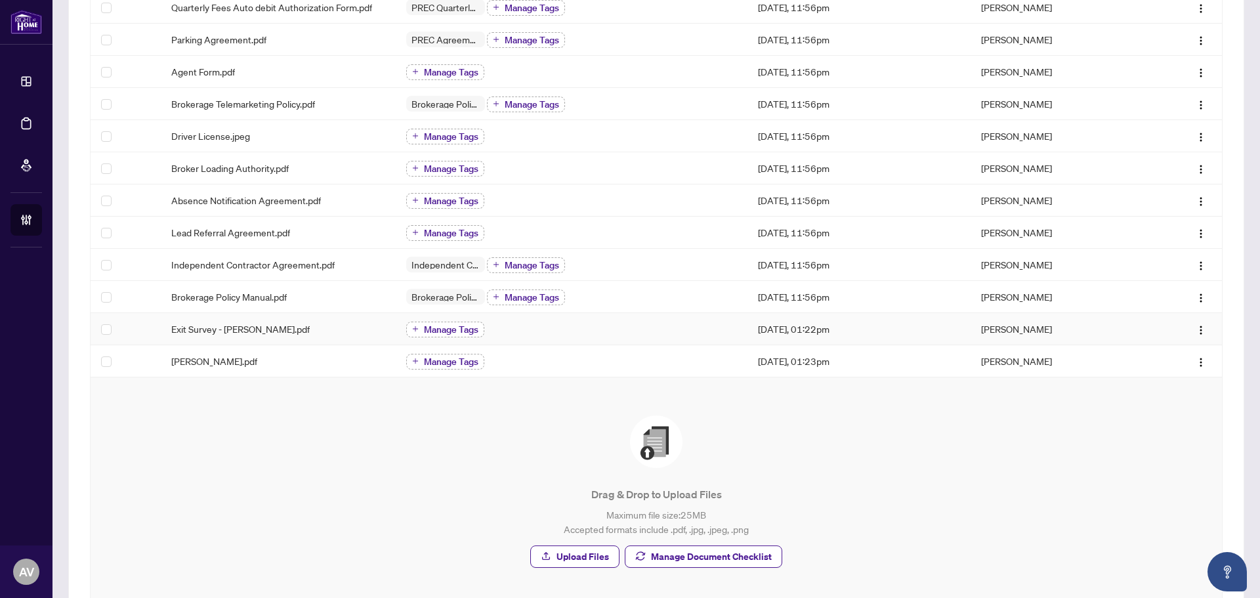
click at [420, 326] on button "Manage Tags" at bounding box center [445, 330] width 78 height 16
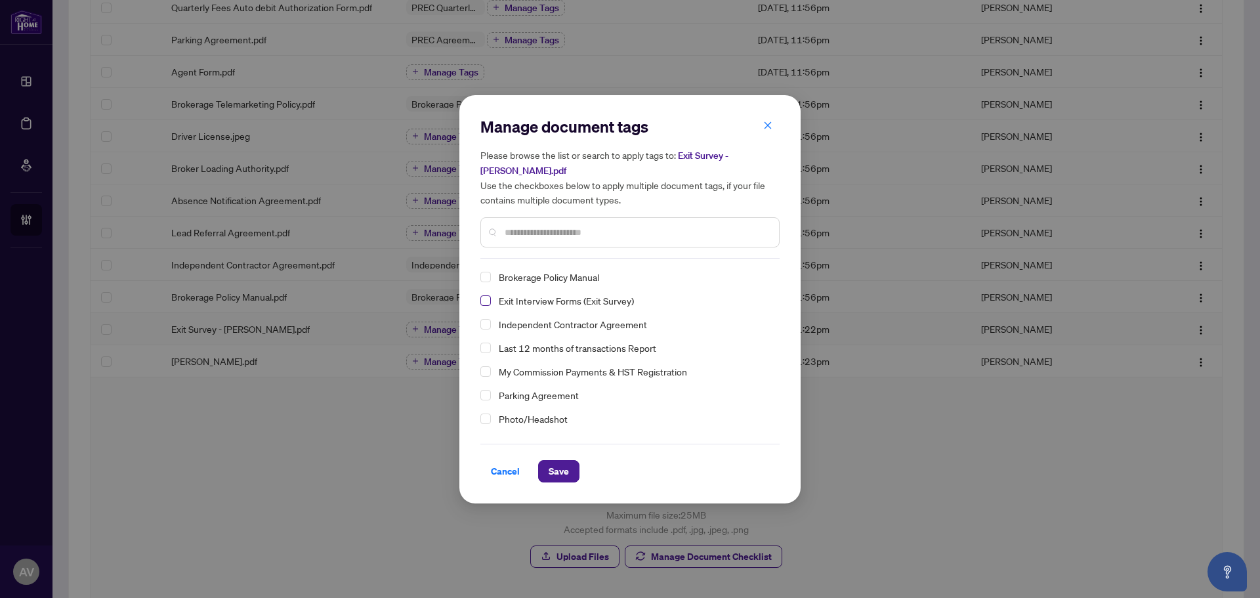
click at [490, 297] on span "Select Exit Interview Forms (Exit Survey)" at bounding box center [485, 300] width 10 height 10
click at [566, 478] on span "Save" at bounding box center [559, 471] width 20 height 21
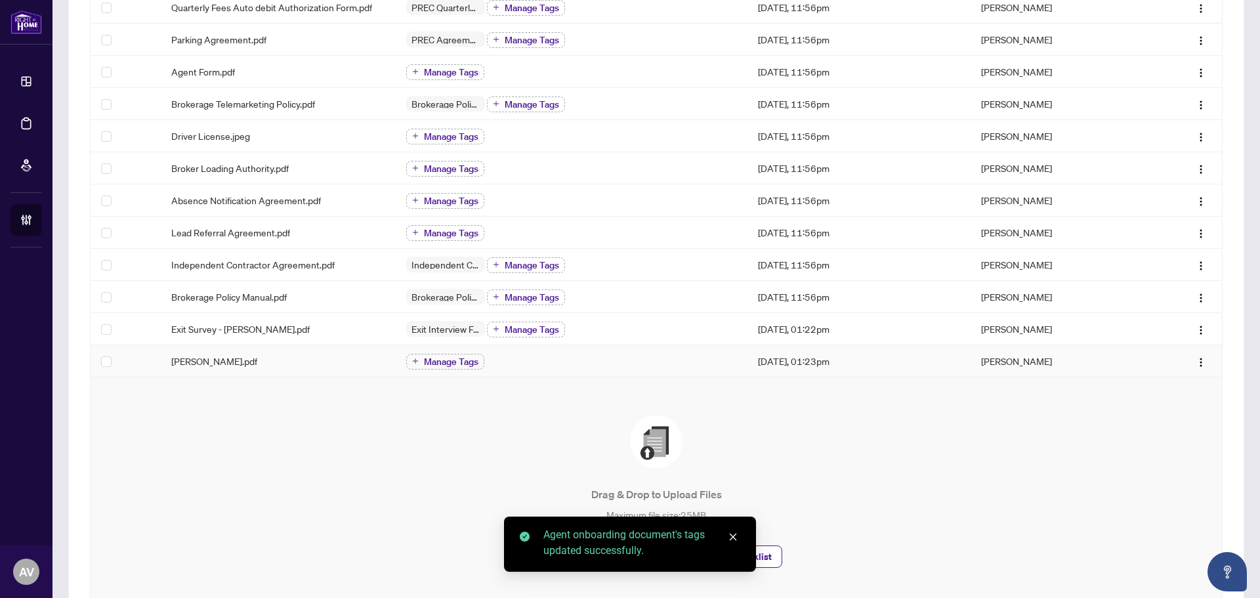
click at [424, 365] on span "Manage Tags" at bounding box center [451, 361] width 54 height 9
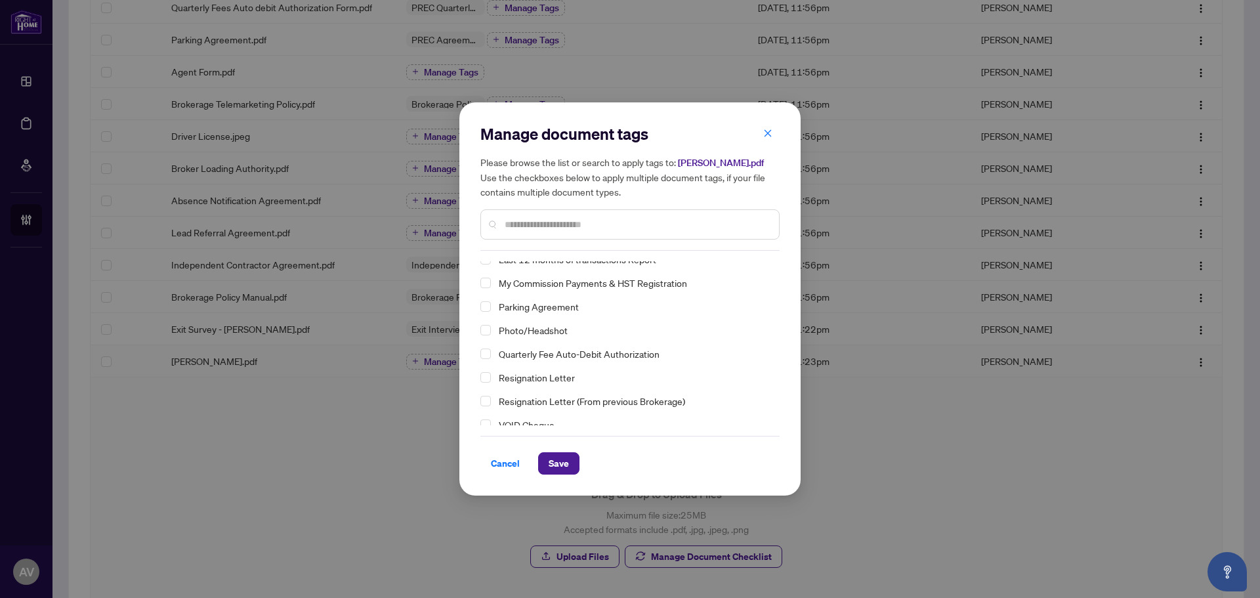
scroll to position [91, 0]
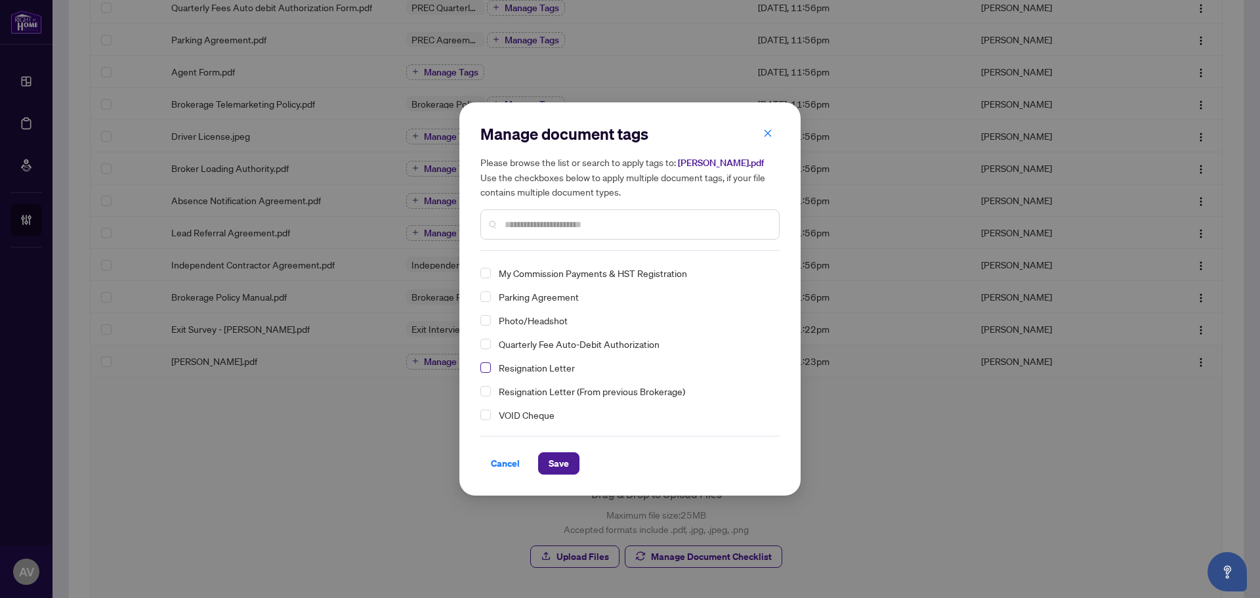
click at [488, 368] on span "Select Resignation Letter" at bounding box center [485, 367] width 10 height 10
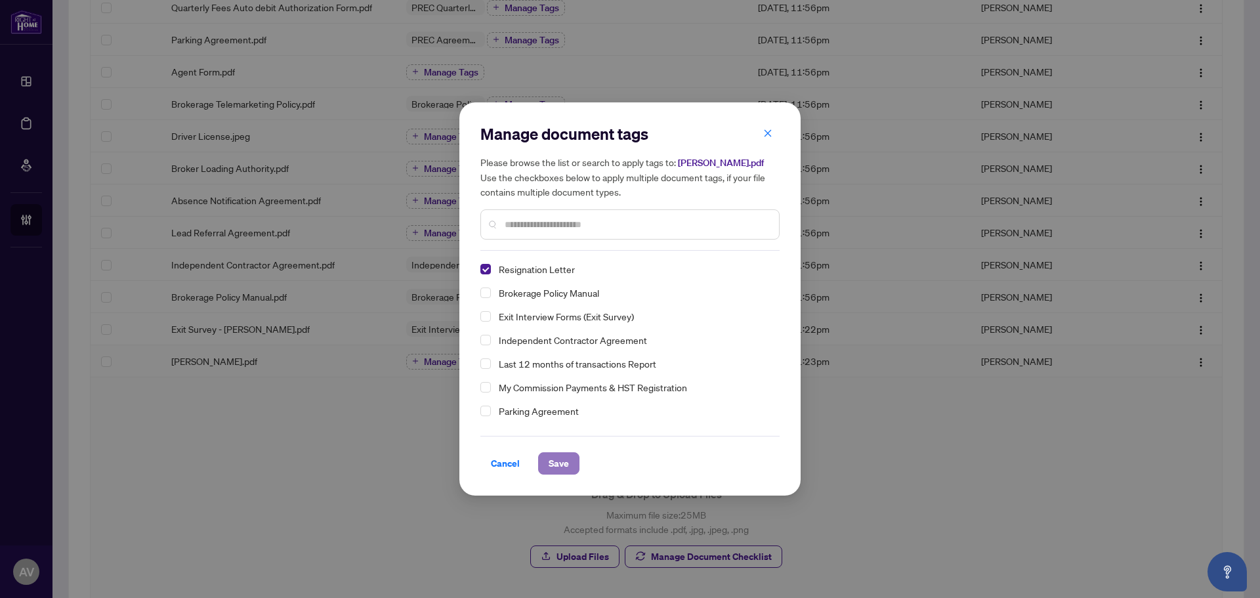
click at [562, 461] on span "Save" at bounding box center [559, 463] width 20 height 21
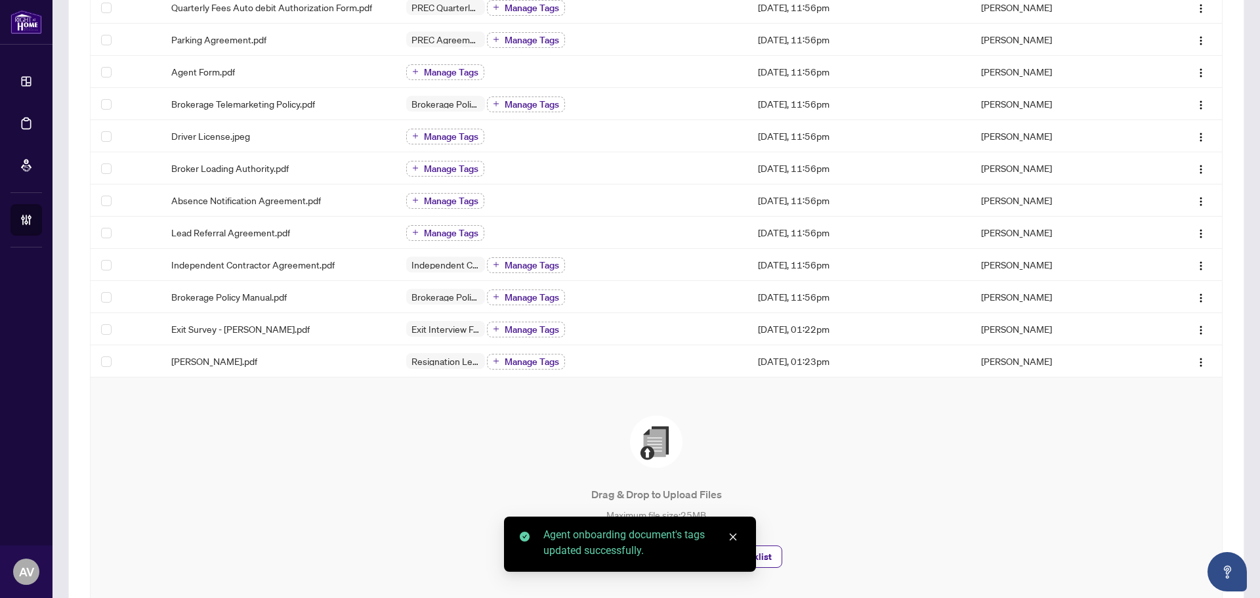
click at [929, 480] on div "Drag & Drop to Upload Files Maximum file size: 25 MB Accepted formats include .…" at bounding box center [656, 491] width 1079 height 152
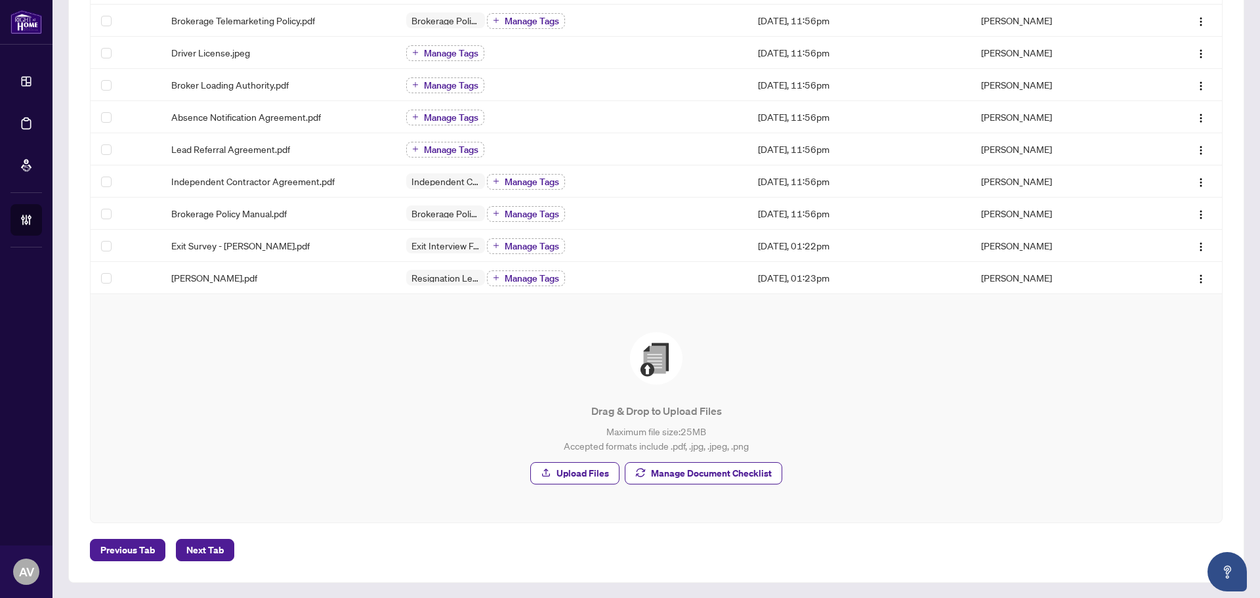
scroll to position [18, 0]
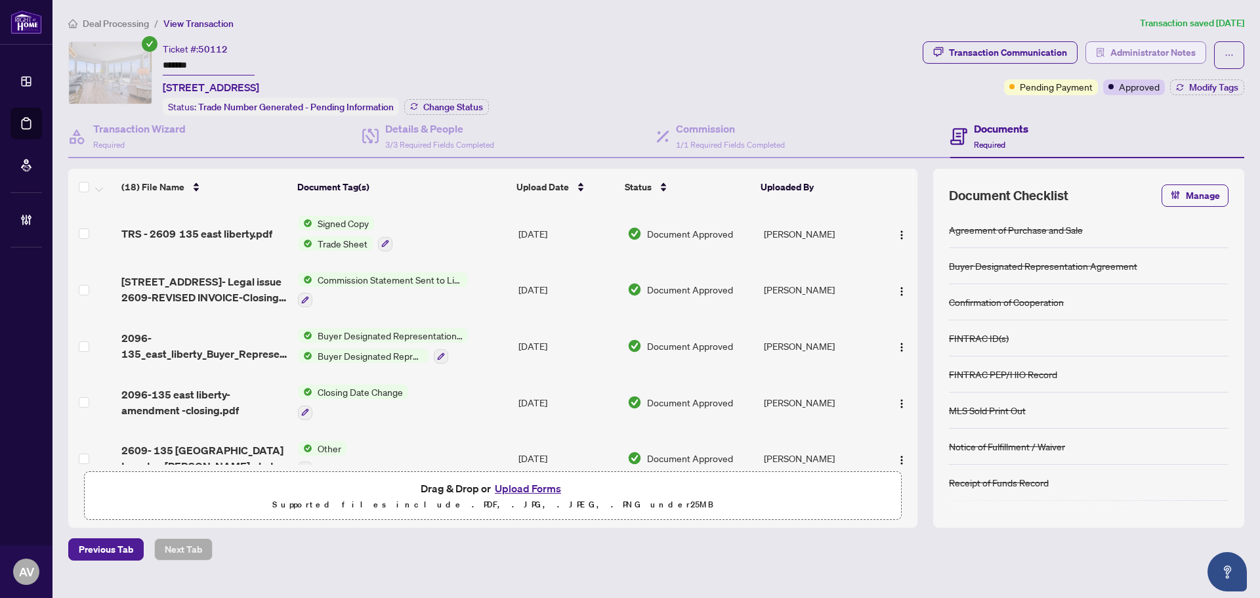
click at [1142, 52] on span "Administrator Notes" at bounding box center [1152, 52] width 85 height 21
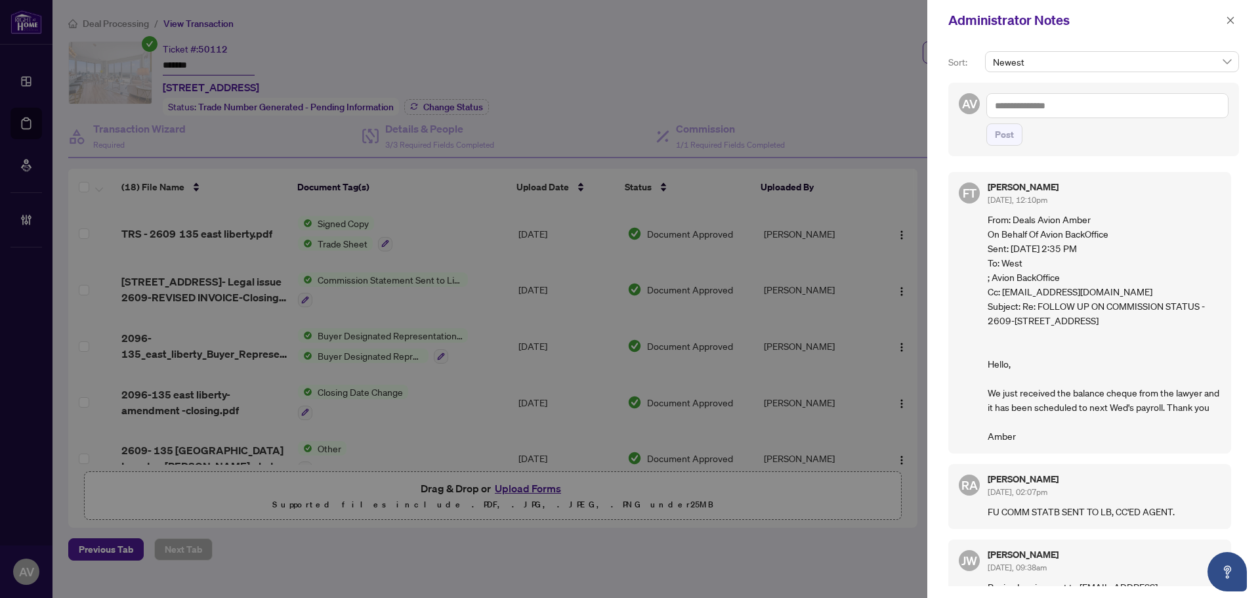
click at [1061, 101] on textarea at bounding box center [1107, 105] width 242 height 25
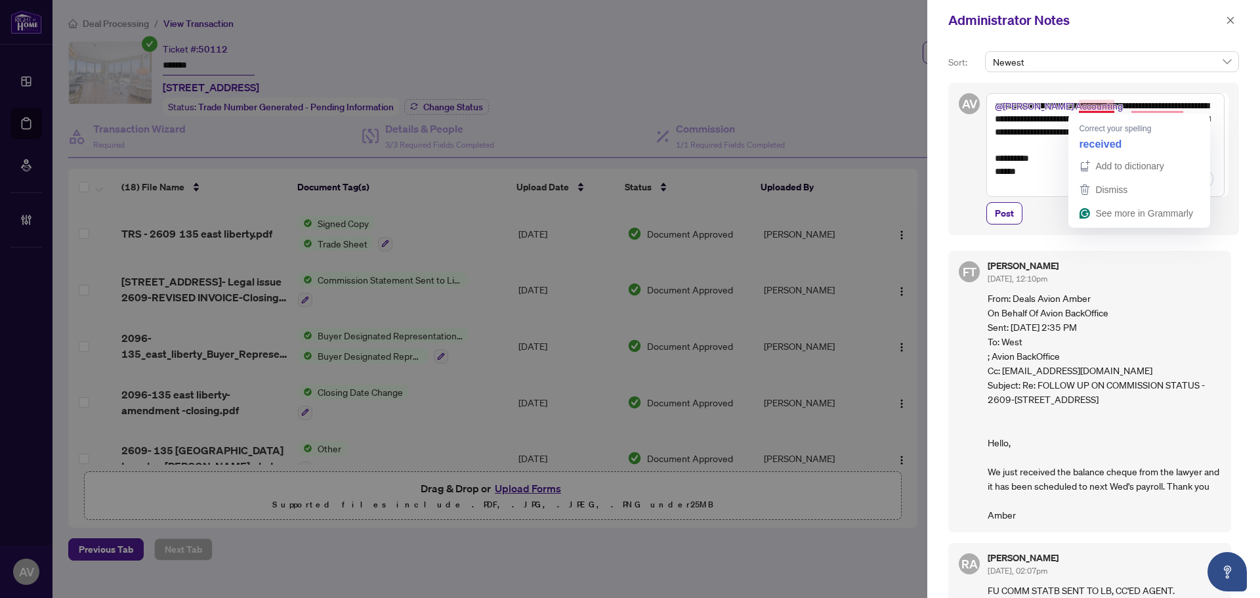
click at [1096, 109] on textarea "**********" at bounding box center [1105, 145] width 238 height 104
click at [1159, 108] on textarea "**********" at bounding box center [1105, 145] width 238 height 104
click at [1096, 108] on textarea "**********" at bounding box center [1105, 145] width 238 height 104
click at [1117, 147] on textarea "**********" at bounding box center [1105, 145] width 238 height 104
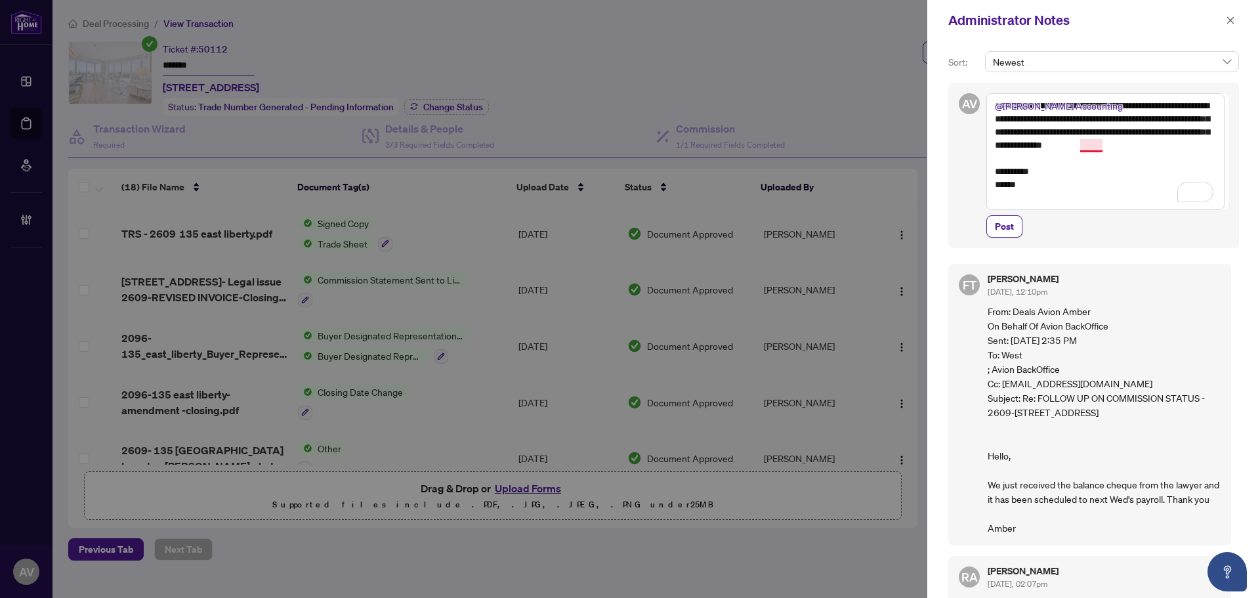
click at [1096, 142] on textarea "**********" at bounding box center [1105, 151] width 238 height 117
type textarea "**********"
click at [1016, 229] on button "Post" at bounding box center [1004, 226] width 36 height 22
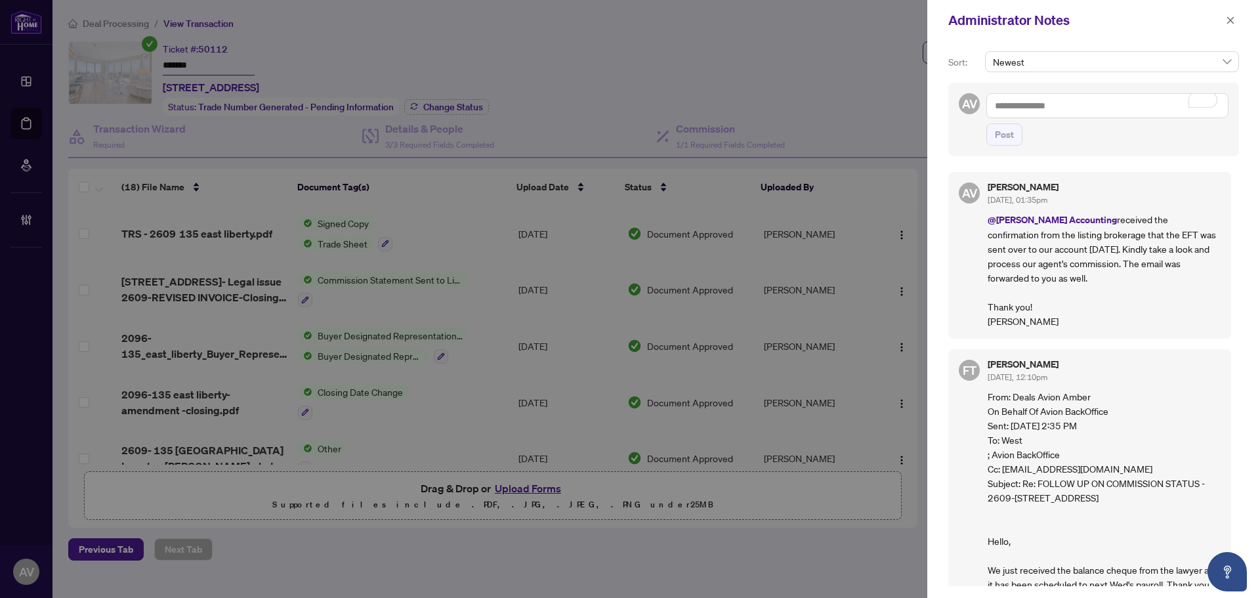
drag, startPoint x: 650, startPoint y: 102, endPoint x: 635, endPoint y: 68, distance: 37.3
click at [650, 102] on div at bounding box center [630, 299] width 1260 height 598
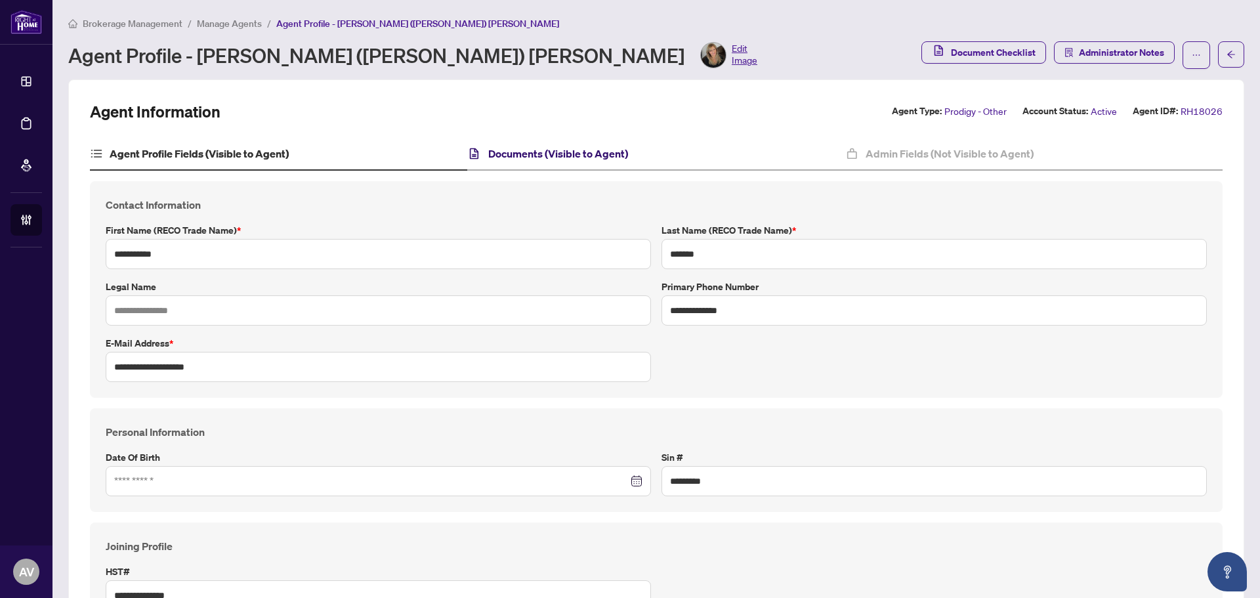
click at [591, 148] on h4 "Documents (Visible to Agent)" at bounding box center [558, 154] width 140 height 16
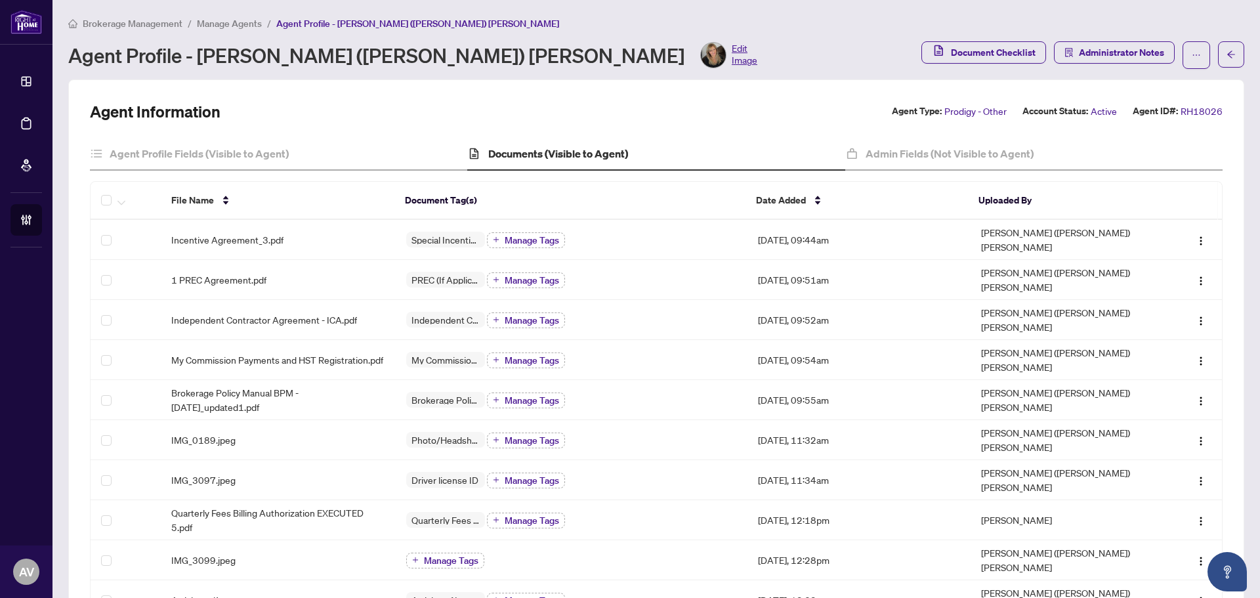
click at [715, 109] on div "Agent Information Agent Type: Prodigy - Other Account Status: Active Agent ID#:…" at bounding box center [656, 111] width 1132 height 21
drag, startPoint x: 760, startPoint y: 97, endPoint x: 790, endPoint y: 11, distance: 91.1
click at [760, 96] on div "Agent Information Agent Type: Prodigy - Other Account Status: Active Agent ID#:…" at bounding box center [656, 493] width 1176 height 829
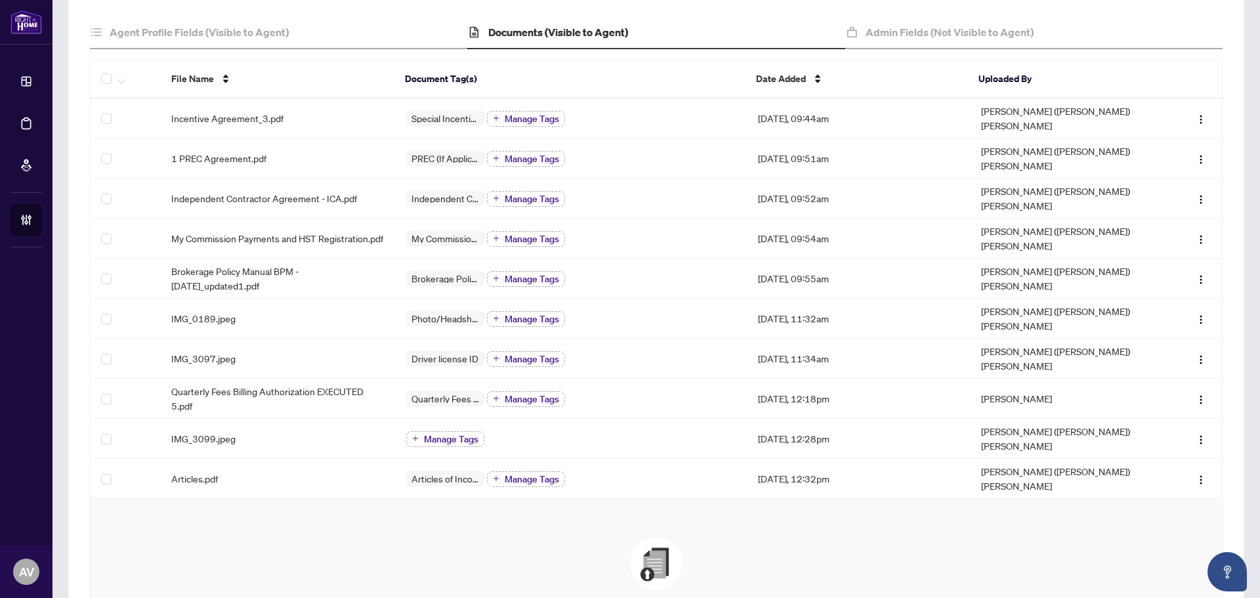
scroll to position [131, 0]
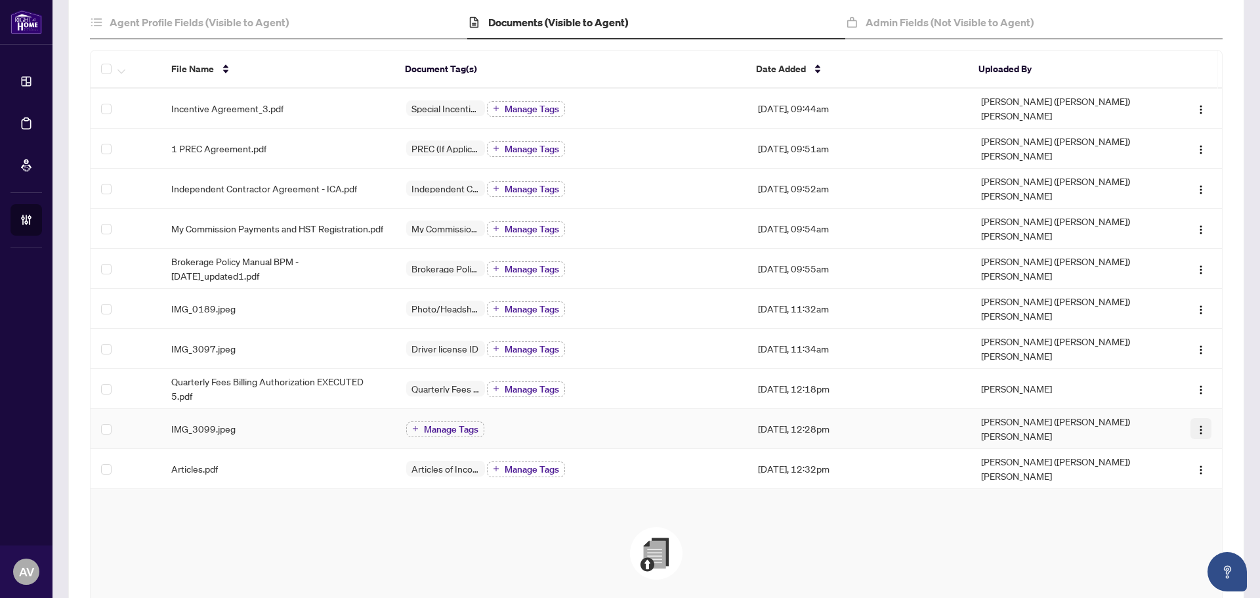
click at [1195, 425] on img "button" at bounding box center [1200, 430] width 10 height 10
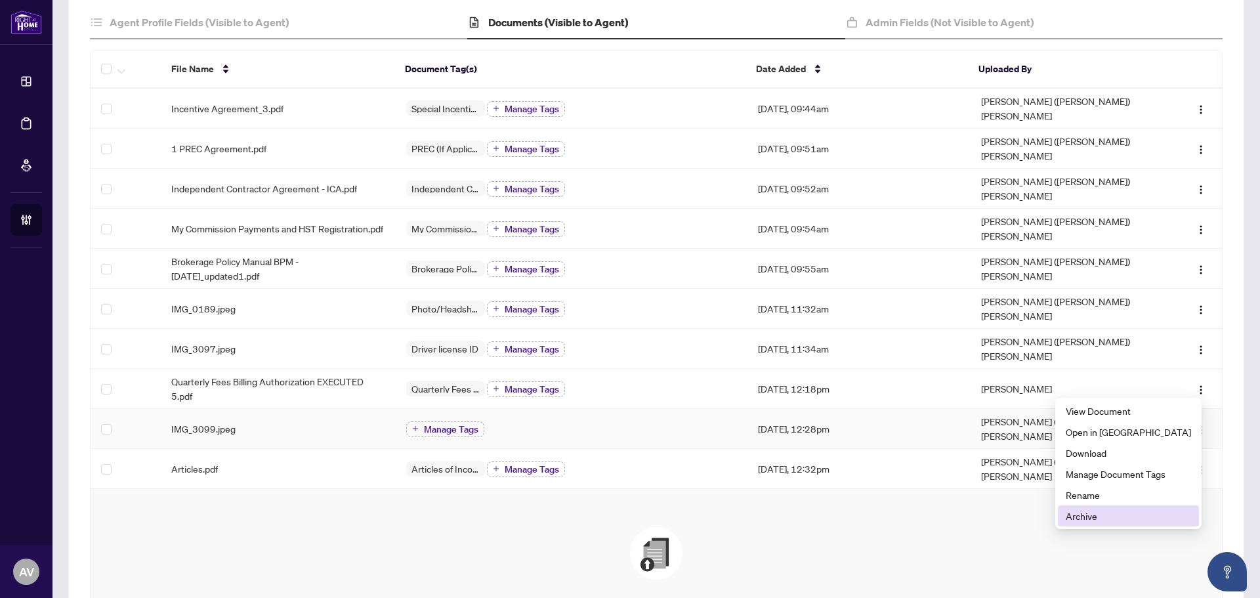
click at [1098, 512] on span "Archive" at bounding box center [1128, 516] width 125 height 14
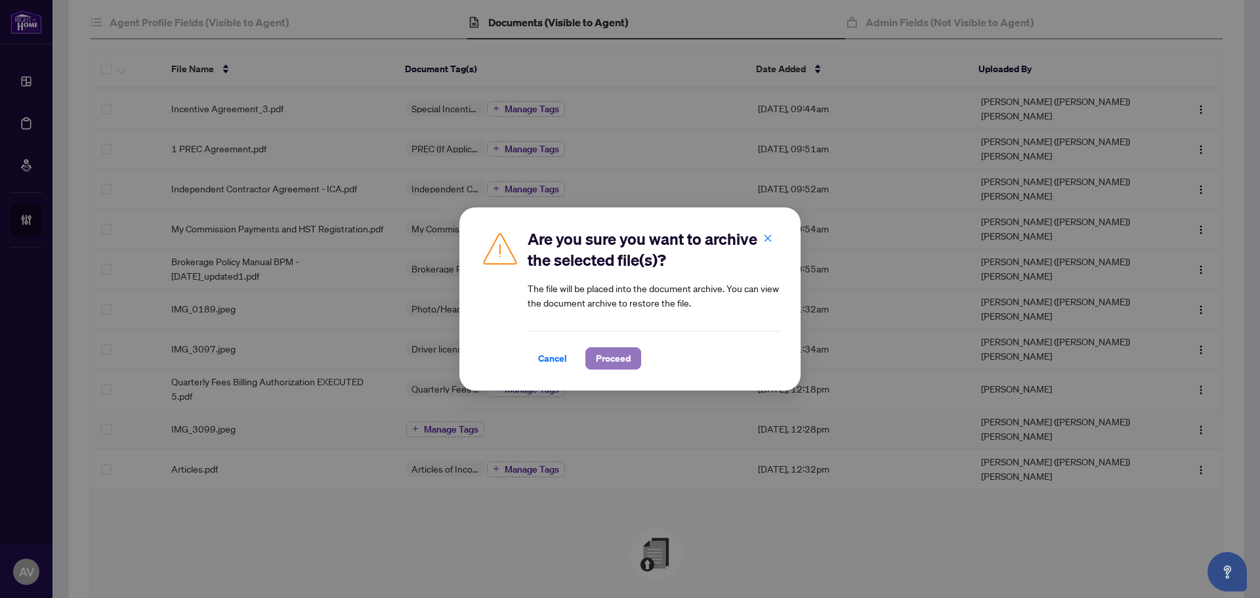
click at [631, 355] on button "Proceed" at bounding box center [613, 358] width 56 height 22
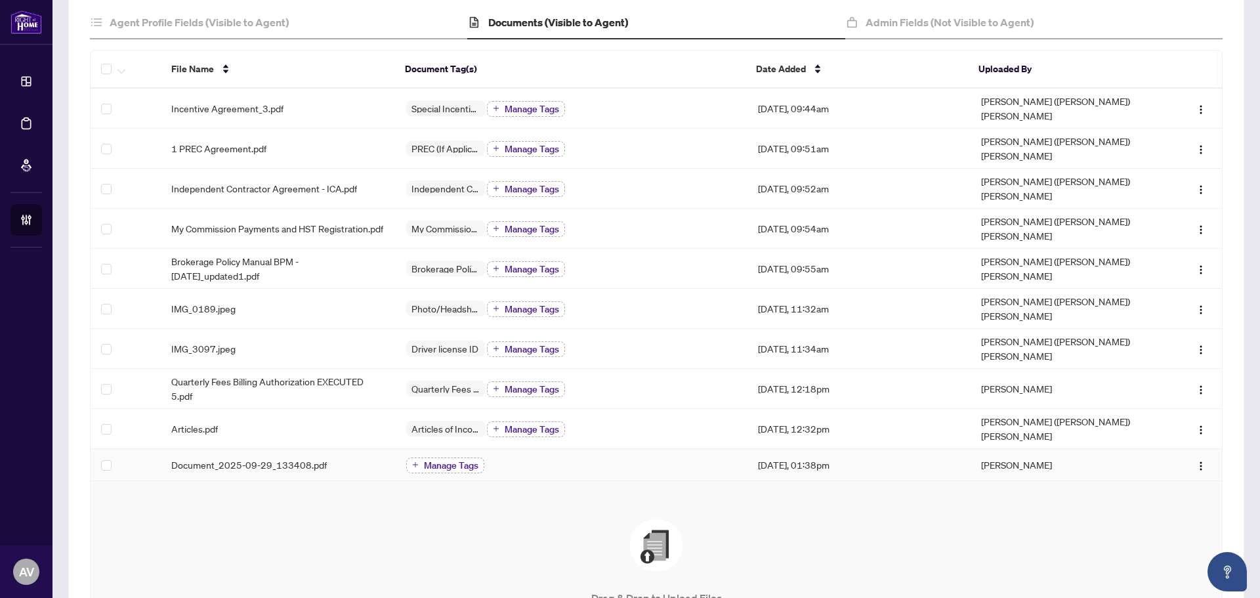
click at [417, 457] on button "Manage Tags" at bounding box center [445, 465] width 78 height 16
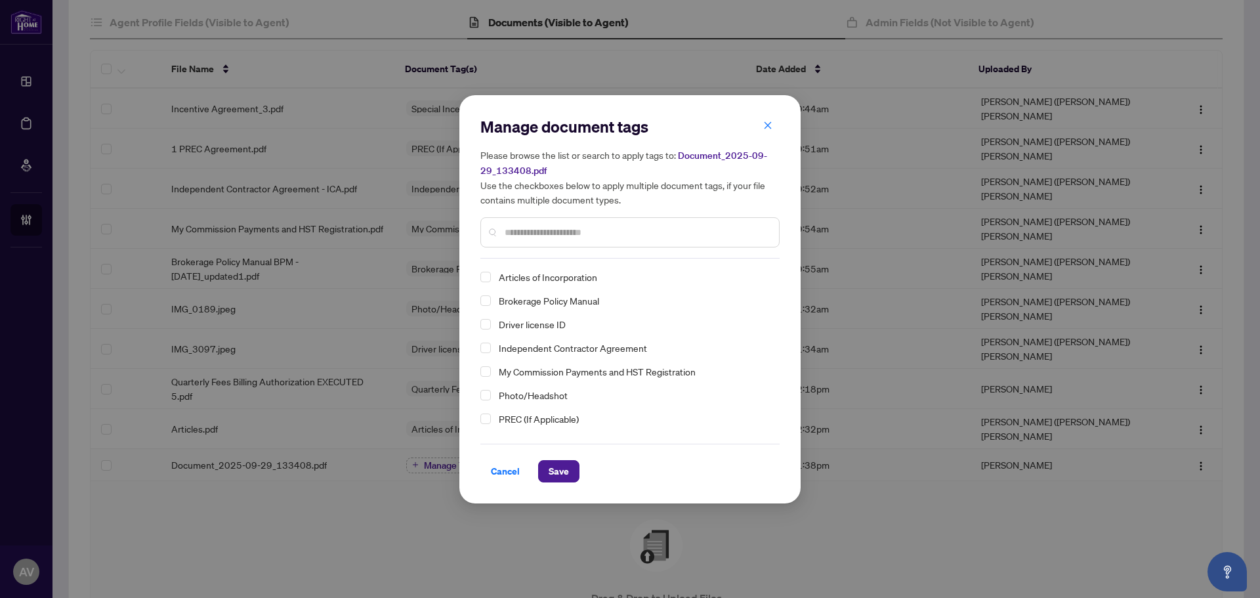
scroll to position [91, 0]
click at [489, 419] on span "Select VOID Cheque" at bounding box center [485, 422] width 10 height 10
click at [569, 475] on button "Save" at bounding box center [558, 471] width 41 height 22
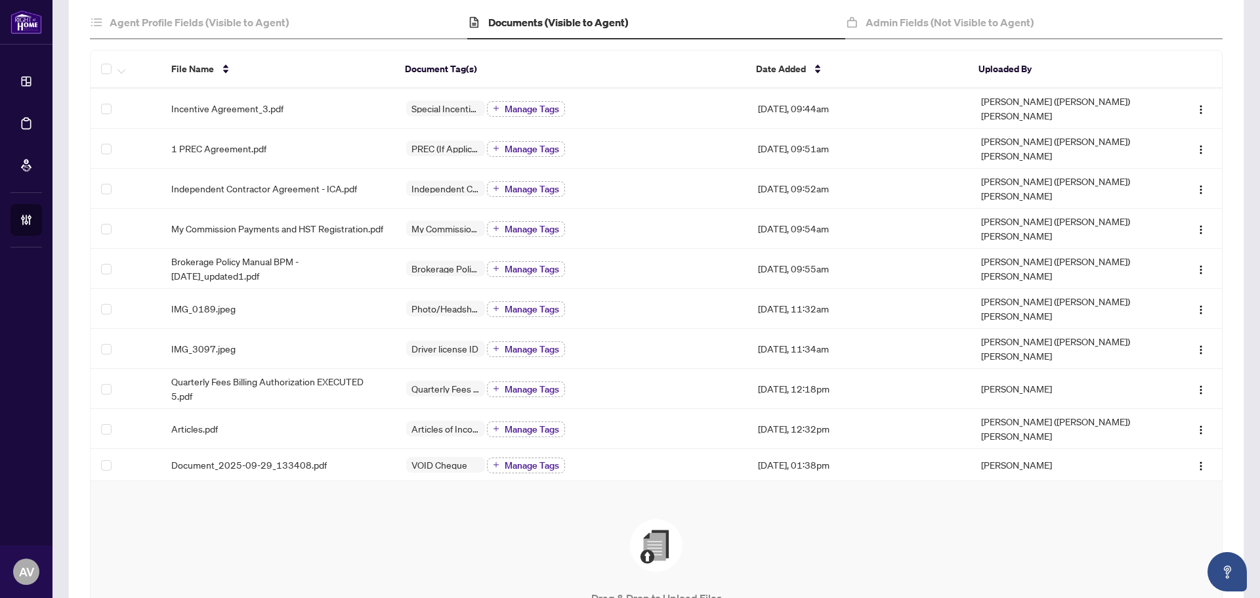
click at [806, 527] on div "Drag & Drop to Upload Files Maximum file size: 25 MB Accepted formats include .…" at bounding box center [656, 595] width 1079 height 152
click at [1195, 425] on img "button" at bounding box center [1200, 430] width 10 height 10
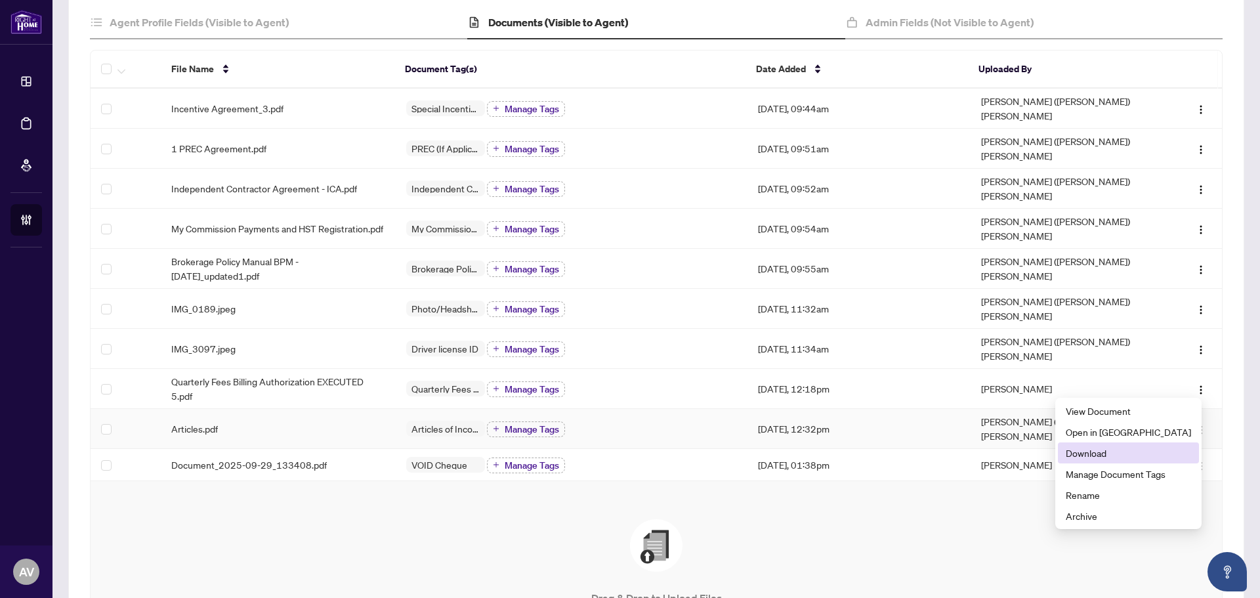
click at [1118, 451] on span "Download" at bounding box center [1128, 453] width 125 height 14
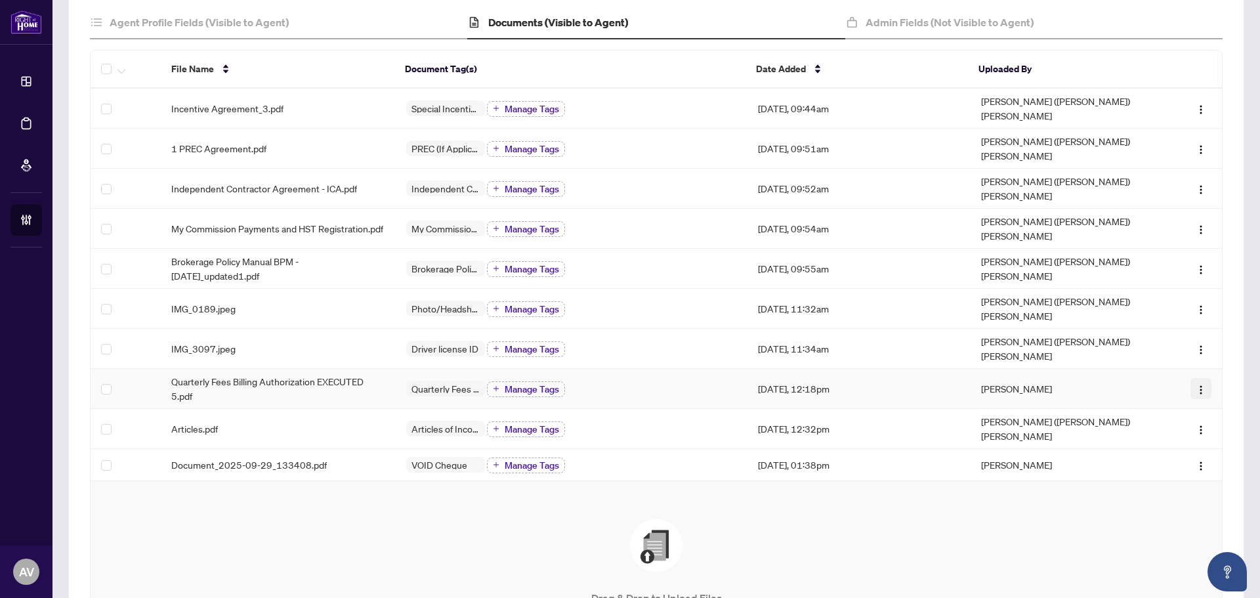
click at [1195, 384] on img "button" at bounding box center [1200, 389] width 10 height 10
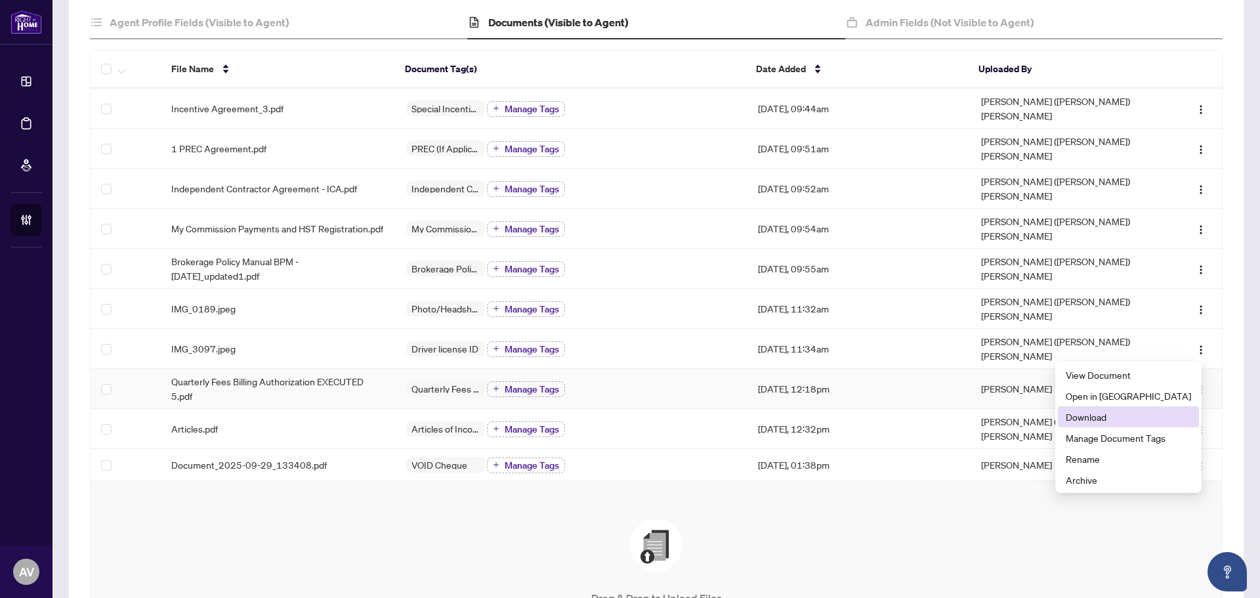
click at [1124, 417] on span "Download" at bounding box center [1128, 416] width 125 height 14
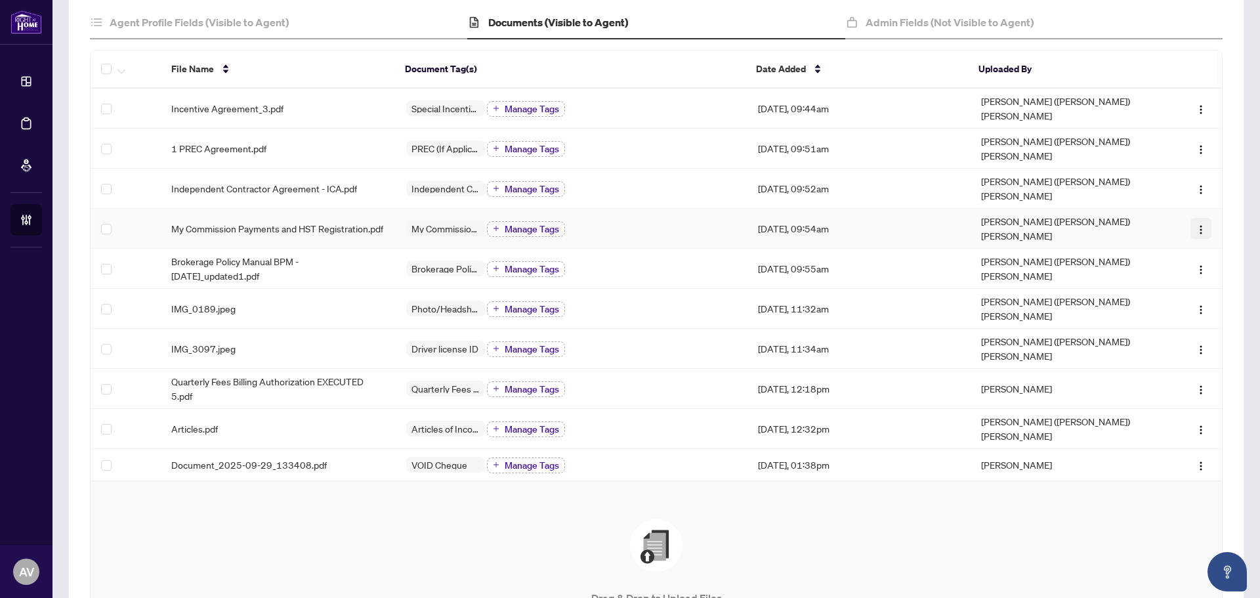
click at [1195, 224] on img "button" at bounding box center [1200, 229] width 10 height 10
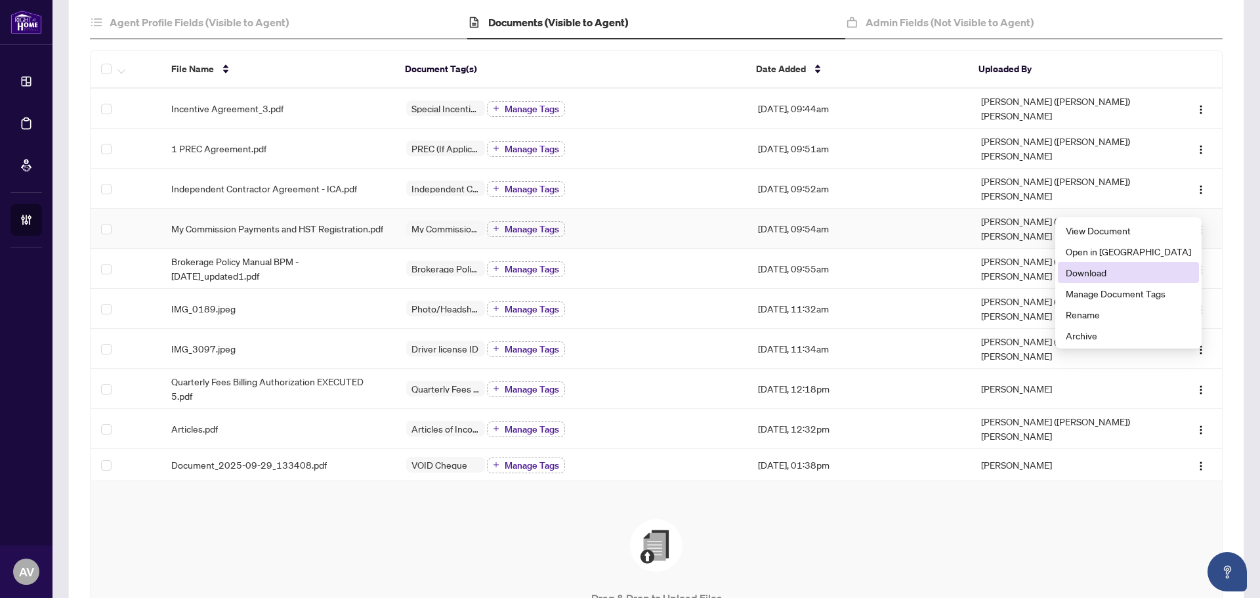
click at [1121, 266] on span "Download" at bounding box center [1128, 272] width 125 height 14
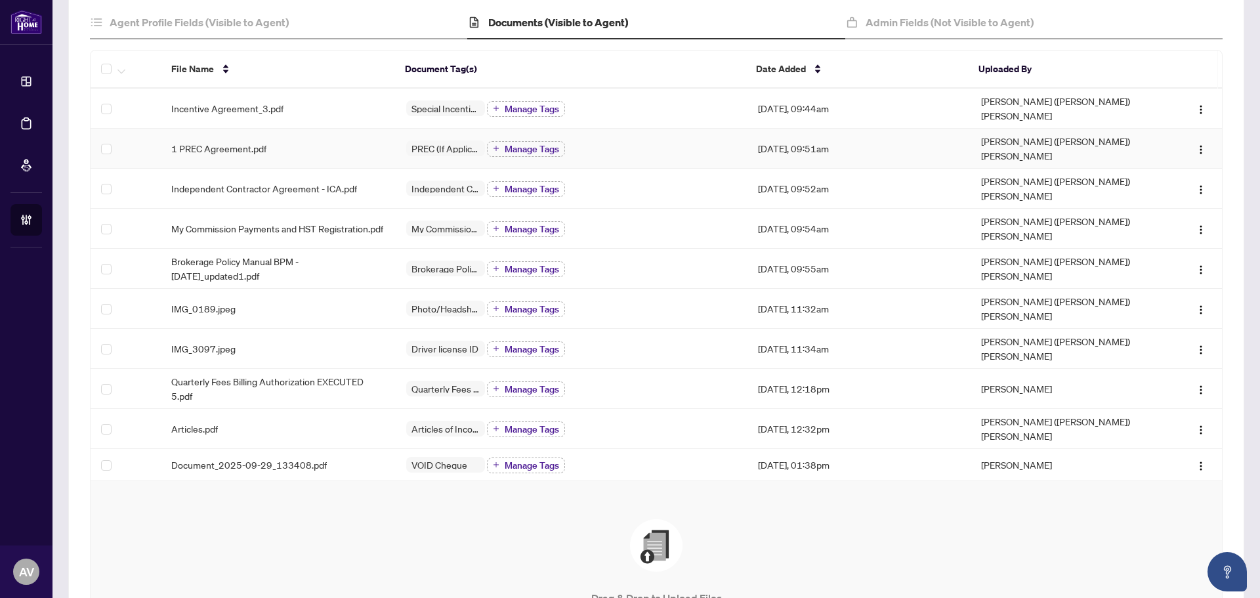
click at [298, 143] on td "1 PREC Agreement.pdf" at bounding box center [278, 149] width 235 height 40
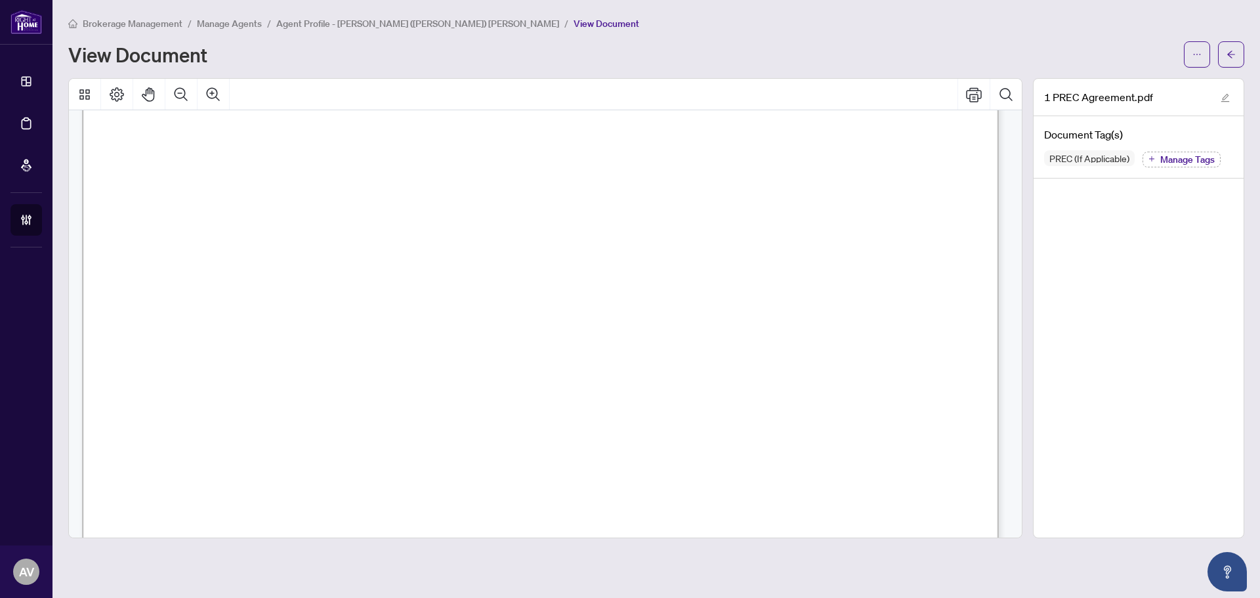
scroll to position [6538, 0]
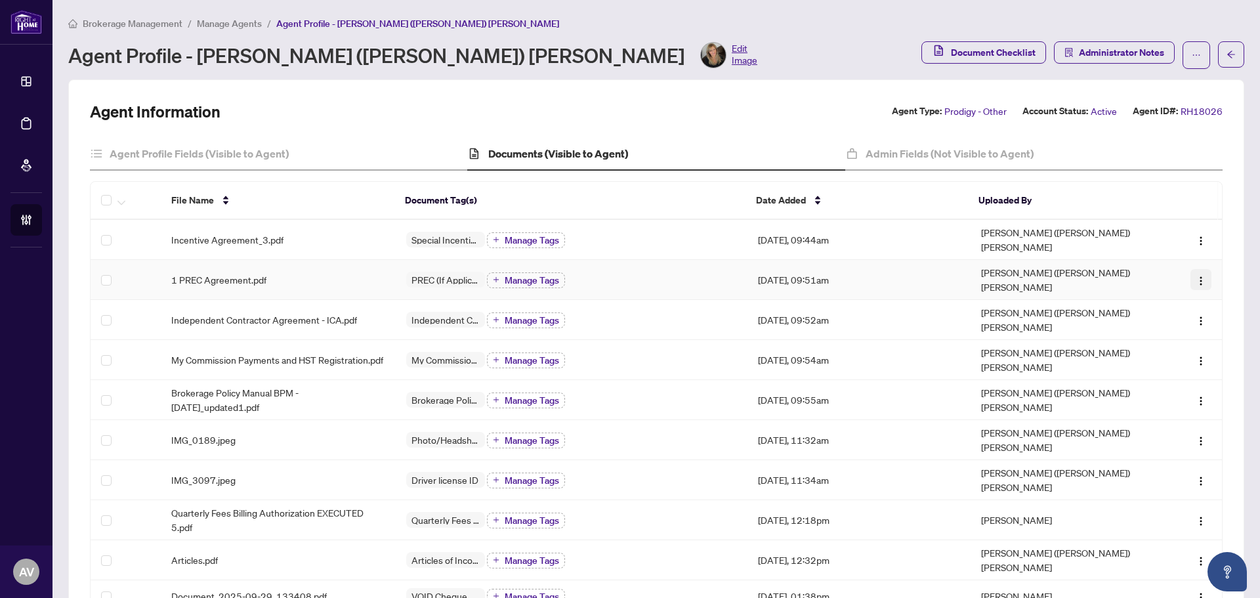
click at [1195, 272] on span "button" at bounding box center [1200, 279] width 10 height 14
click at [1122, 400] on span "Archive" at bounding box center [1128, 398] width 125 height 14
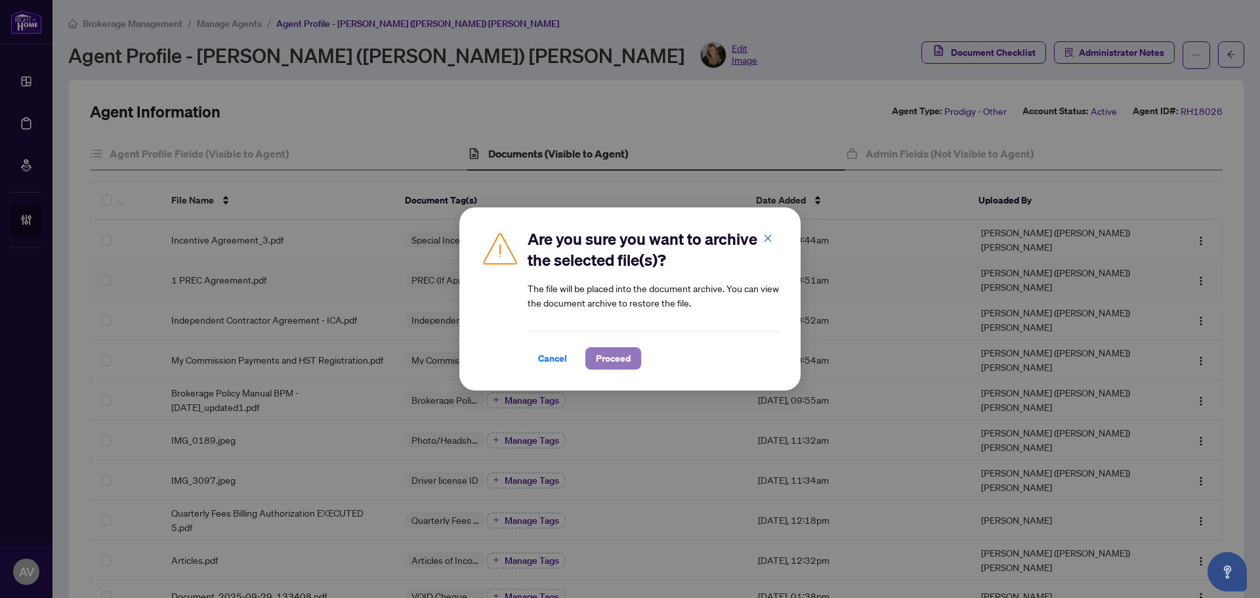
click at [610, 357] on span "Proceed" at bounding box center [613, 358] width 35 height 21
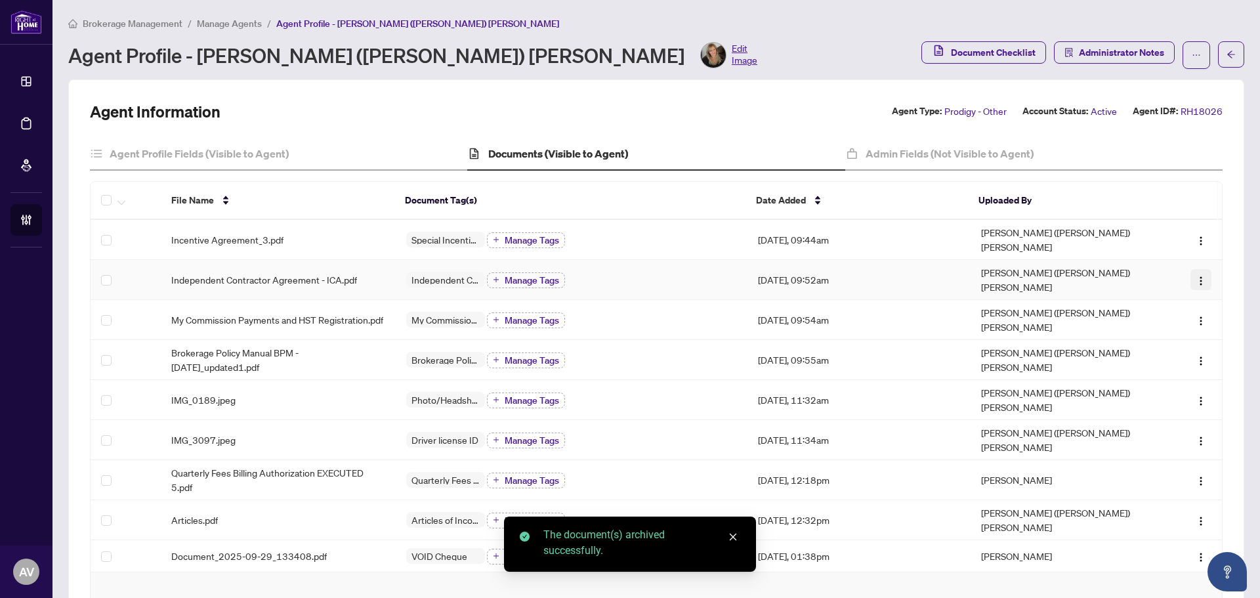
click at [1195, 276] on img "button" at bounding box center [1200, 281] width 10 height 10
click at [1157, 402] on span "Archive" at bounding box center [1128, 398] width 125 height 14
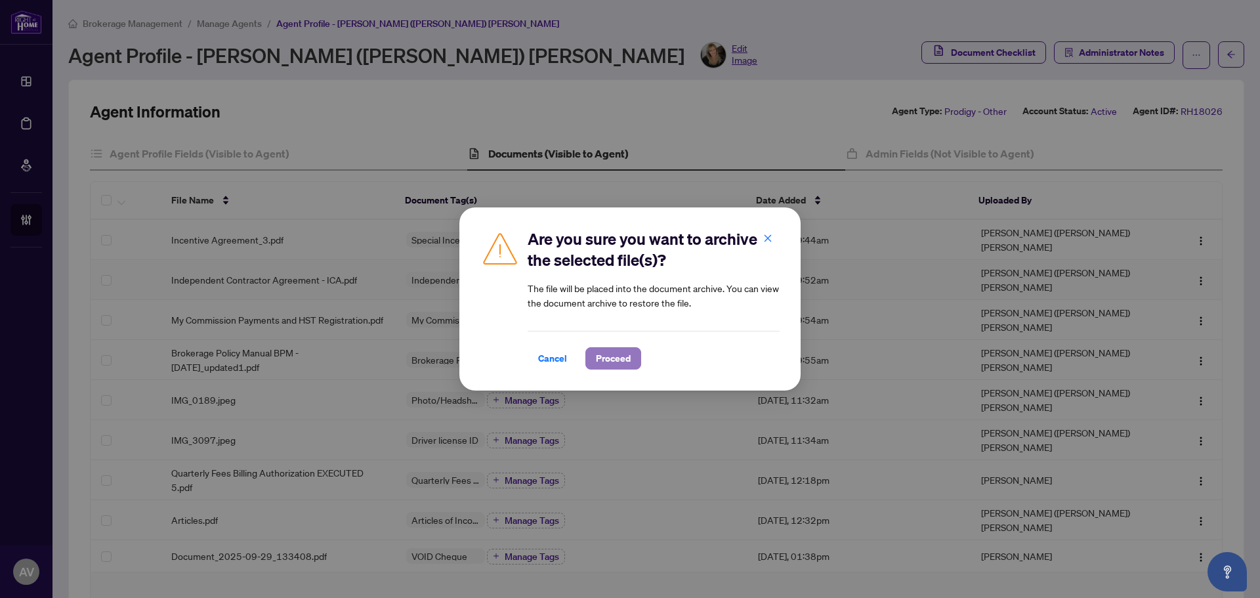
click at [636, 360] on button "Proceed" at bounding box center [613, 358] width 56 height 22
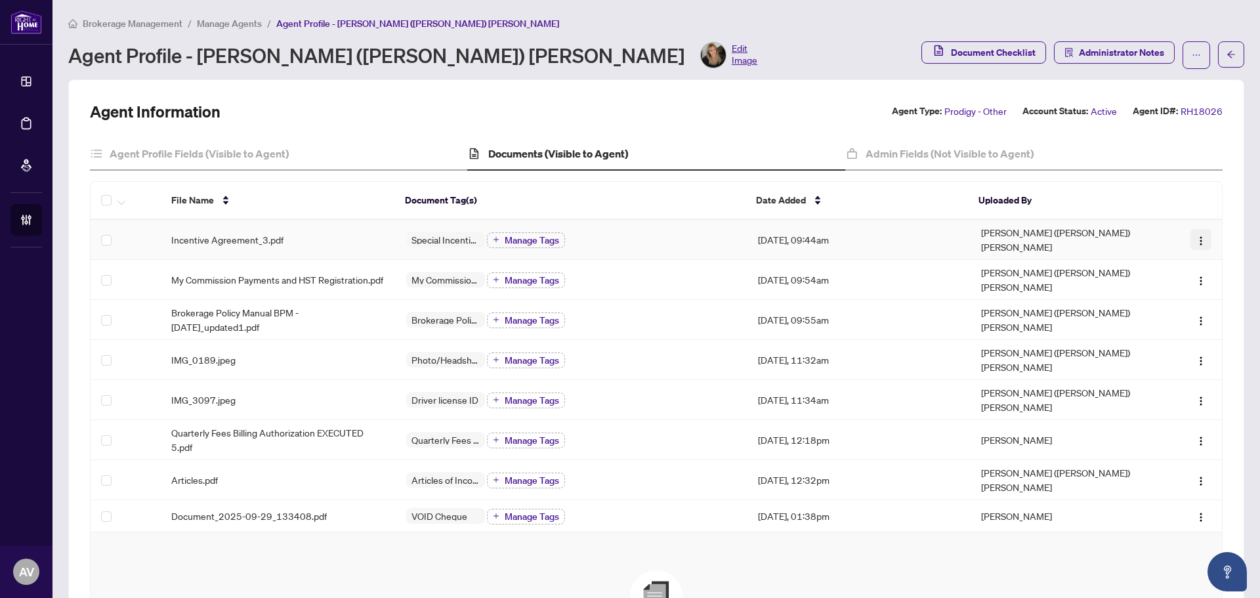
click at [1190, 239] on button "button" at bounding box center [1200, 239] width 21 height 21
click at [1113, 368] on span "Archive" at bounding box center [1128, 366] width 125 height 14
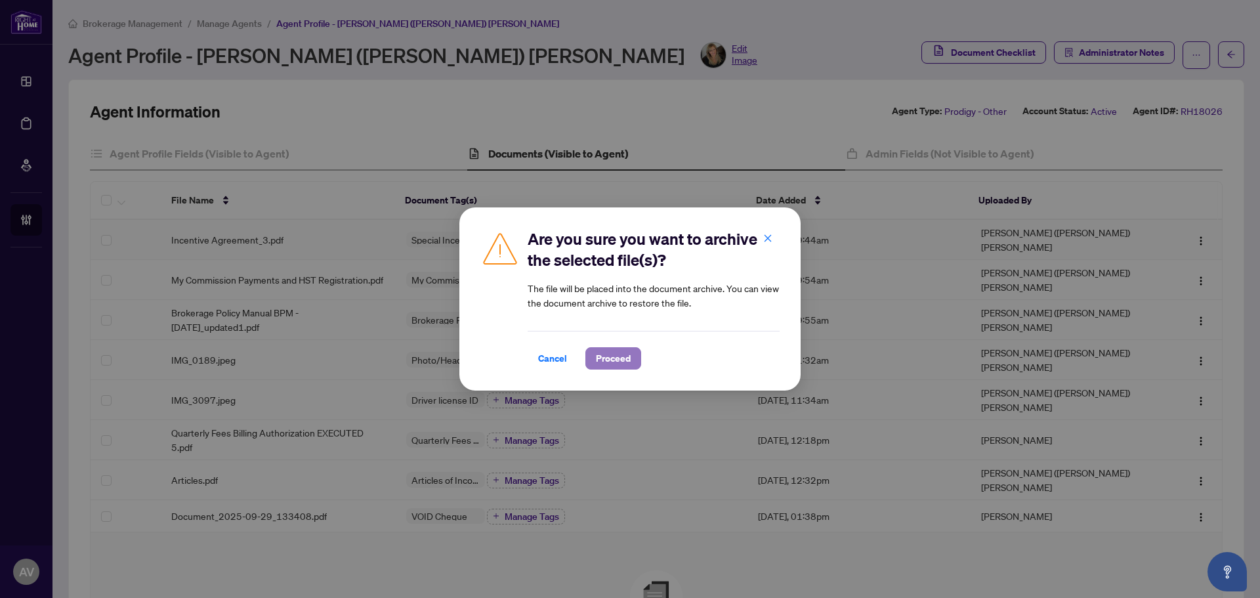
click at [620, 364] on span "Proceed" at bounding box center [613, 358] width 35 height 21
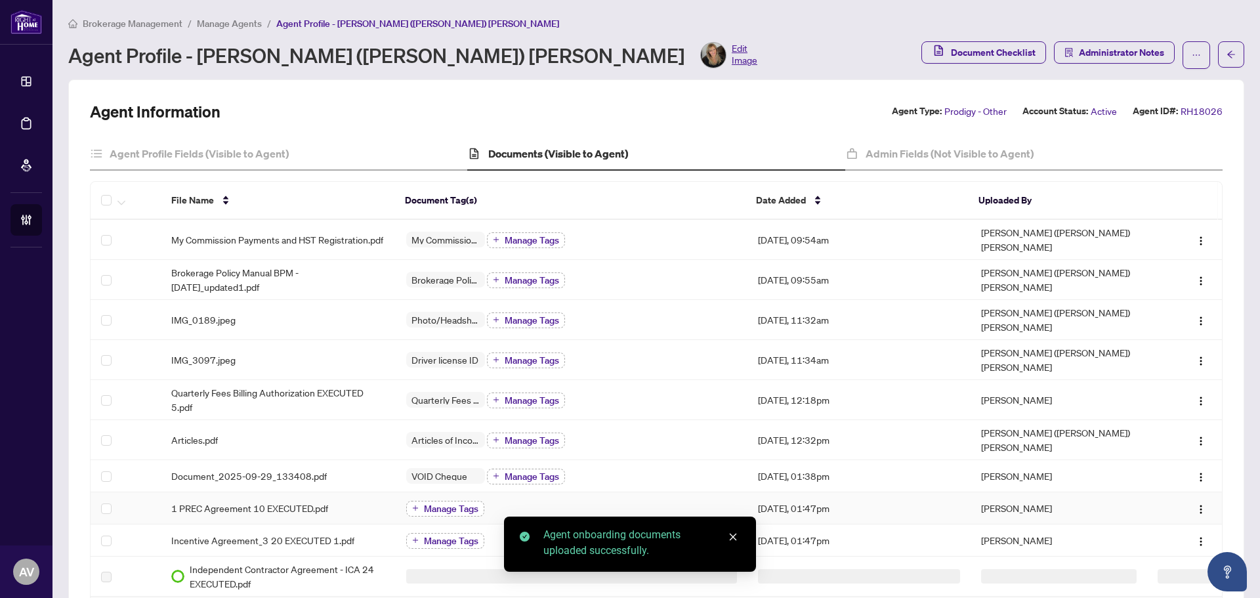
click at [419, 501] on button "Manage Tags" at bounding box center [445, 509] width 78 height 16
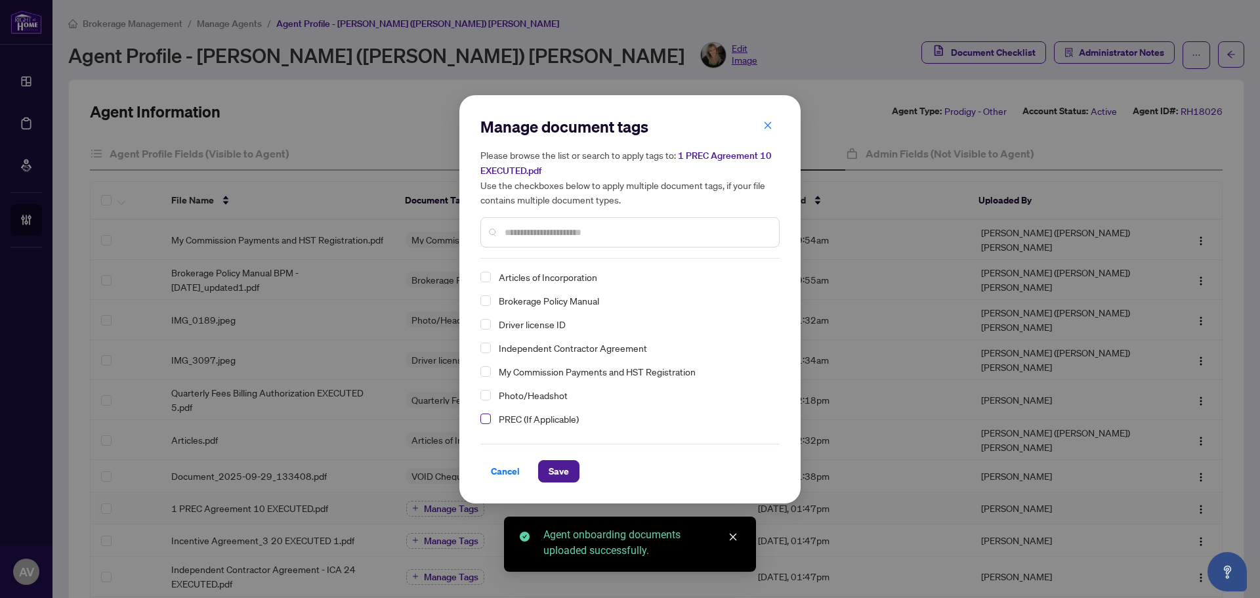
click at [484, 414] on span "Select PREC (If Applicable)" at bounding box center [485, 418] width 10 height 10
click at [557, 472] on span "Save" at bounding box center [559, 471] width 20 height 21
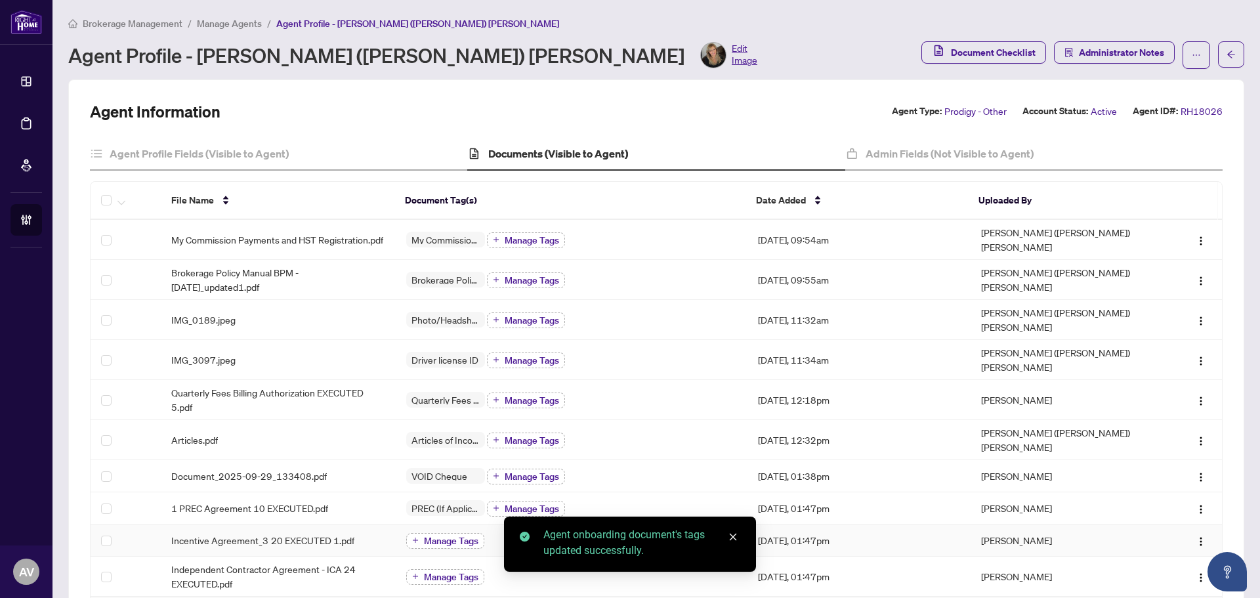
click at [434, 536] on span "Manage Tags" at bounding box center [451, 540] width 54 height 9
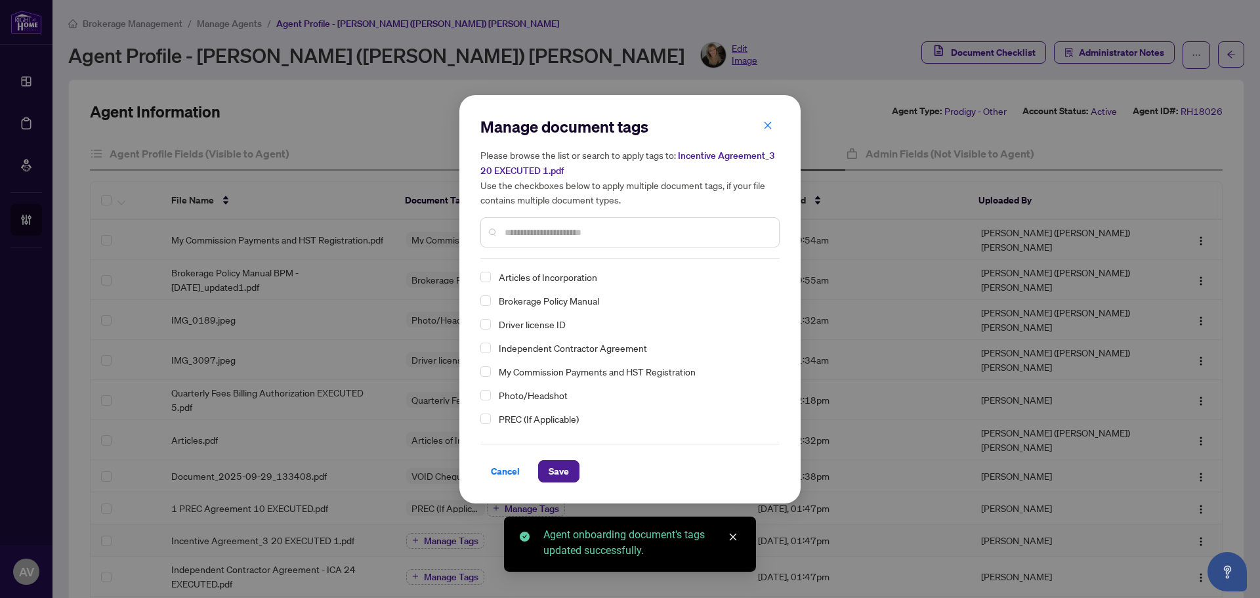
click at [484, 353] on div "Independent Contractor Agreement" at bounding box center [625, 348] width 291 height 16
click at [487, 352] on div "Independent Contractor Agreement" at bounding box center [625, 348] width 291 height 16
click at [487, 350] on span "Select Independent Contractor Agreement" at bounding box center [485, 348] width 10 height 10
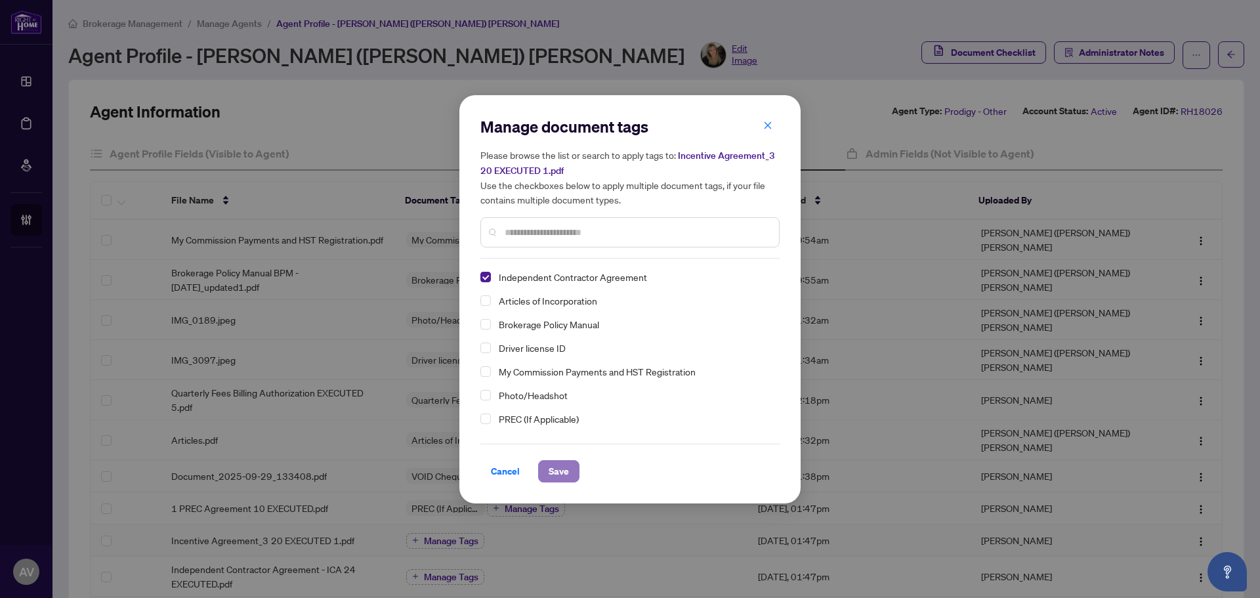
click at [558, 472] on span "Save" at bounding box center [559, 471] width 20 height 21
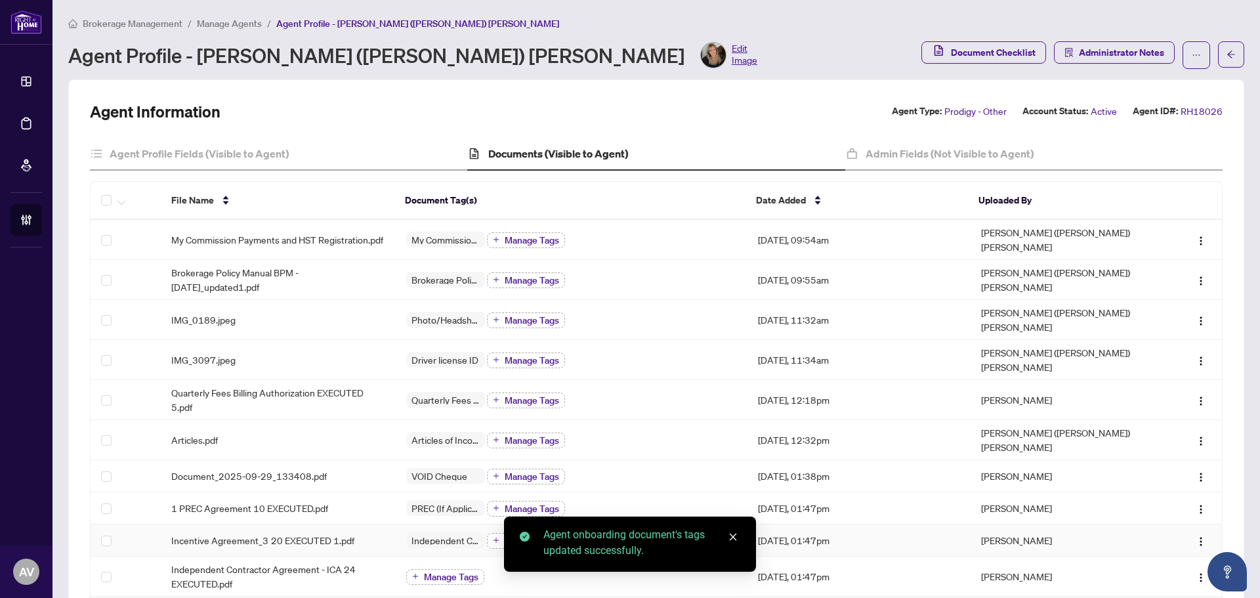
click at [487, 533] on button "Manage Tags" at bounding box center [526, 541] width 78 height 16
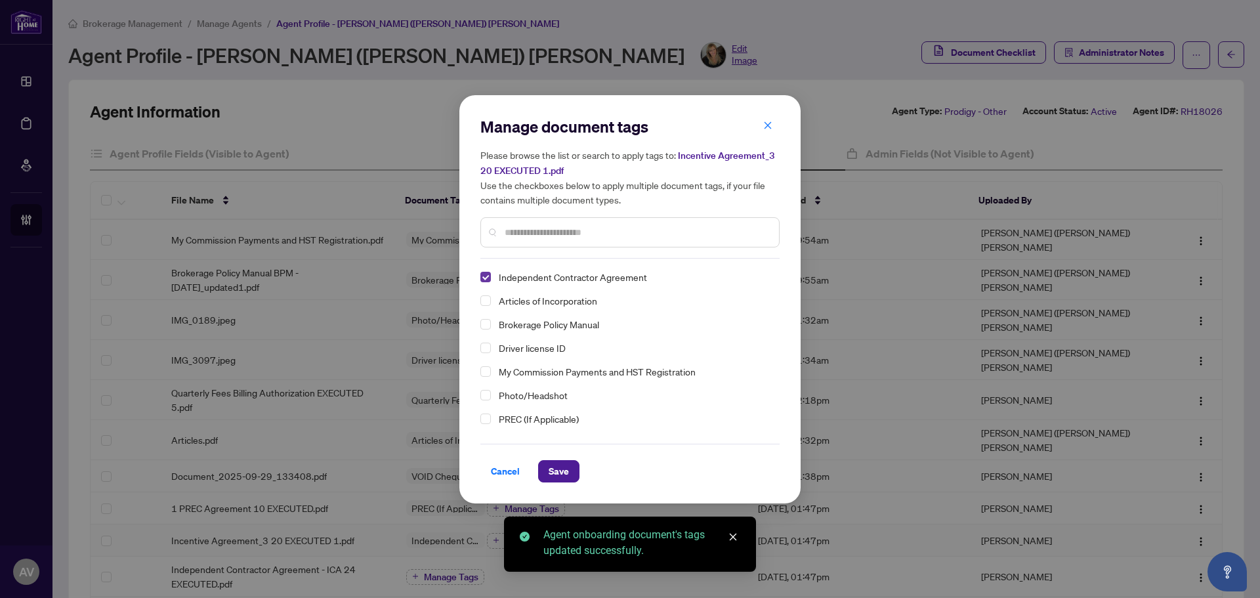
click at [488, 277] on span "Select Independent Contractor Agreement" at bounding box center [485, 277] width 10 height 10
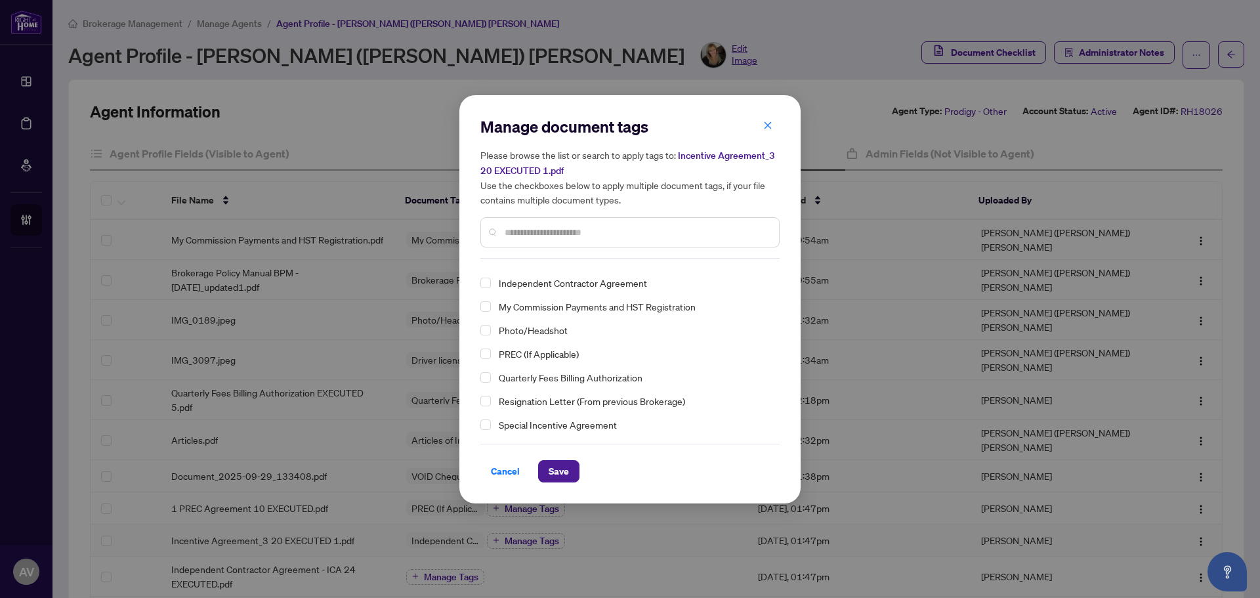
scroll to position [91, 0]
click at [488, 398] on span "Select Special Incentive Agreement" at bounding box center [485, 399] width 10 height 10
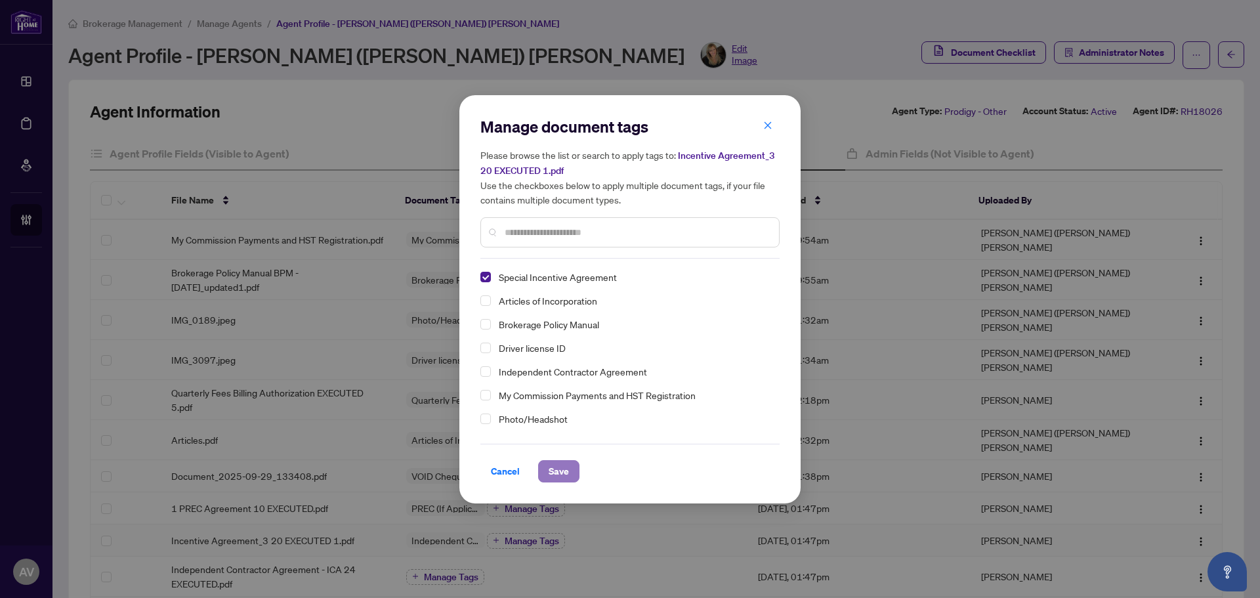
click at [556, 463] on span "Save" at bounding box center [559, 471] width 20 height 21
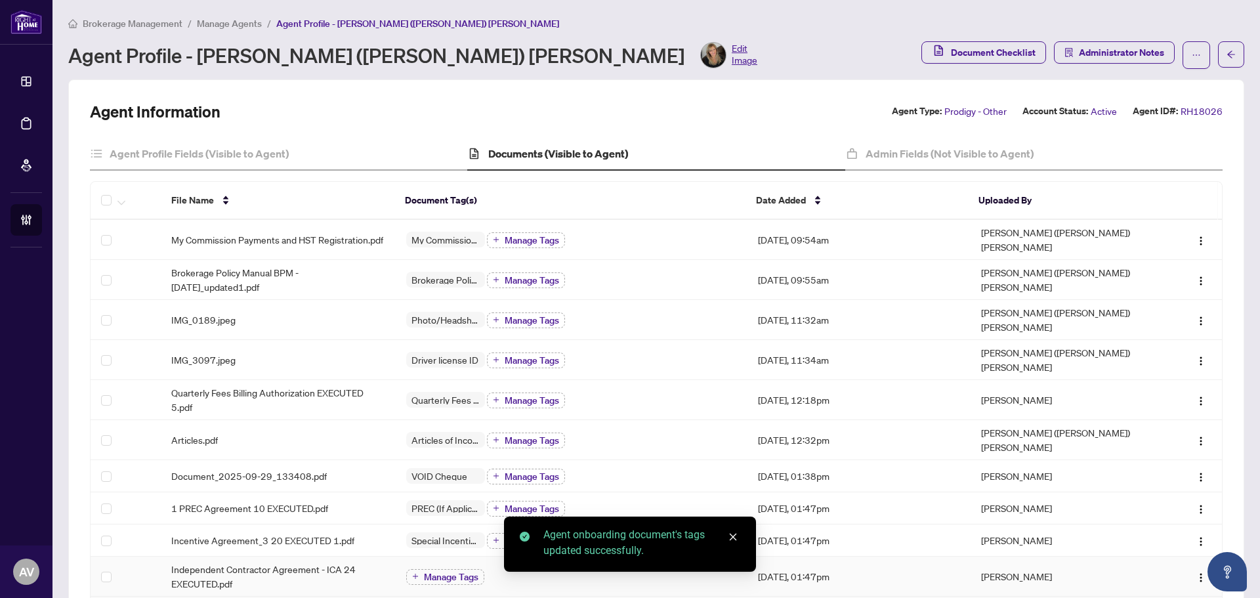
click at [436, 572] on span "Manage Tags" at bounding box center [451, 576] width 54 height 9
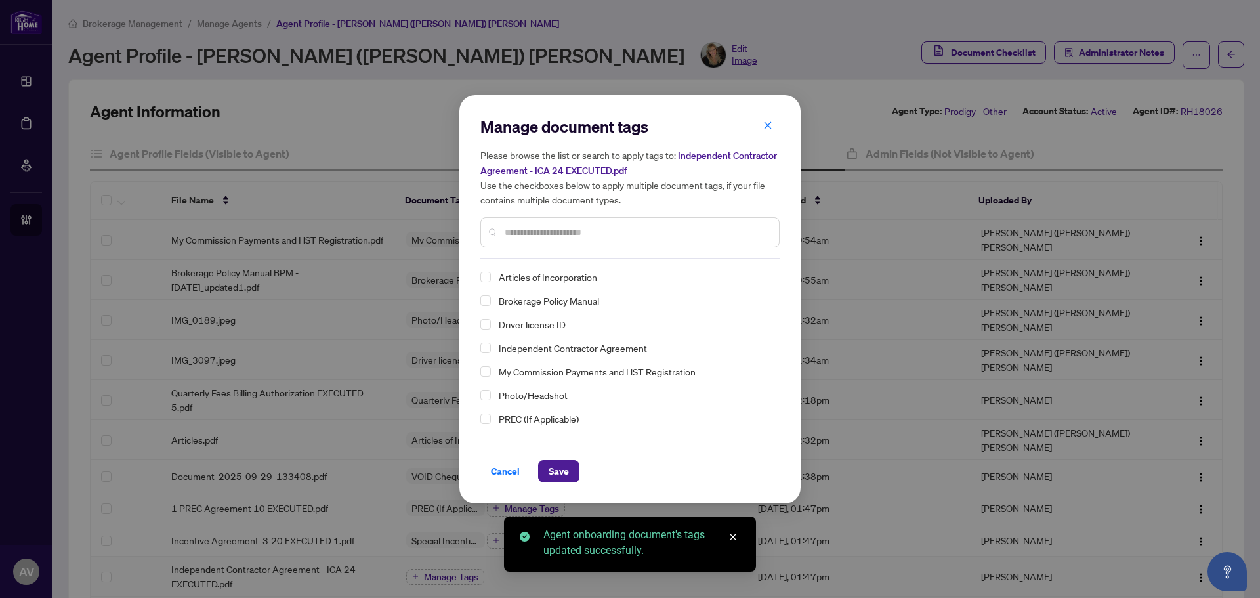
click at [487, 353] on div "Independent Contractor Agreement" at bounding box center [625, 348] width 291 height 16
click at [484, 344] on span "Select Independent Contractor Agreement" at bounding box center [485, 348] width 10 height 10
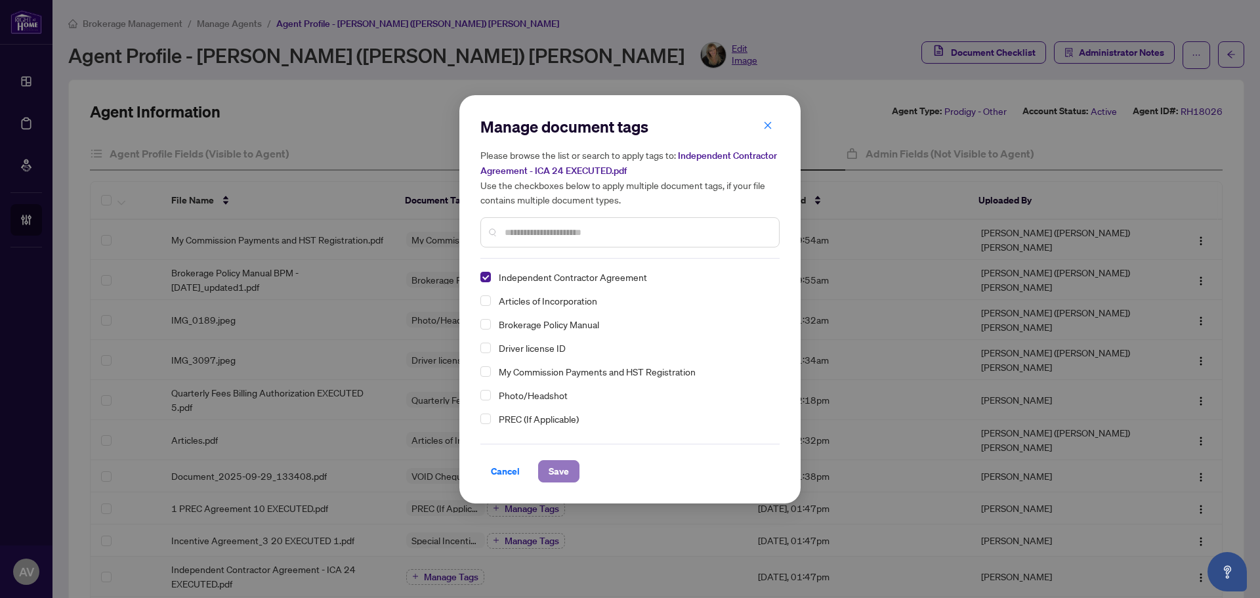
click at [552, 468] on span "Save" at bounding box center [559, 471] width 20 height 21
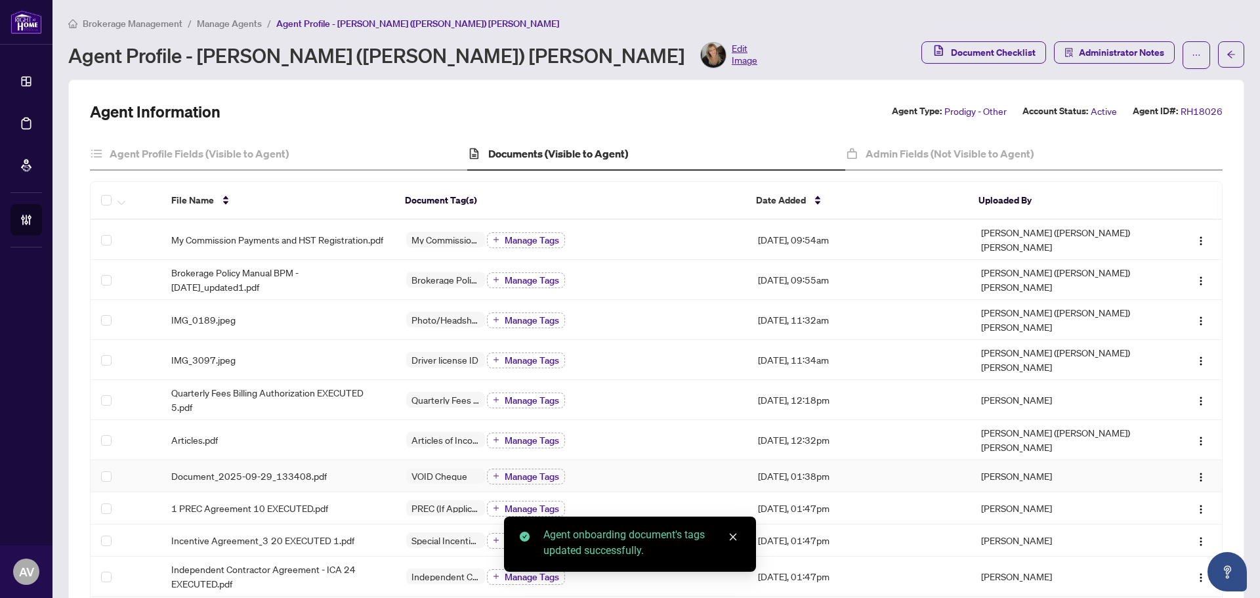
scroll to position [131, 0]
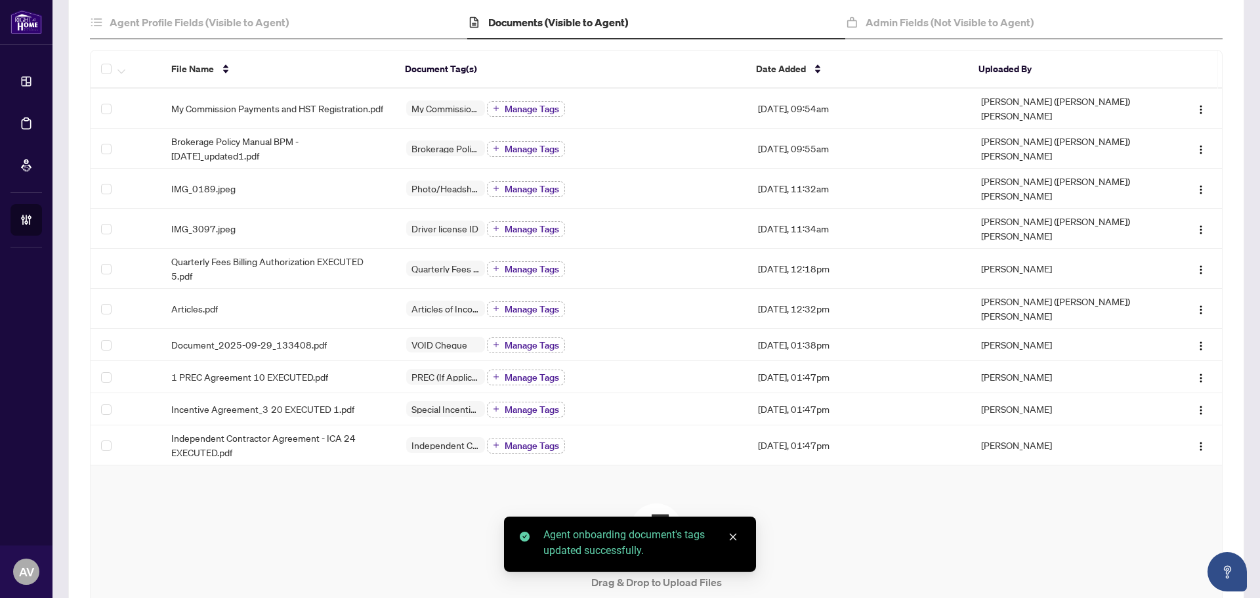
click at [881, 514] on div "Drag & Drop to Upload Files Maximum file size: 25 MB Accepted formats include .…" at bounding box center [656, 579] width 1079 height 152
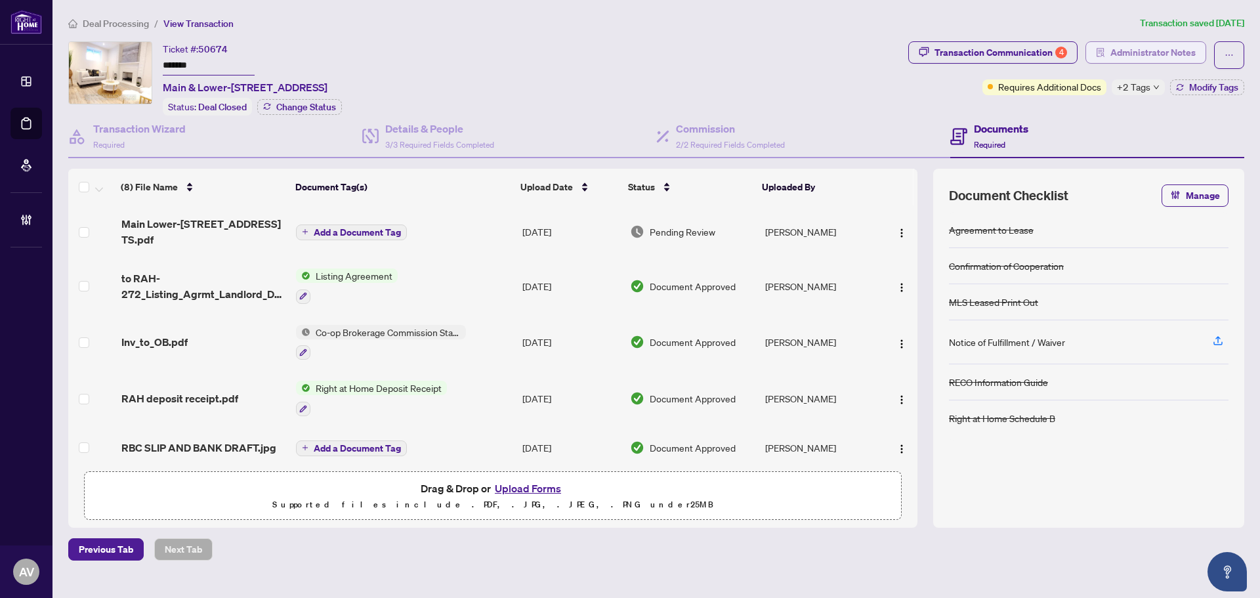
click at [1129, 53] on span "Administrator Notes" at bounding box center [1152, 52] width 85 height 21
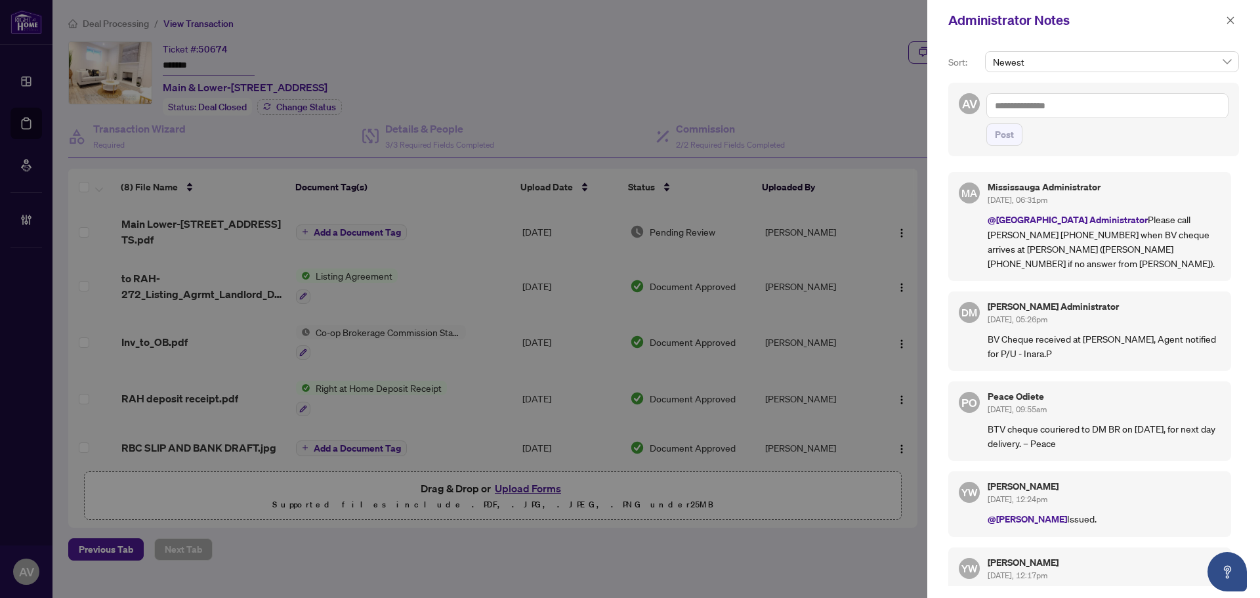
click at [1045, 110] on textarea at bounding box center [1107, 105] width 242 height 25
click at [1129, 312] on div "Don Mills Administrator Sep/17/2025, 05:26pm BV Cheque received at DM branch, A…" at bounding box center [1103, 331] width 233 height 58
click at [1228, 19] on icon "close" at bounding box center [1230, 20] width 9 height 9
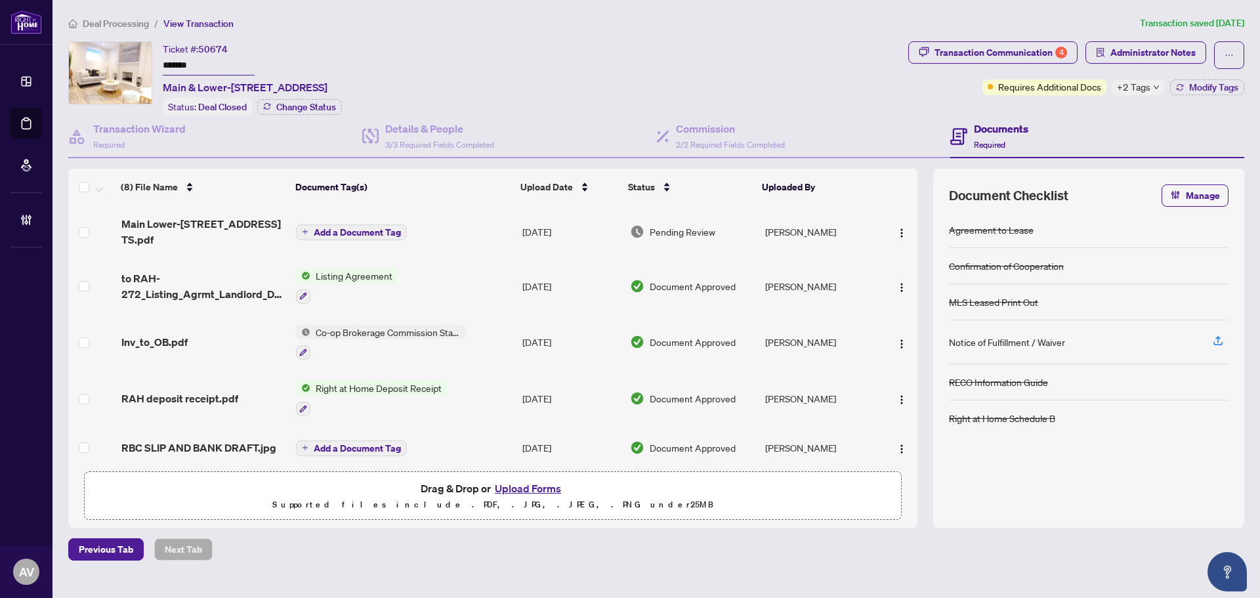
click at [789, 66] on div "Ticket #: 50674 ******* Main & Lower-4137 Perivale Rd, Mississauga, Ontario L5C…" at bounding box center [485, 78] width 835 height 74
click at [1138, 60] on span "Administrator Notes" at bounding box center [1152, 52] width 85 height 21
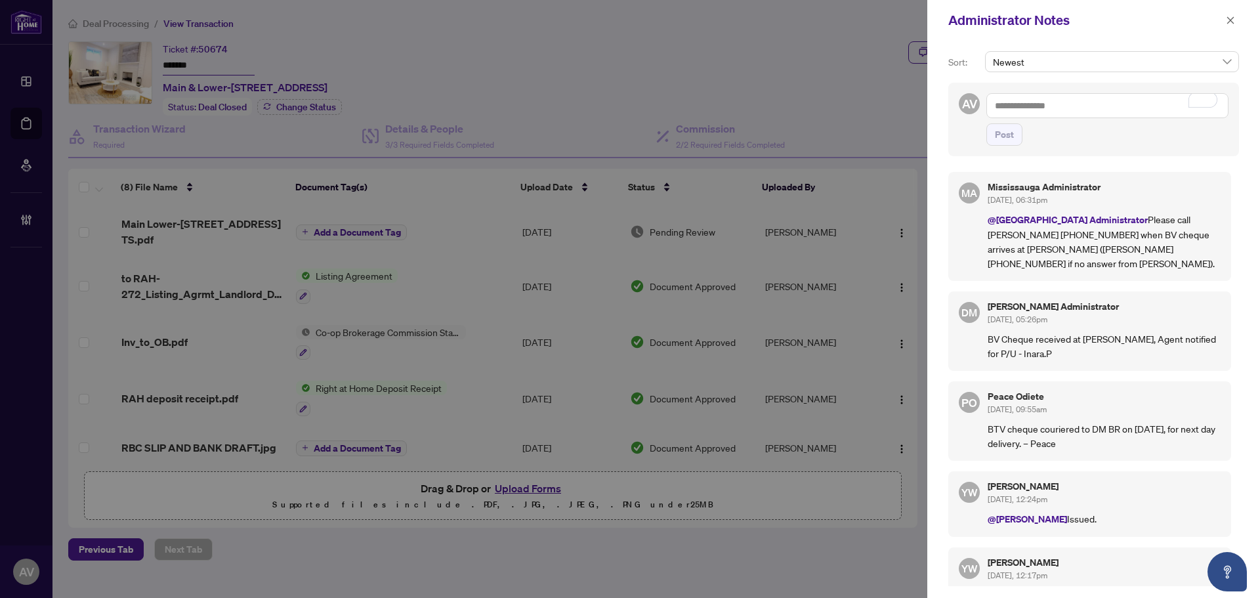
drag, startPoint x: 1232, startPoint y: 20, endPoint x: 1249, endPoint y: 35, distance: 22.3
click at [1232, 20] on icon "close" at bounding box center [1230, 20] width 9 height 9
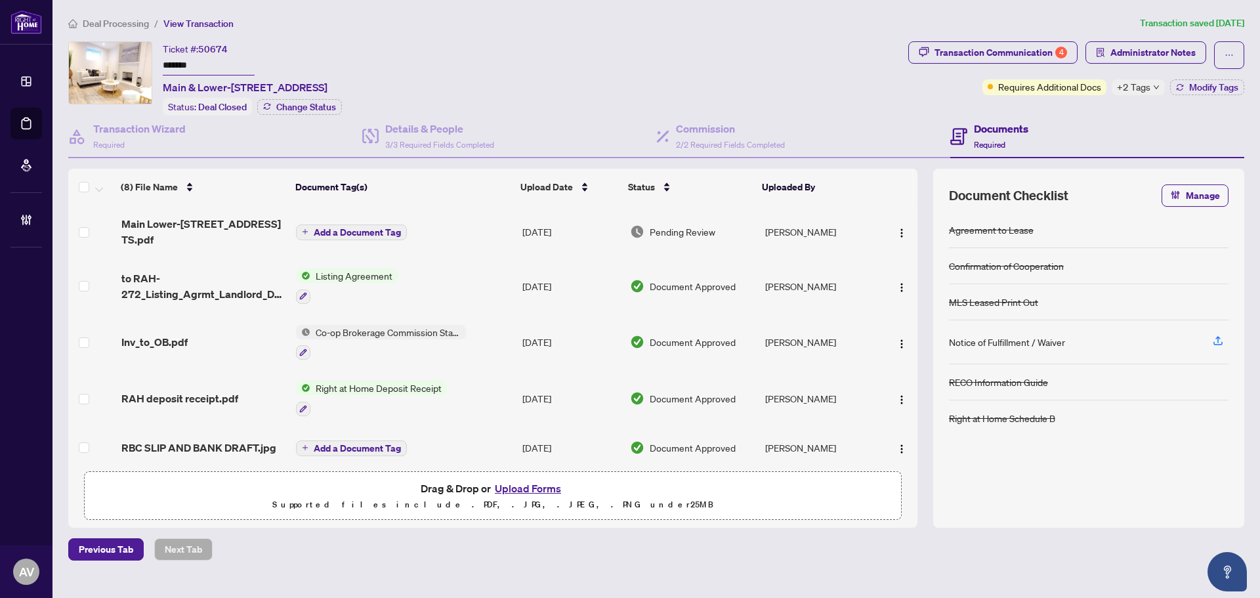
click at [692, 39] on div "Deal Processing / View Transaction Transaction saved 14 days ago Ticket #: 5067…" at bounding box center [656, 288] width 1186 height 545
